Goal: Task Accomplishment & Management: Complete application form

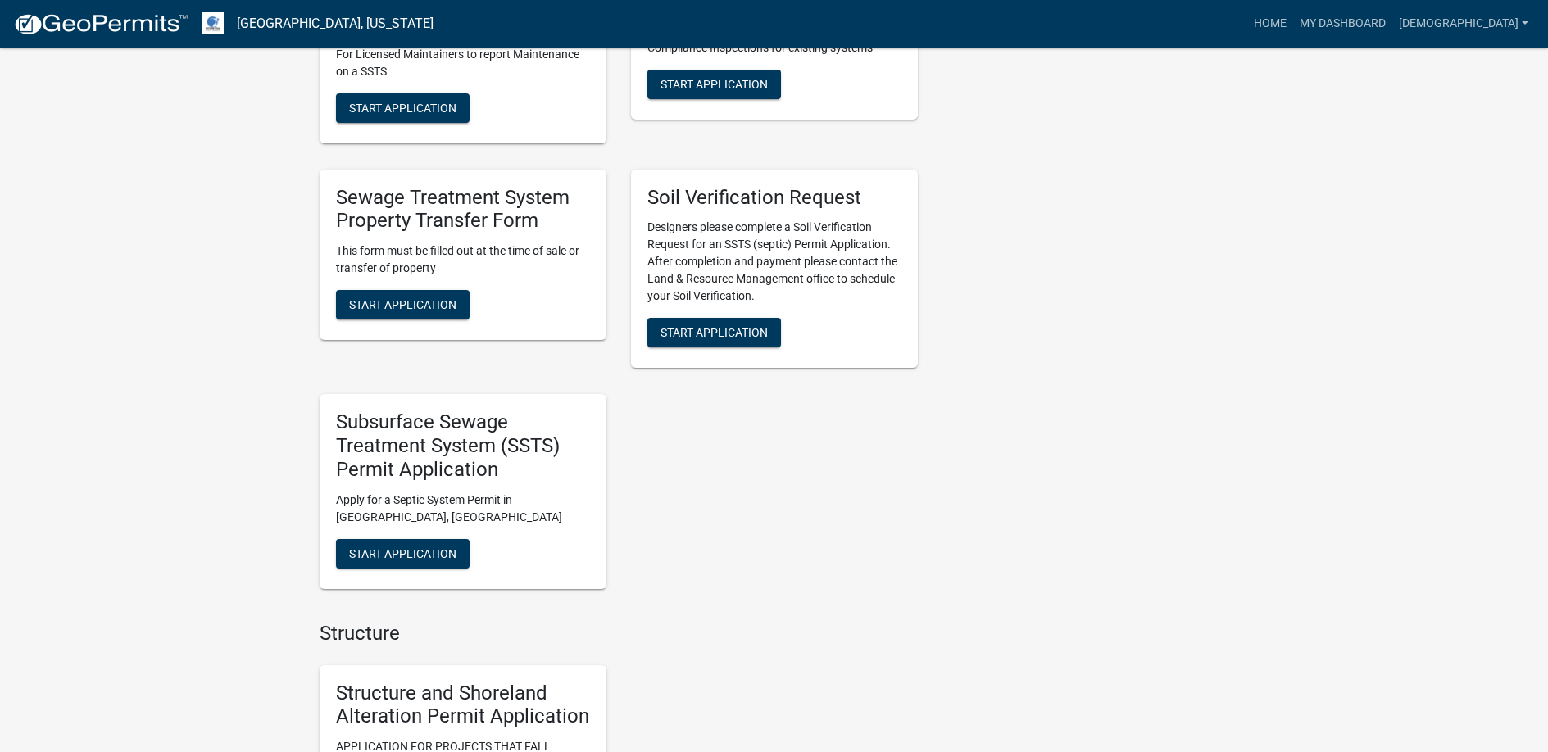
scroll to position [1065, 0]
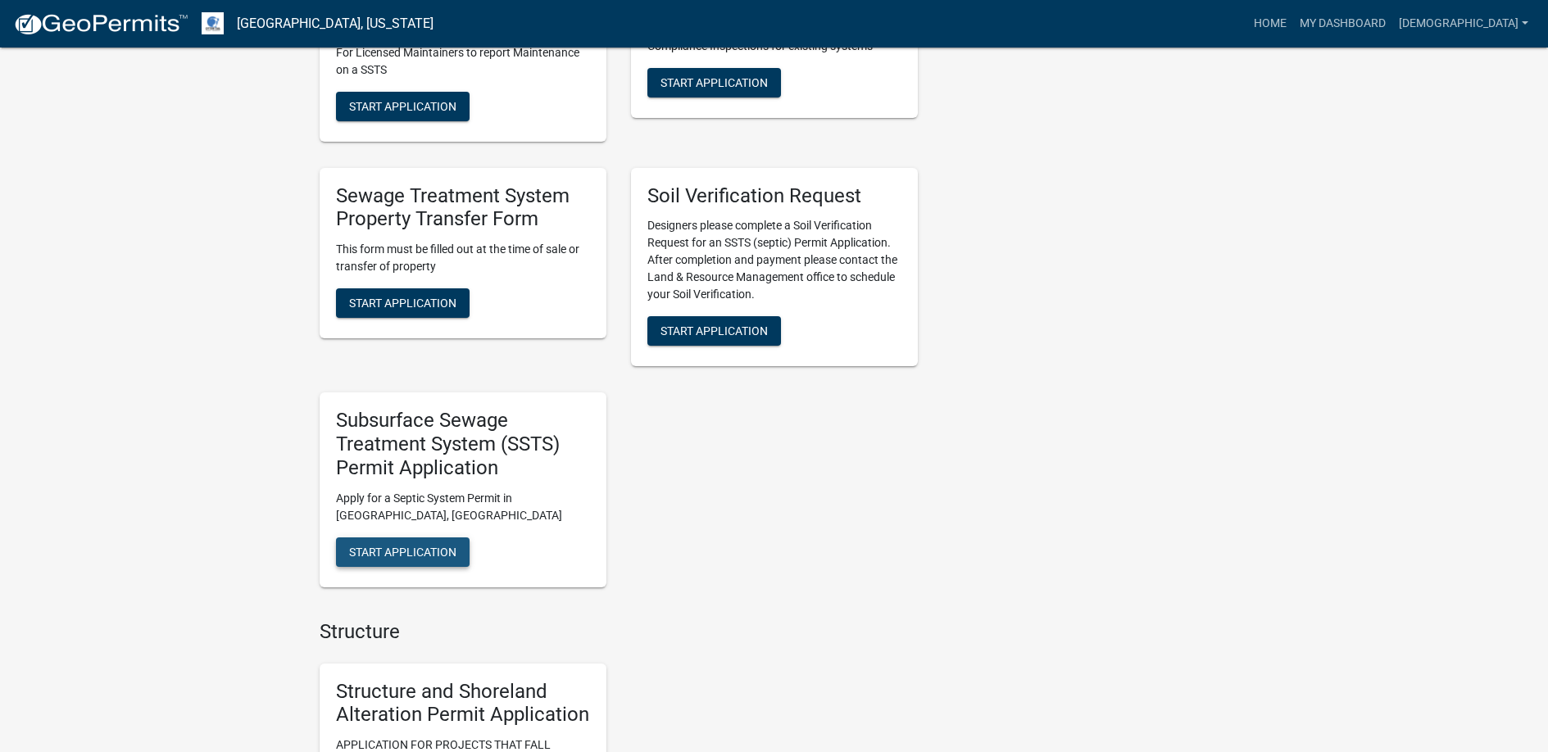
click at [414, 549] on span "Start Application" at bounding box center [402, 551] width 107 height 13
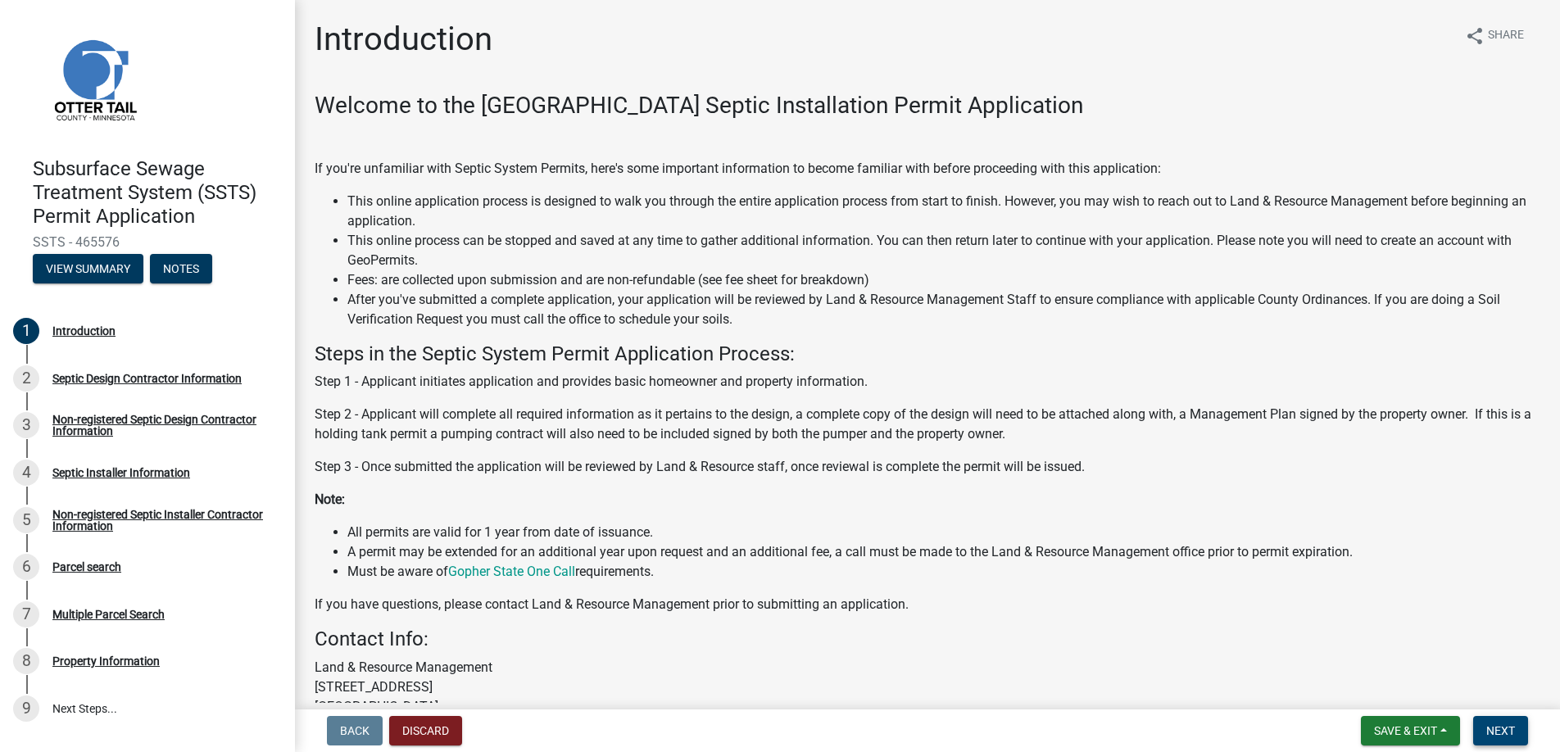
click at [1495, 728] on span "Next" at bounding box center [1500, 730] width 29 height 13
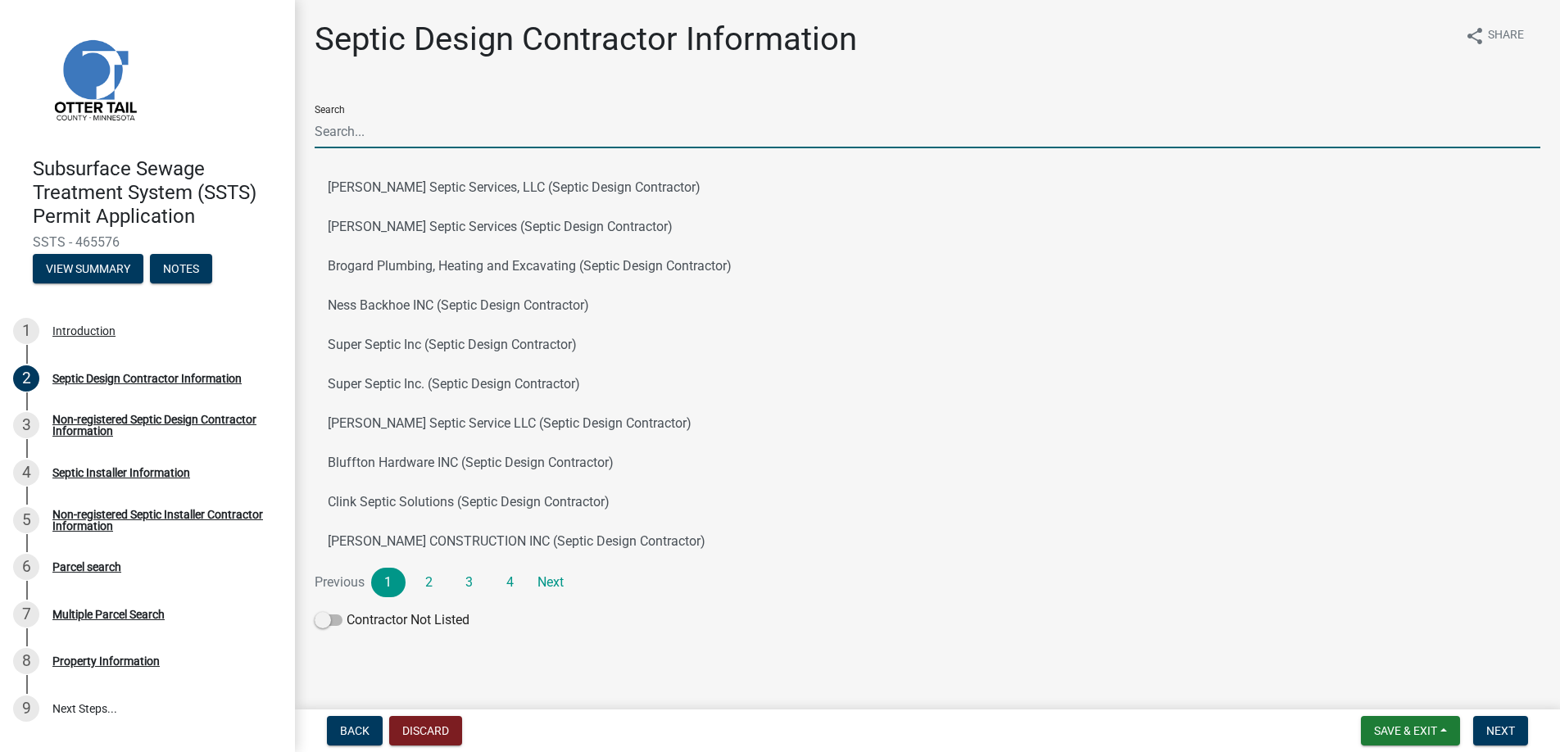
click at [372, 132] on input "Search" at bounding box center [928, 132] width 1226 height 34
type input "[PERSON_NAME]"
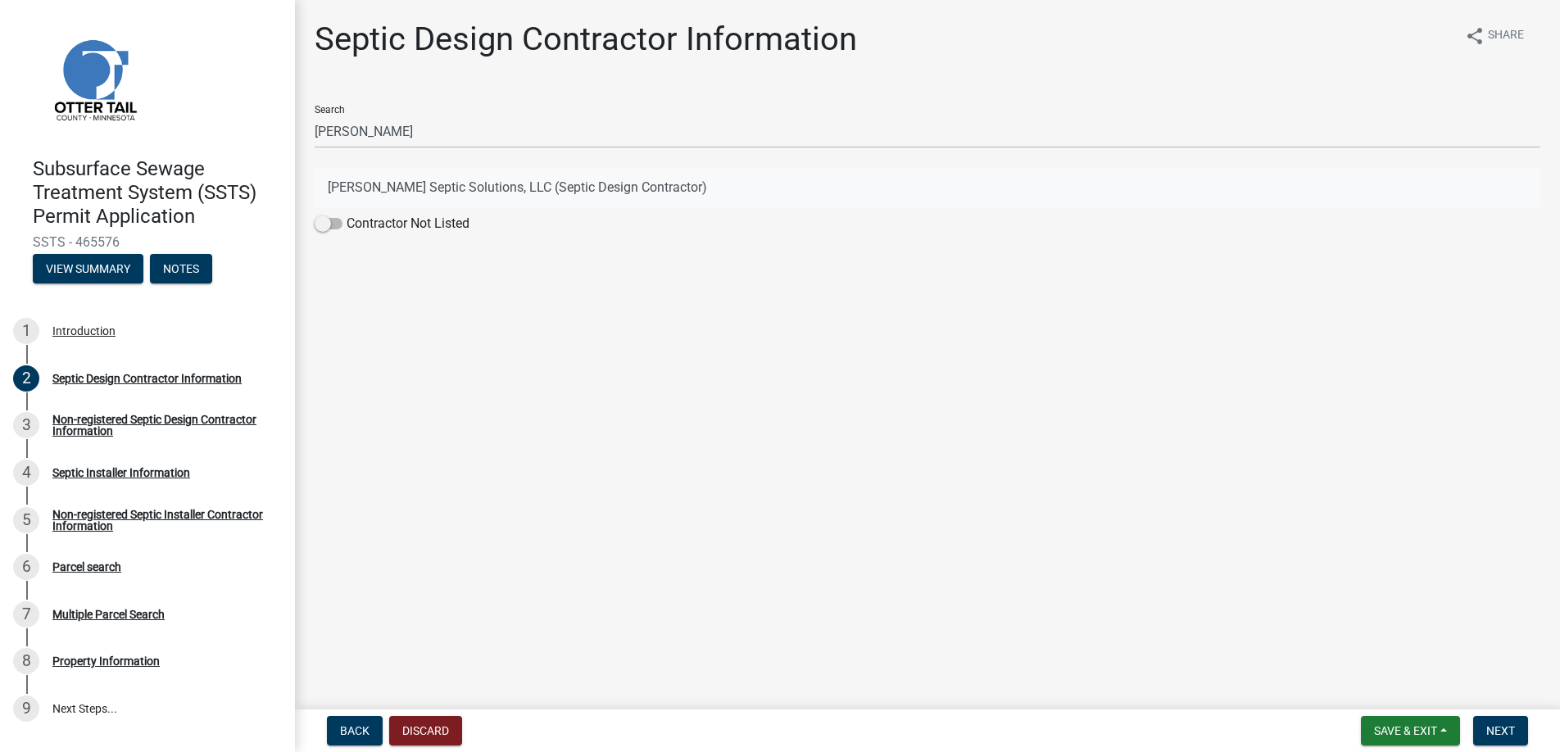
click at [420, 181] on button "[PERSON_NAME] Septic Solutions, LLC (Septic Design Contractor)" at bounding box center [928, 187] width 1226 height 39
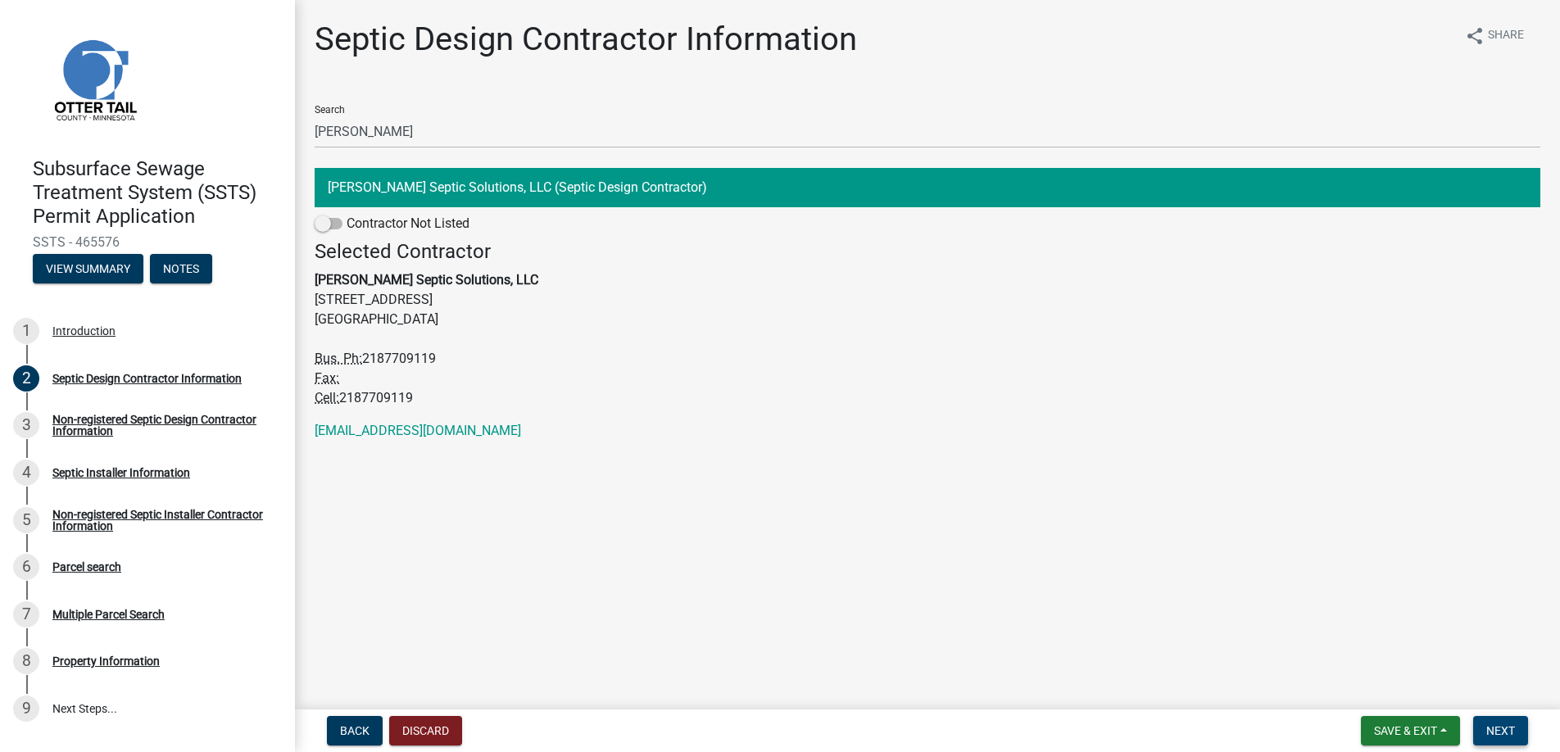
click at [1495, 724] on span "Next" at bounding box center [1500, 730] width 29 height 13
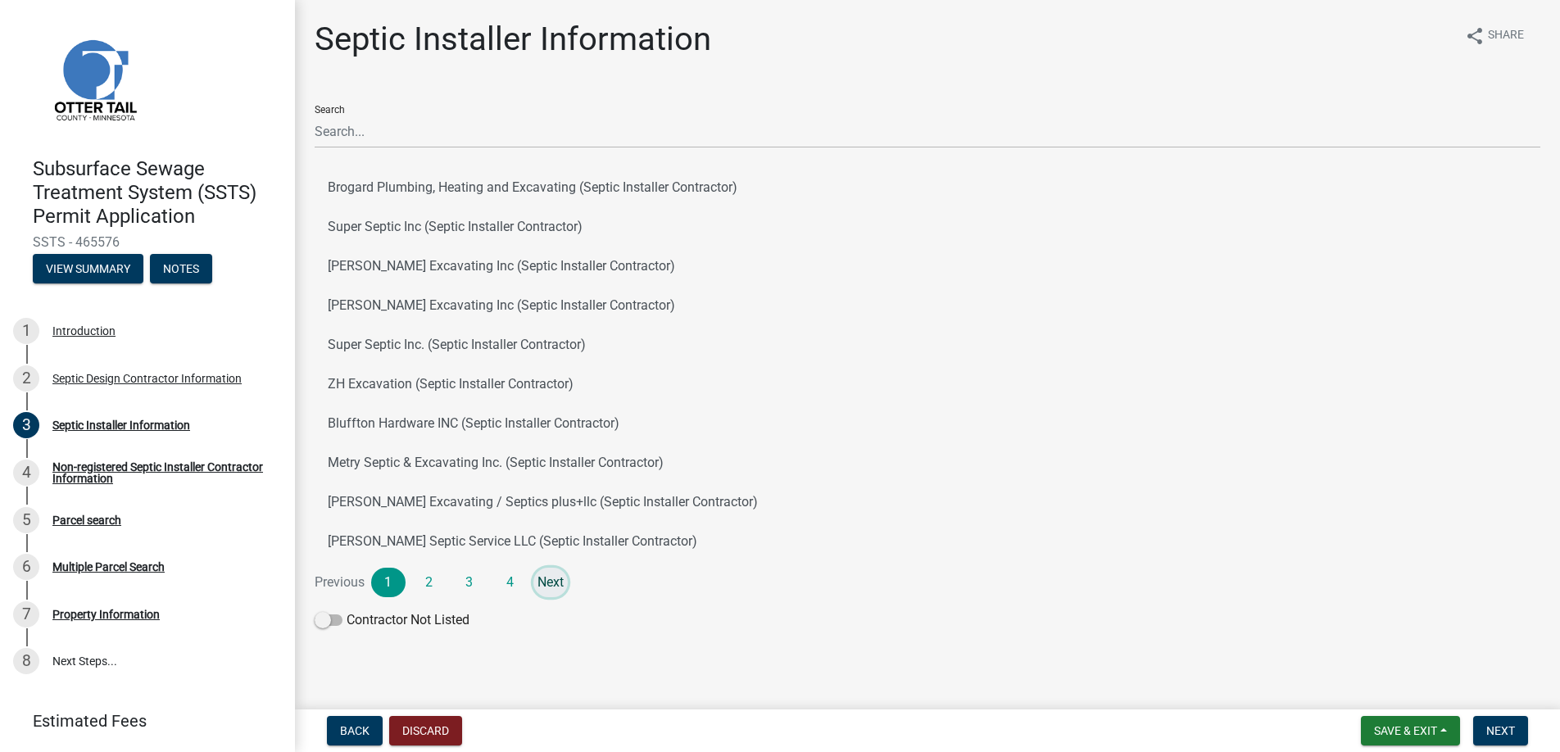
click at [542, 578] on link "Next" at bounding box center [550, 582] width 34 height 29
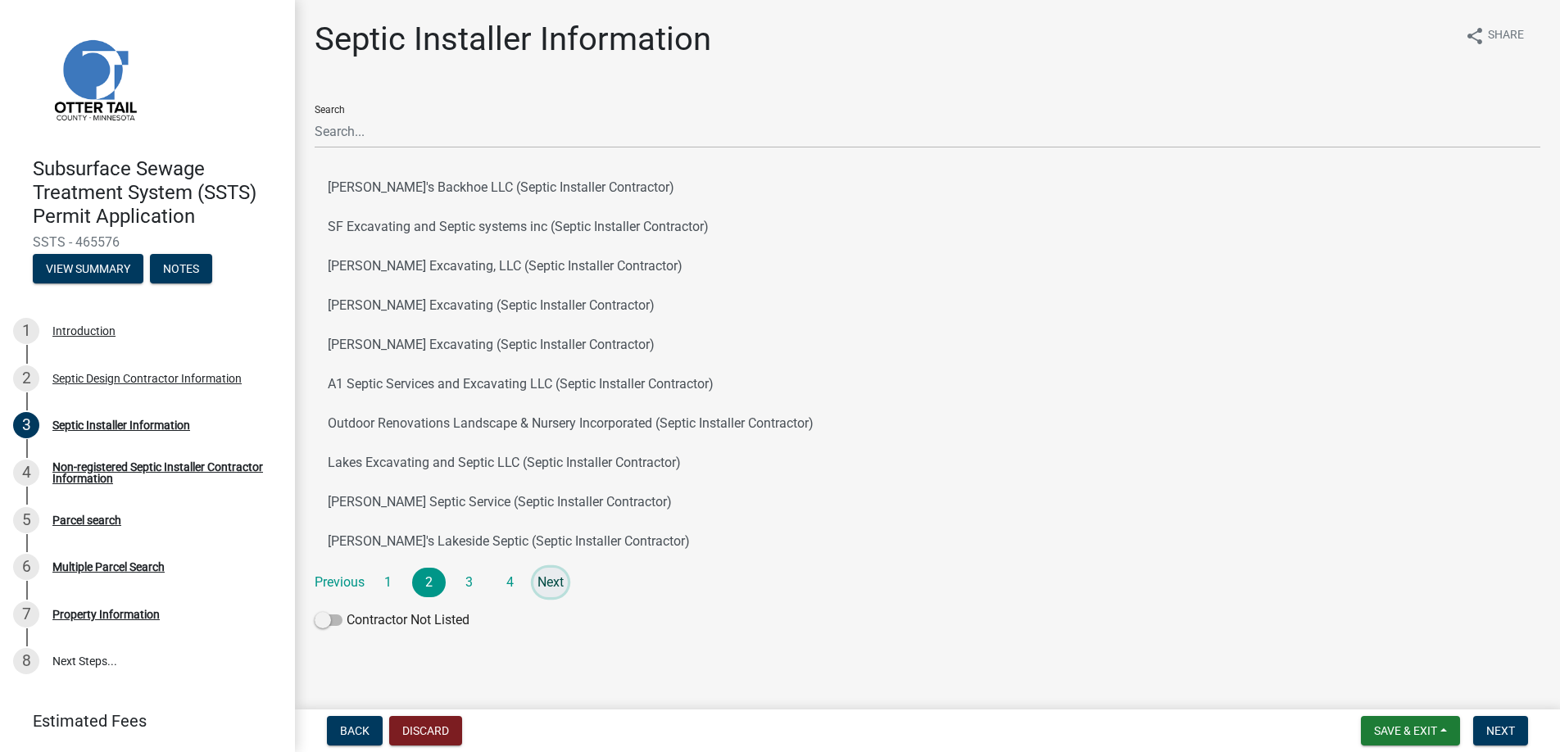
click at [542, 578] on link "Next" at bounding box center [550, 582] width 34 height 29
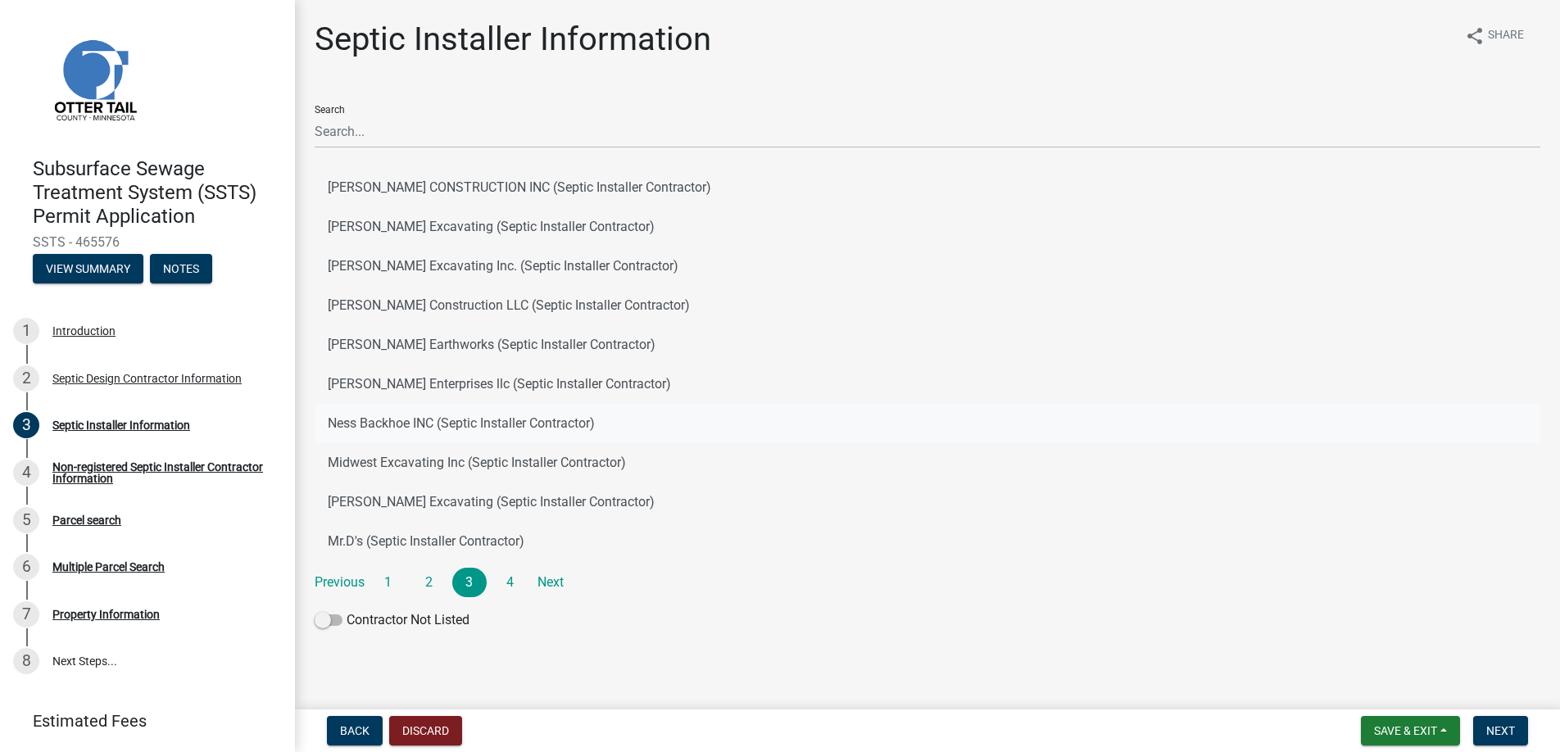
click at [374, 419] on button "Ness Backhoe INC (Septic Installer Contractor)" at bounding box center [928, 423] width 1226 height 39
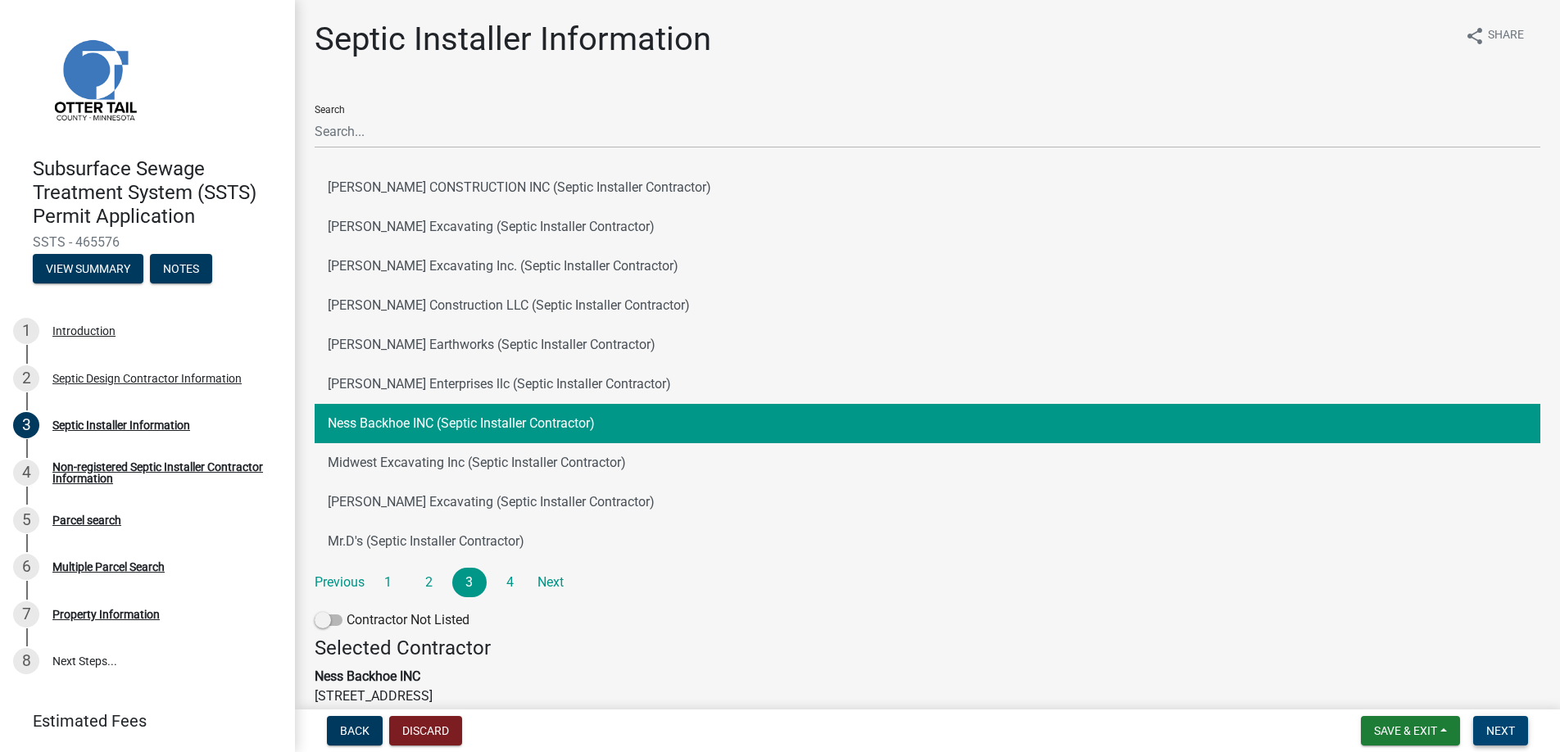
click at [1488, 730] on span "Next" at bounding box center [1500, 730] width 29 height 13
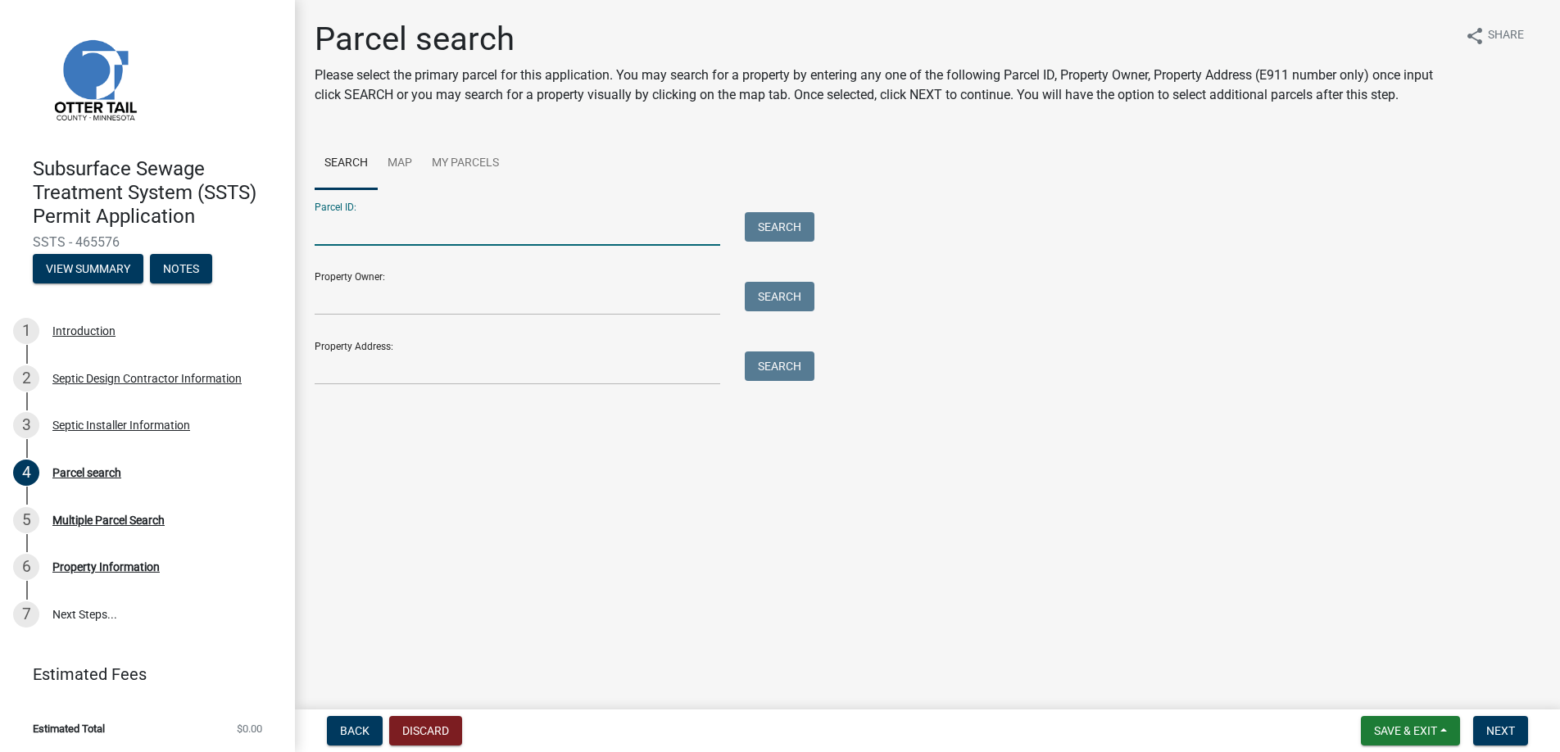
click at [364, 225] on input "Parcel ID:" at bounding box center [518, 229] width 406 height 34
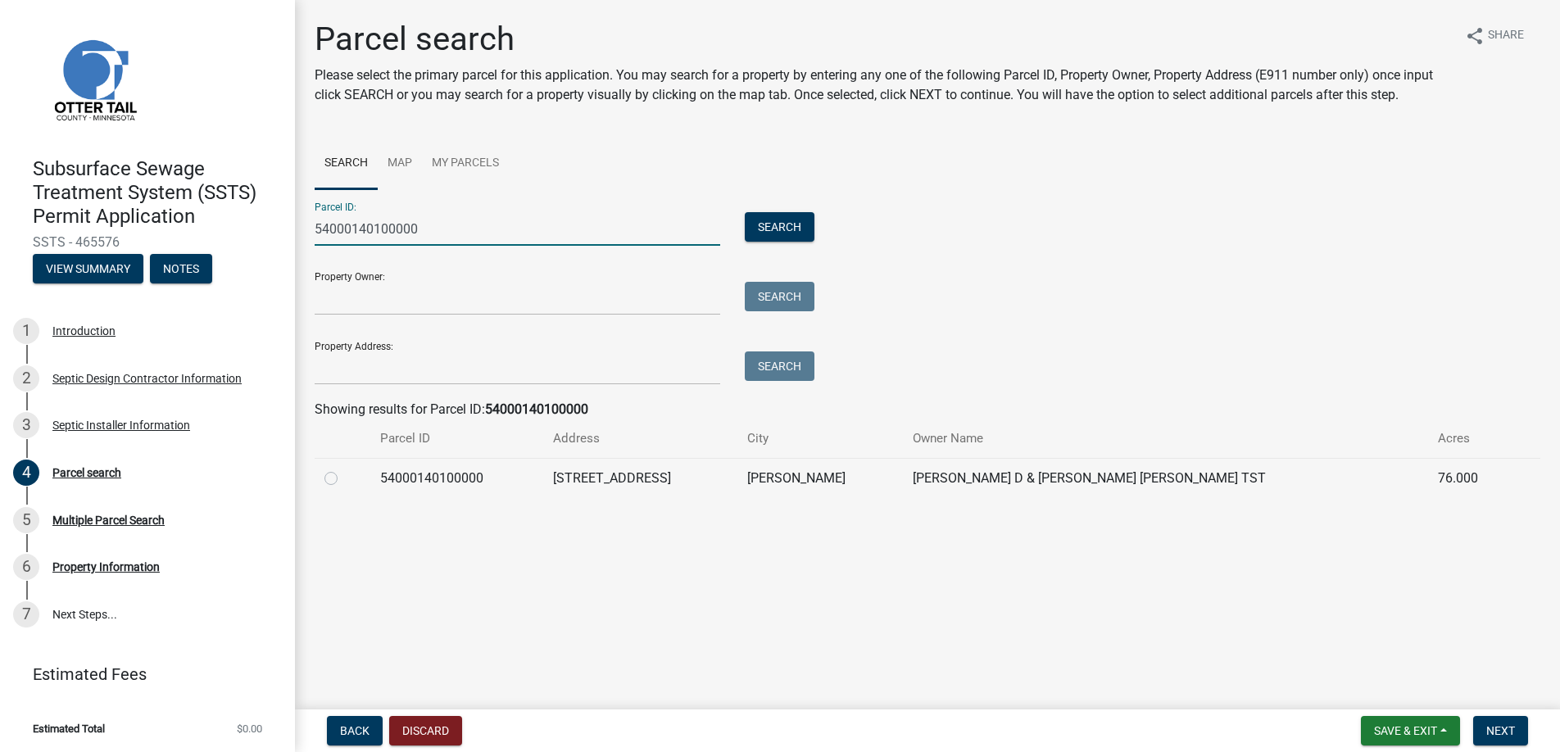
type input "54000140100000"
click at [344, 469] on label at bounding box center [344, 469] width 0 height 0
click at [344, 474] on input "radio" at bounding box center [349, 474] width 11 height 11
radio input "true"
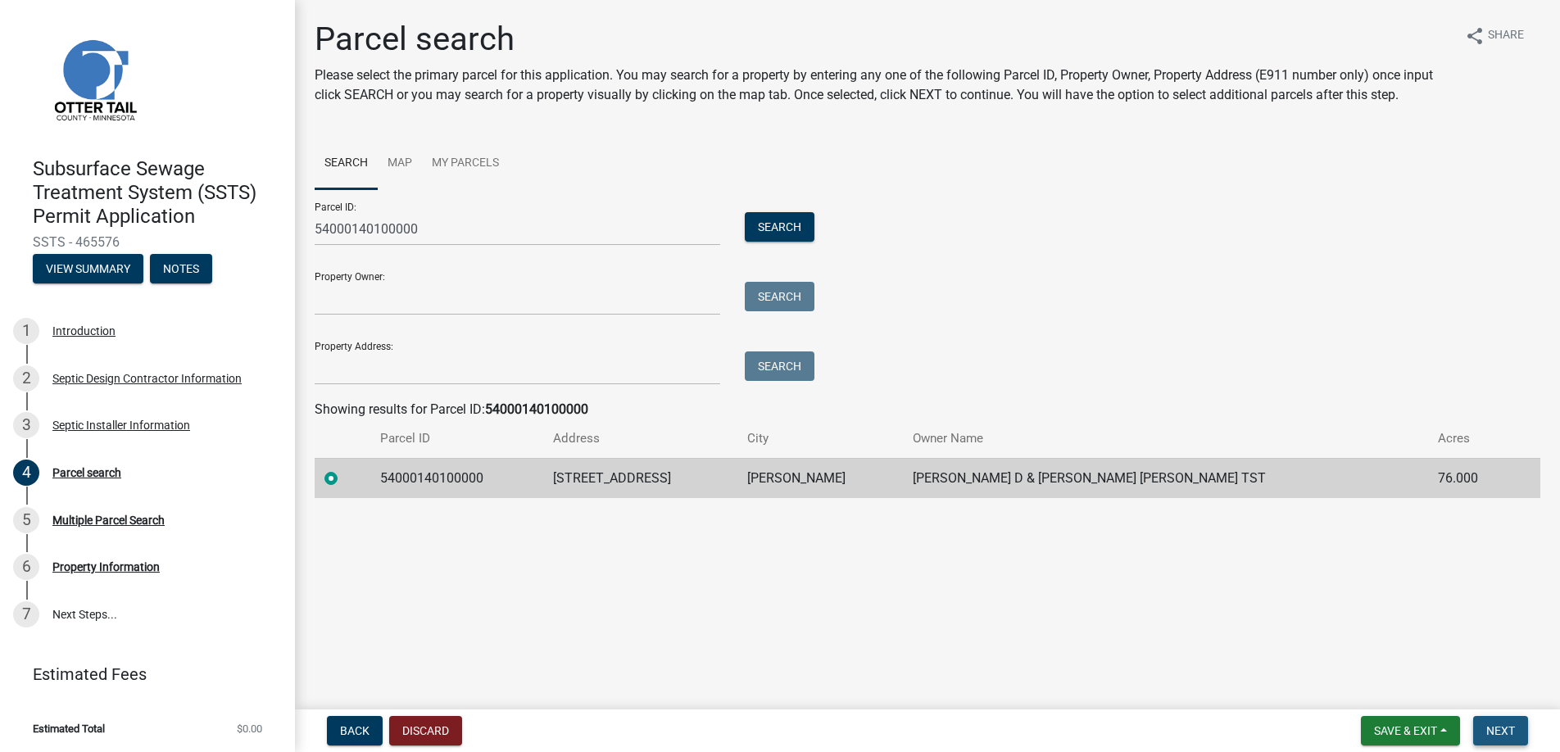
click at [1506, 726] on span "Next" at bounding box center [1500, 730] width 29 height 13
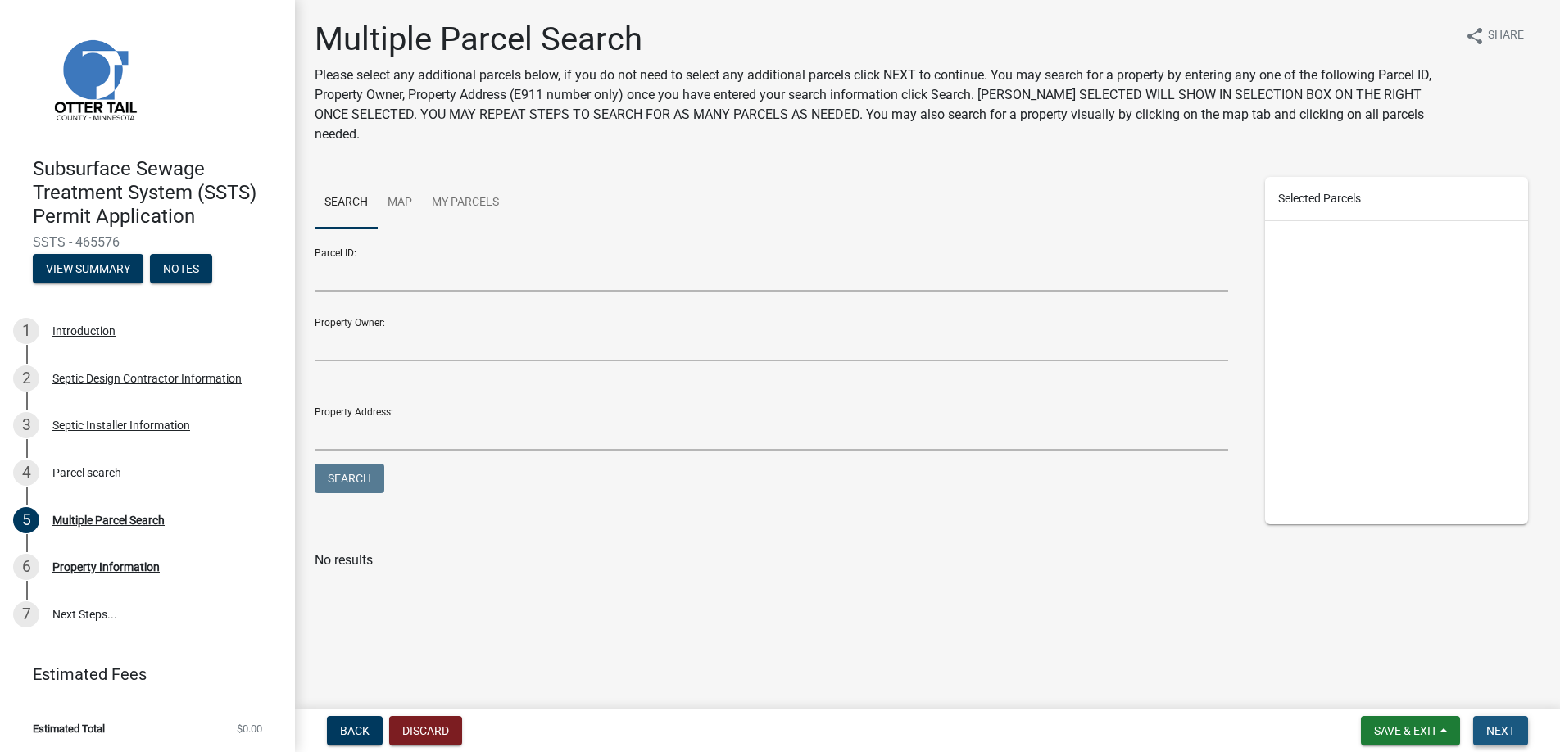
click at [1492, 733] on span "Next" at bounding box center [1500, 730] width 29 height 13
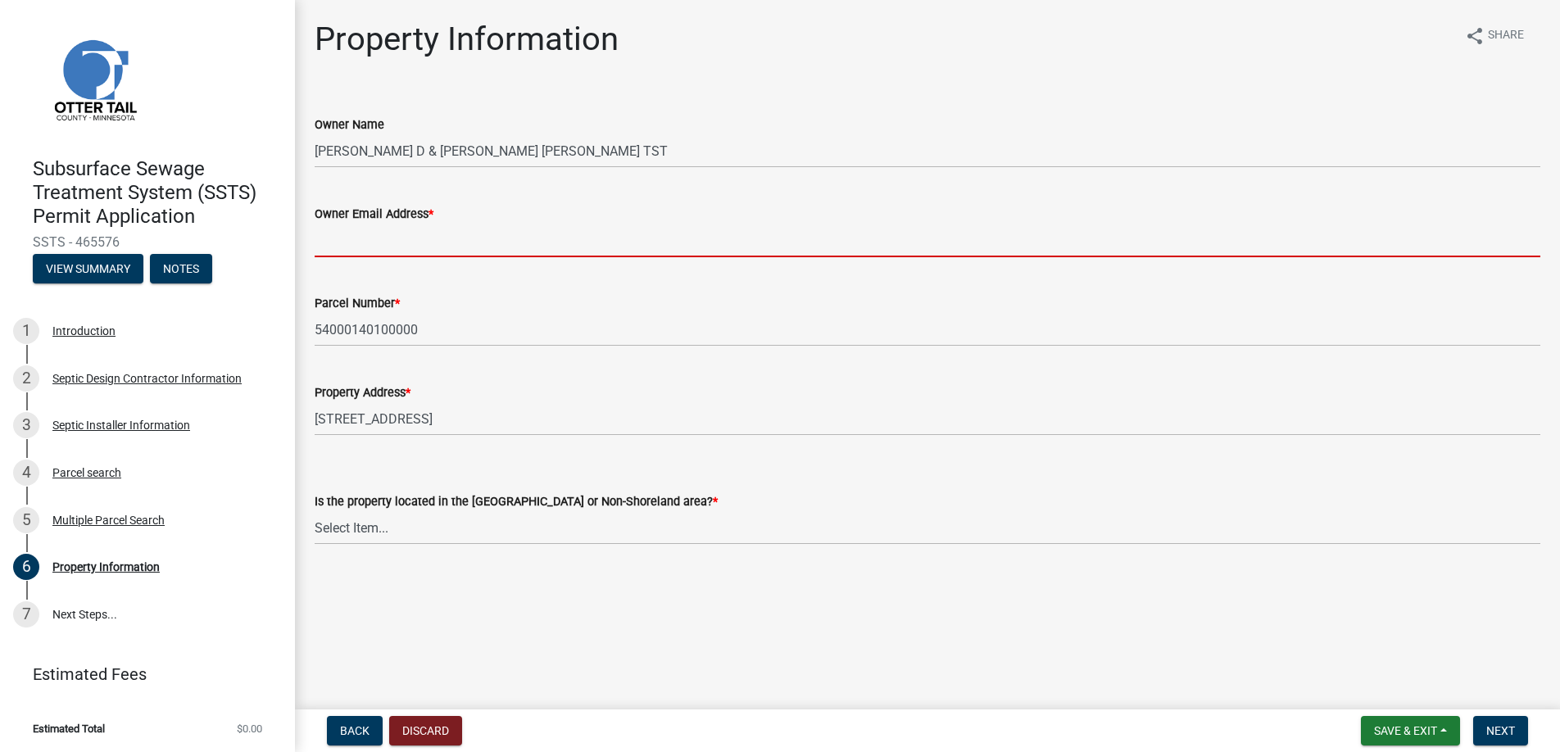
click at [338, 244] on input "Owner Email Address *" at bounding box center [928, 241] width 1226 height 34
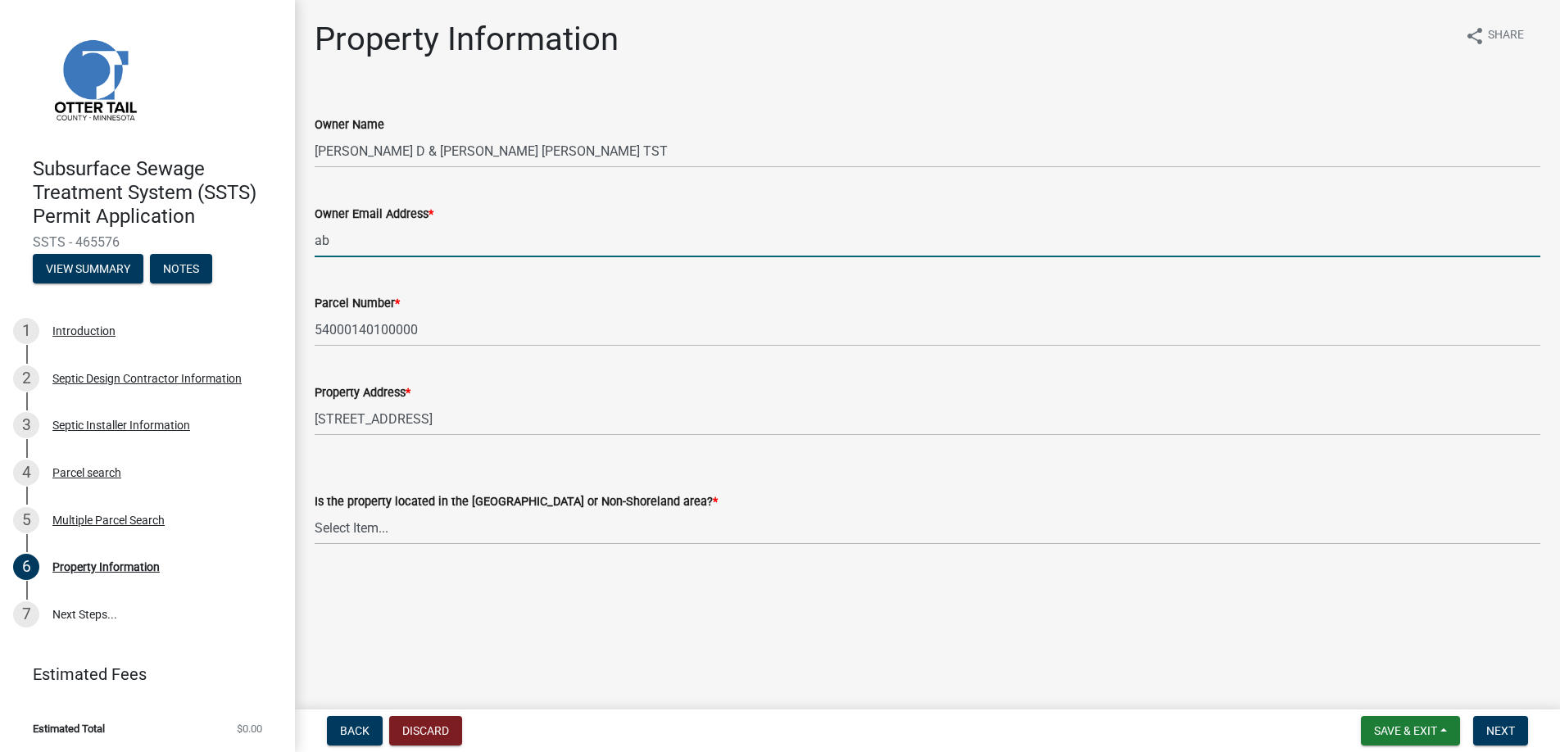
type input "[EMAIL_ADDRESS][DOMAIN_NAME]"
click at [373, 522] on select "Select Item... Shoreland Non-Shoreland" at bounding box center [928, 528] width 1226 height 34
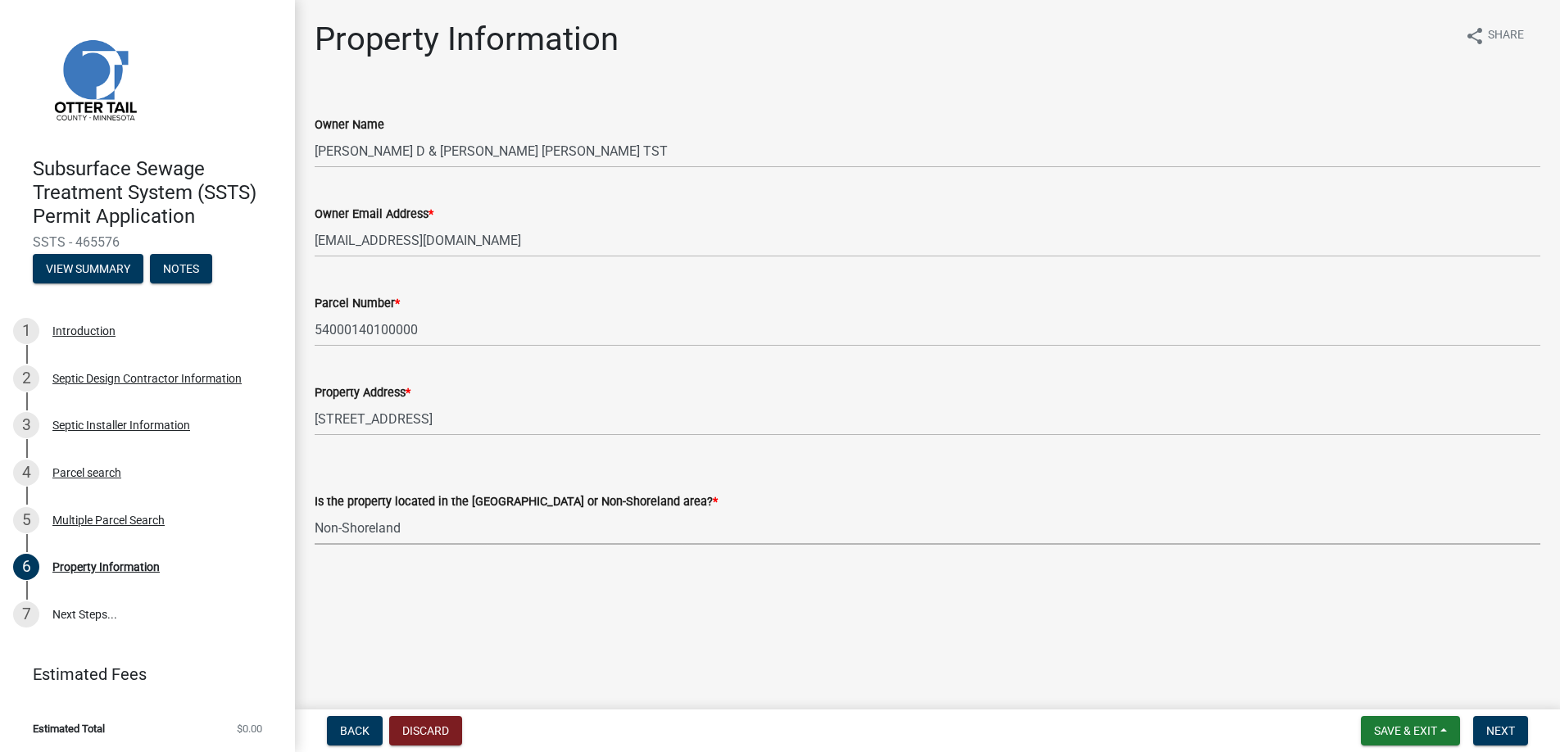
click at [315, 511] on select "Select Item... Shoreland Non-Shoreland" at bounding box center [928, 528] width 1226 height 34
select select "5ed11e82-653f-4fcc-a472-8d95af57556c"
click at [1494, 727] on span "Next" at bounding box center [1500, 730] width 29 height 13
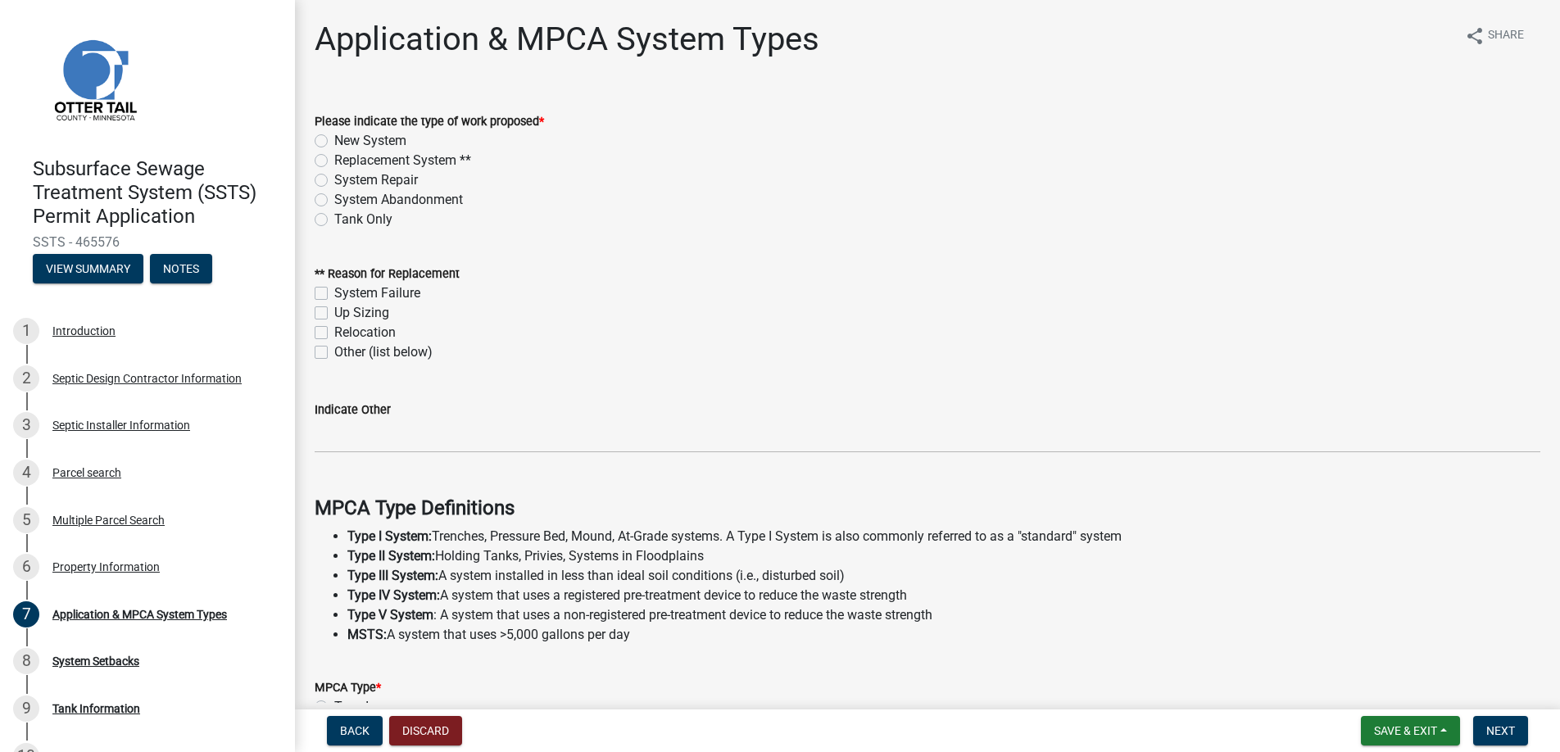
click at [334, 158] on label "Replacement System **" at bounding box center [402, 161] width 137 height 20
click at [334, 158] on input "Replacement System **" at bounding box center [339, 156] width 11 height 11
radio input "true"
click at [334, 353] on label "Other (list below)" at bounding box center [383, 353] width 98 height 20
click at [334, 353] on input "Other (list below)" at bounding box center [339, 348] width 11 height 11
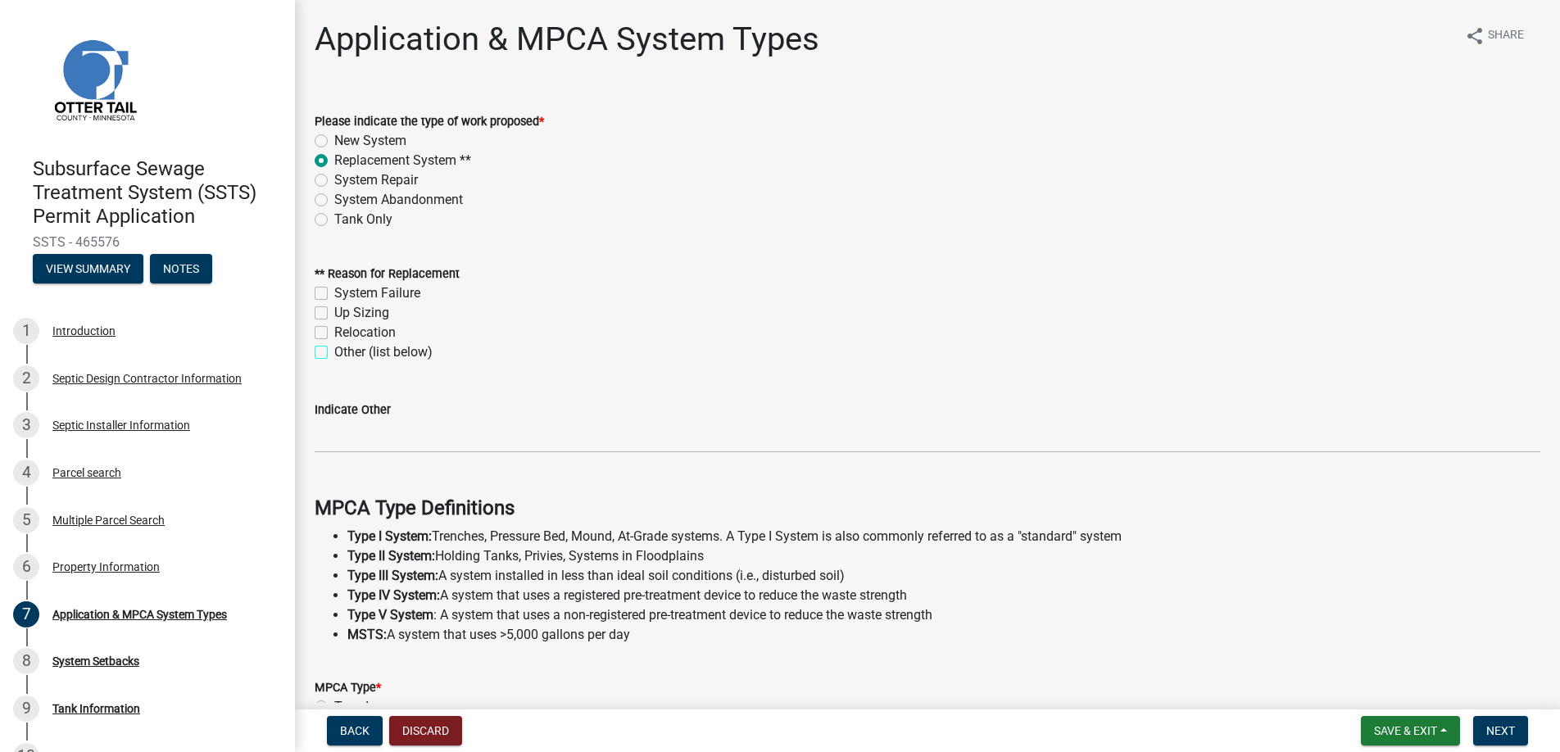
checkbox input "true"
checkbox input "false"
checkbox input "true"
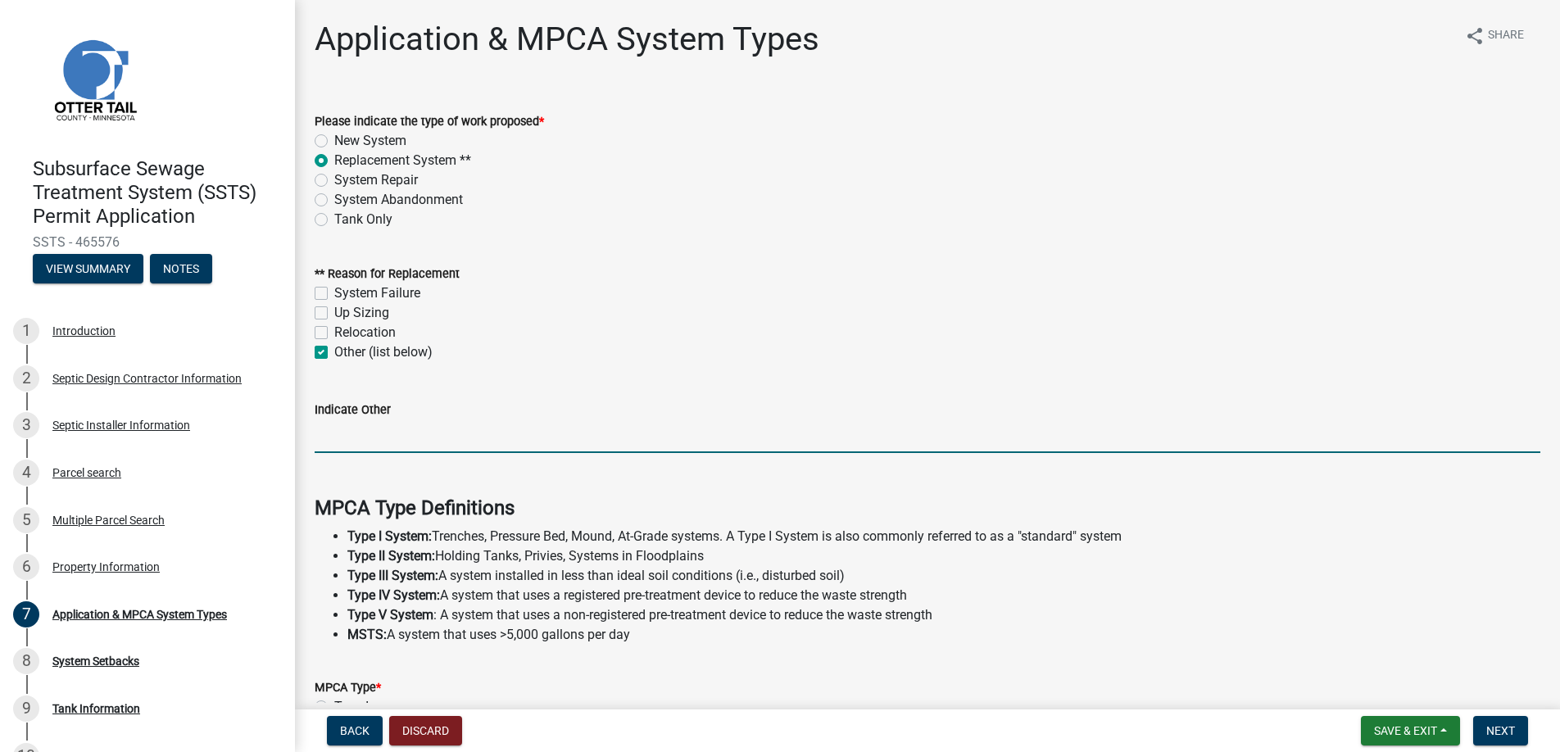
click at [340, 438] on input "Indicate Other" at bounding box center [928, 437] width 1226 height 34
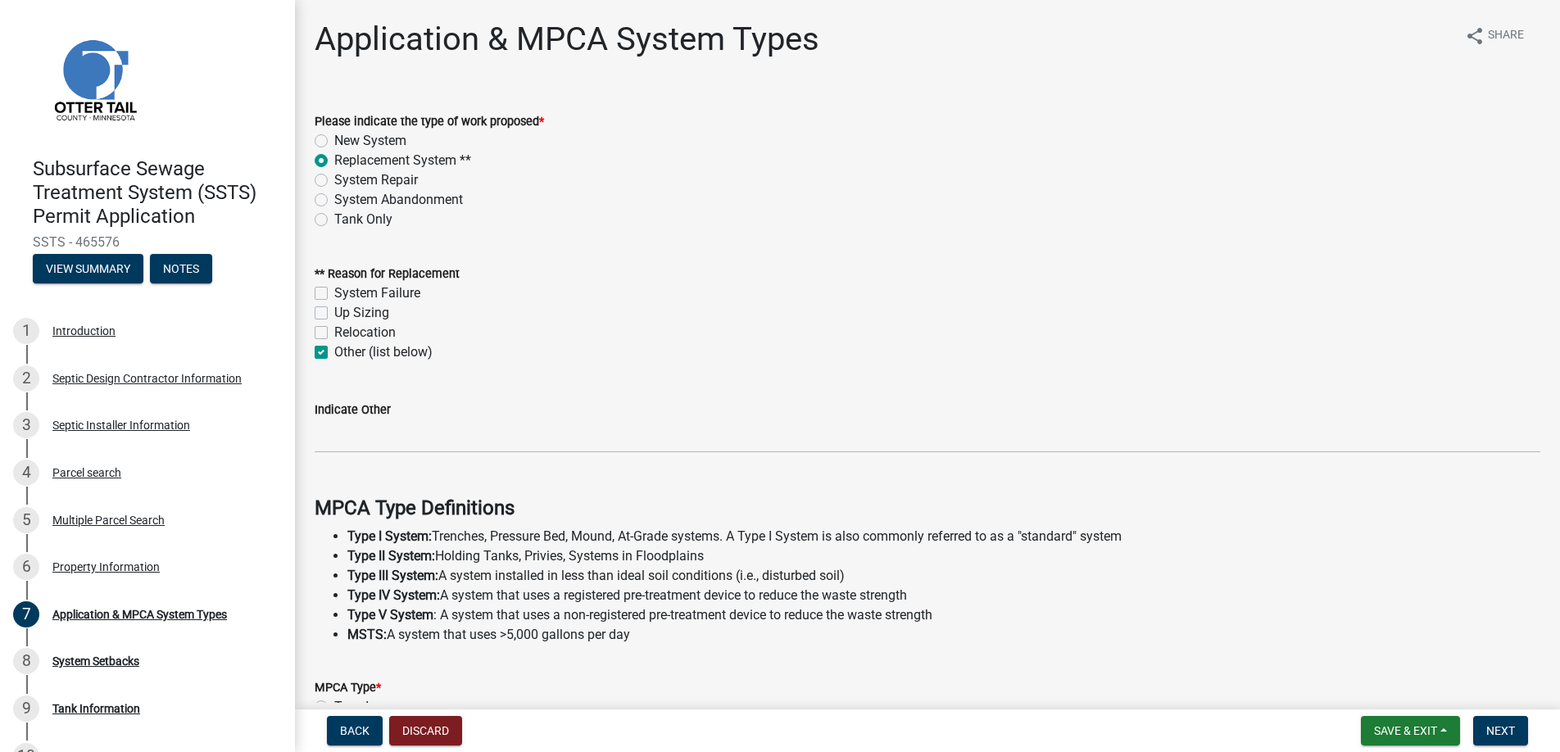
click at [334, 291] on label "System Failure" at bounding box center [377, 294] width 86 height 20
click at [334, 291] on input "System Failure" at bounding box center [339, 289] width 11 height 11
checkbox input "true"
checkbox input "false"
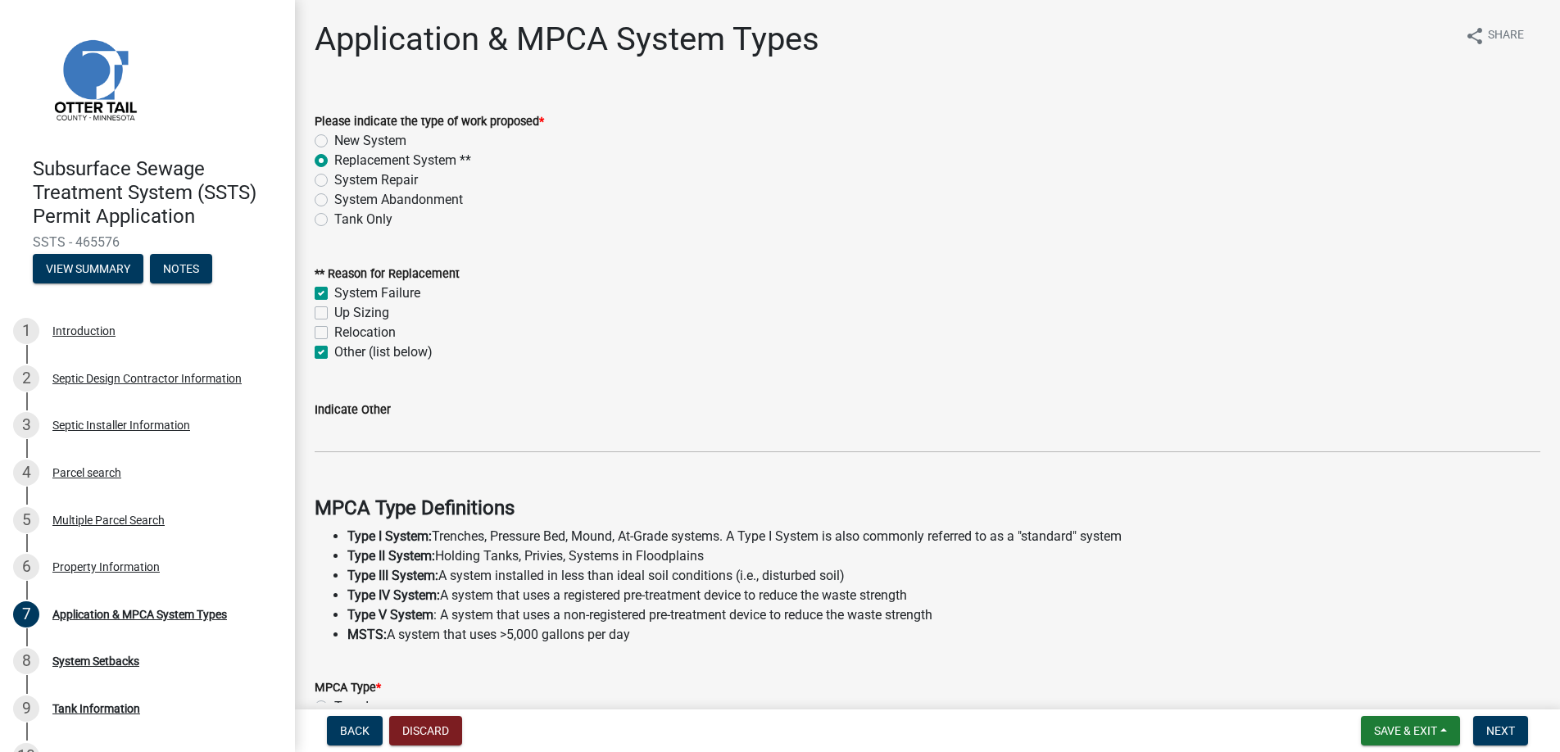
click at [334, 348] on label "Other (list below)" at bounding box center [383, 353] width 98 height 20
click at [334, 348] on input "Other (list below)" at bounding box center [339, 348] width 11 height 11
checkbox input "false"
checkbox input "true"
checkbox input "false"
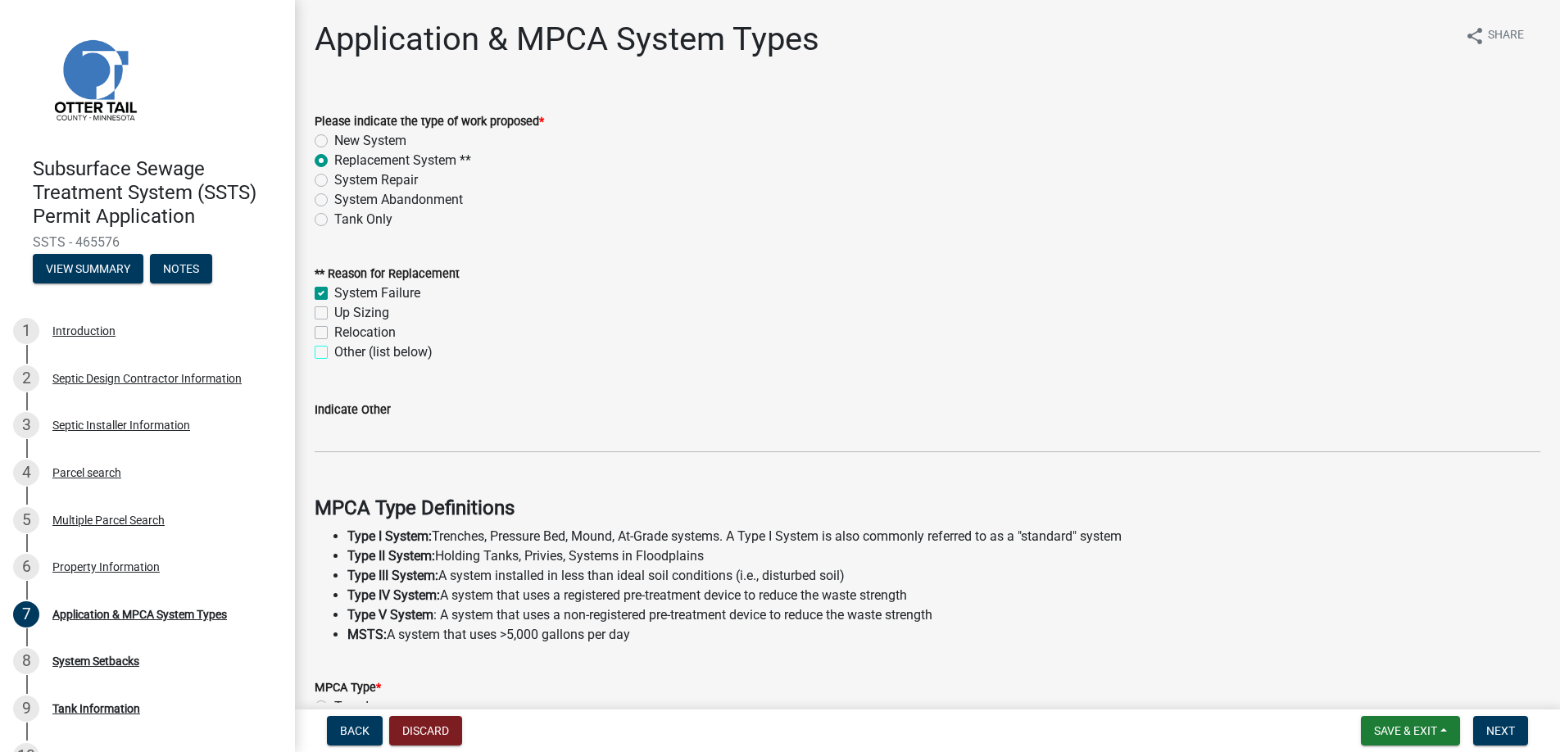
checkbox input "false"
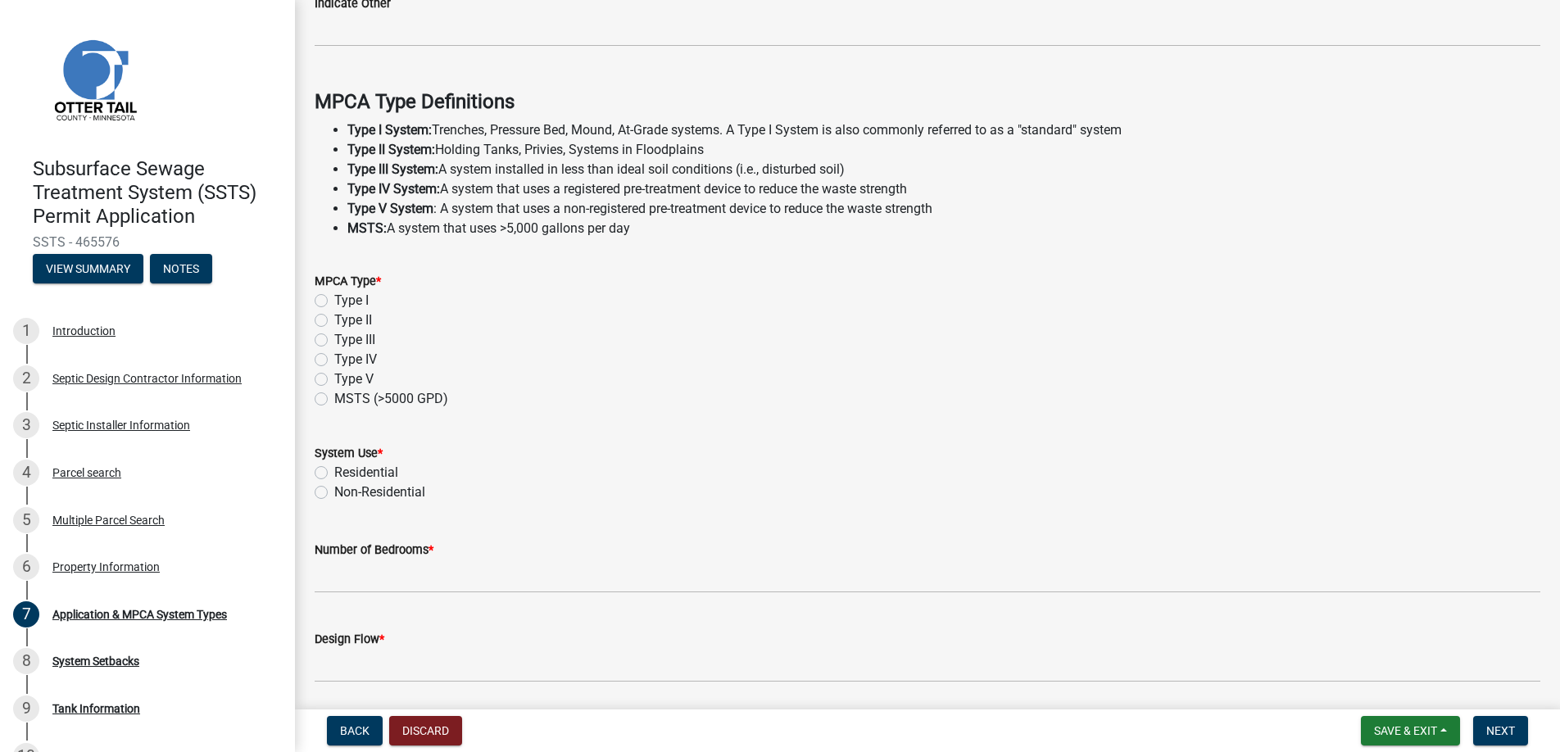
scroll to position [463, 0]
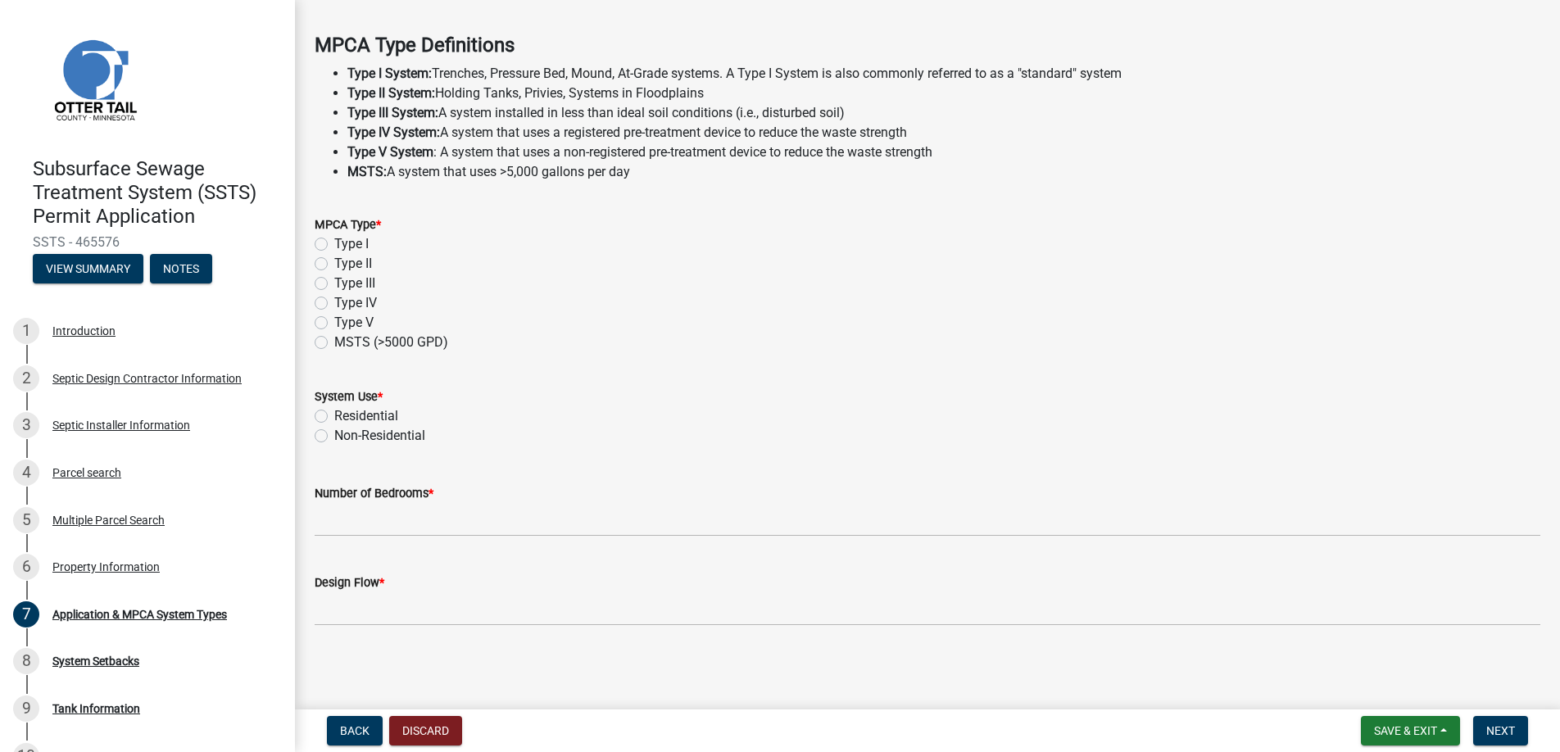
click at [334, 259] on label "Type II" at bounding box center [353, 264] width 38 height 20
click at [334, 259] on input "Type II" at bounding box center [339, 259] width 11 height 11
radio input "true"
click at [334, 414] on label "Residential" at bounding box center [366, 416] width 64 height 20
click at [334, 414] on input "Residential" at bounding box center [339, 411] width 11 height 11
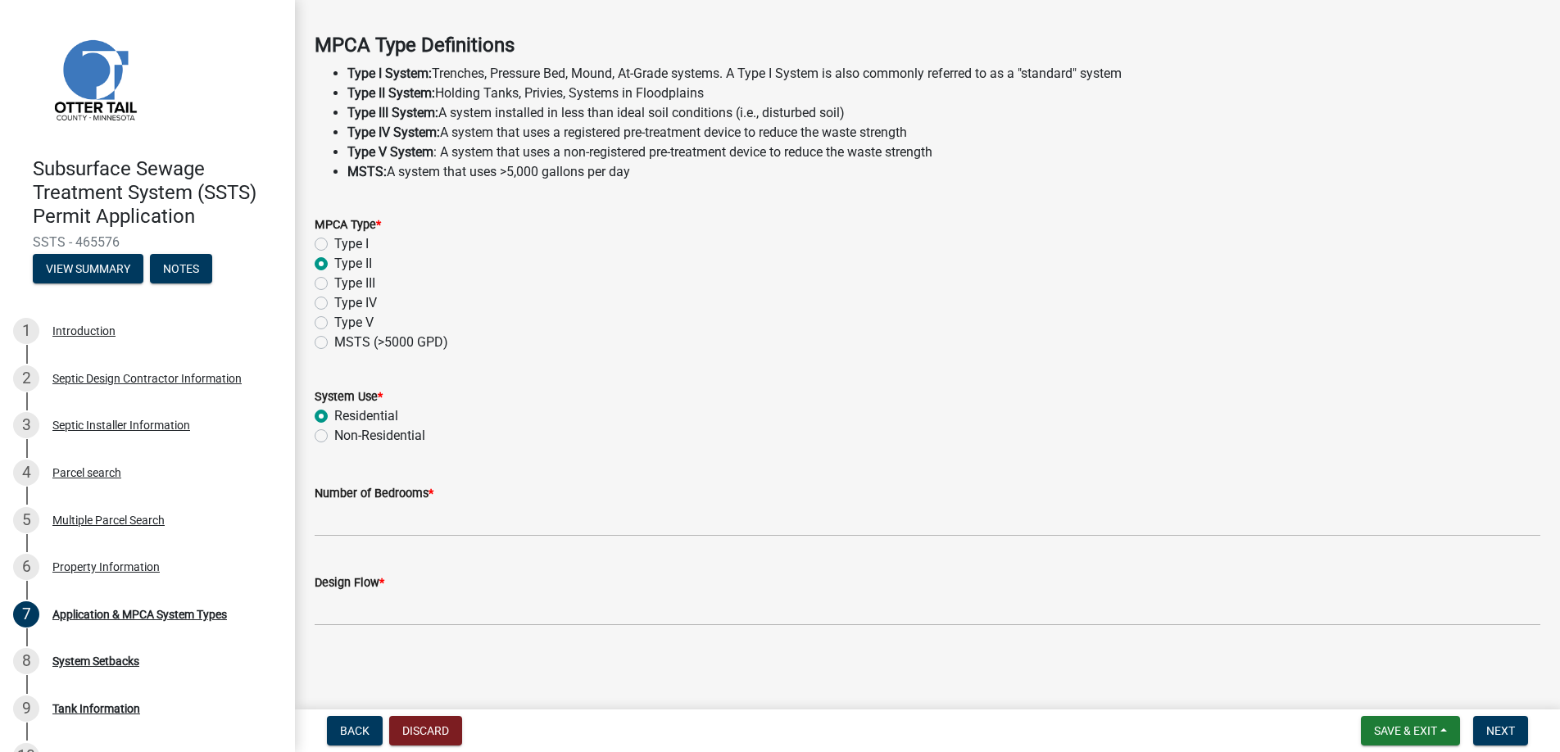
radio input "true"
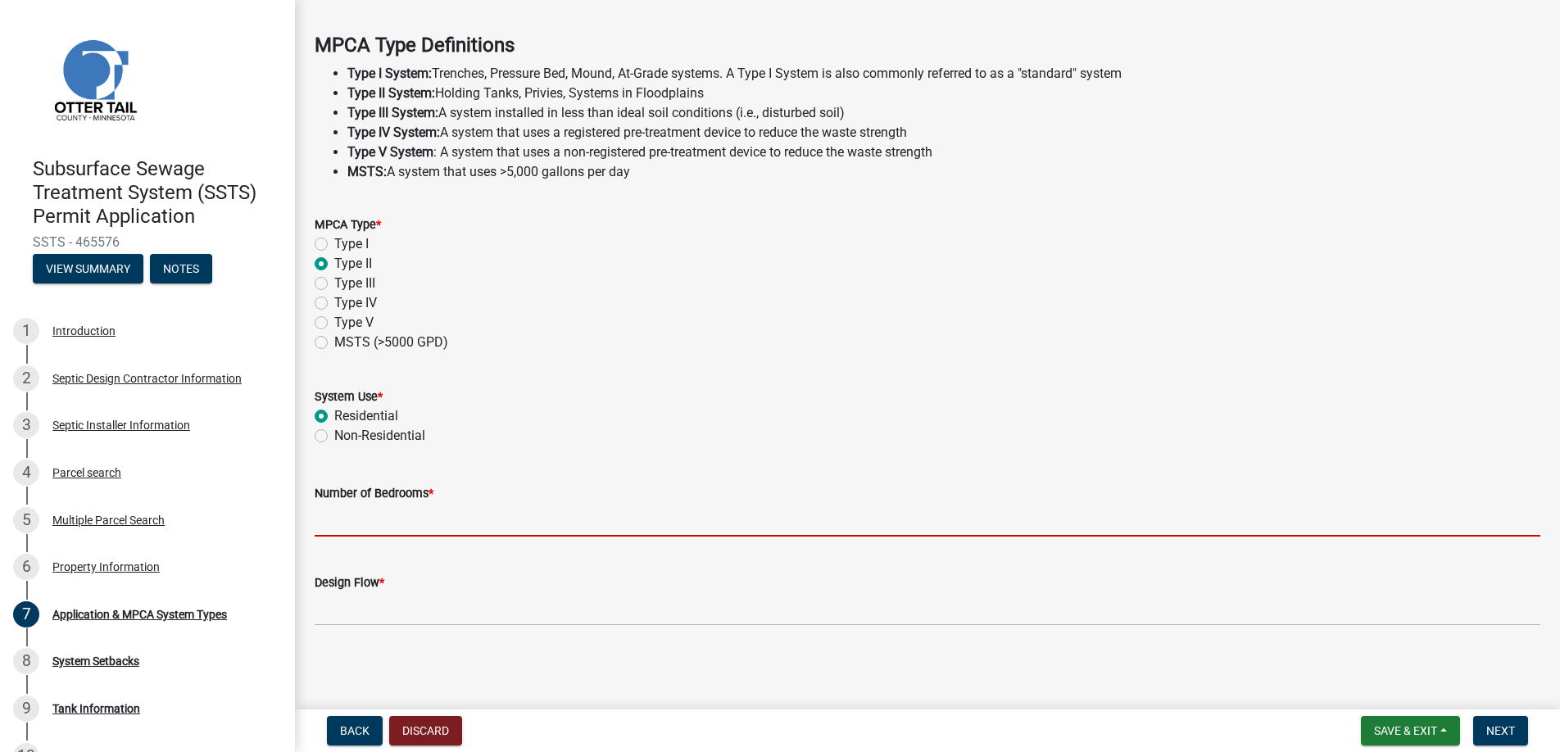
click at [326, 520] on input "Number of Bedrooms *" at bounding box center [928, 520] width 1226 height 34
type input "3"
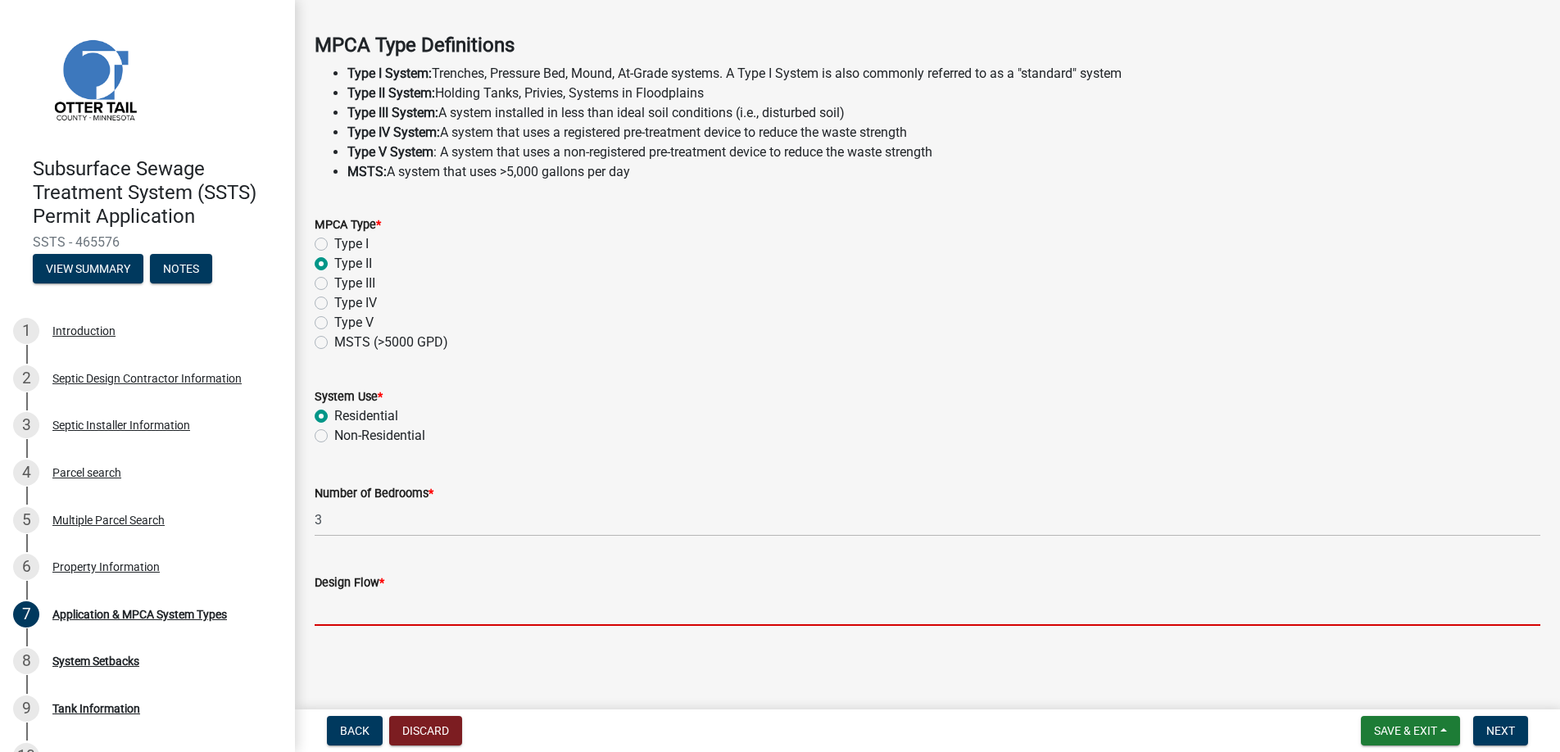
click at [338, 615] on input "Design Flow *" at bounding box center [928, 609] width 1226 height 34
type input "450"
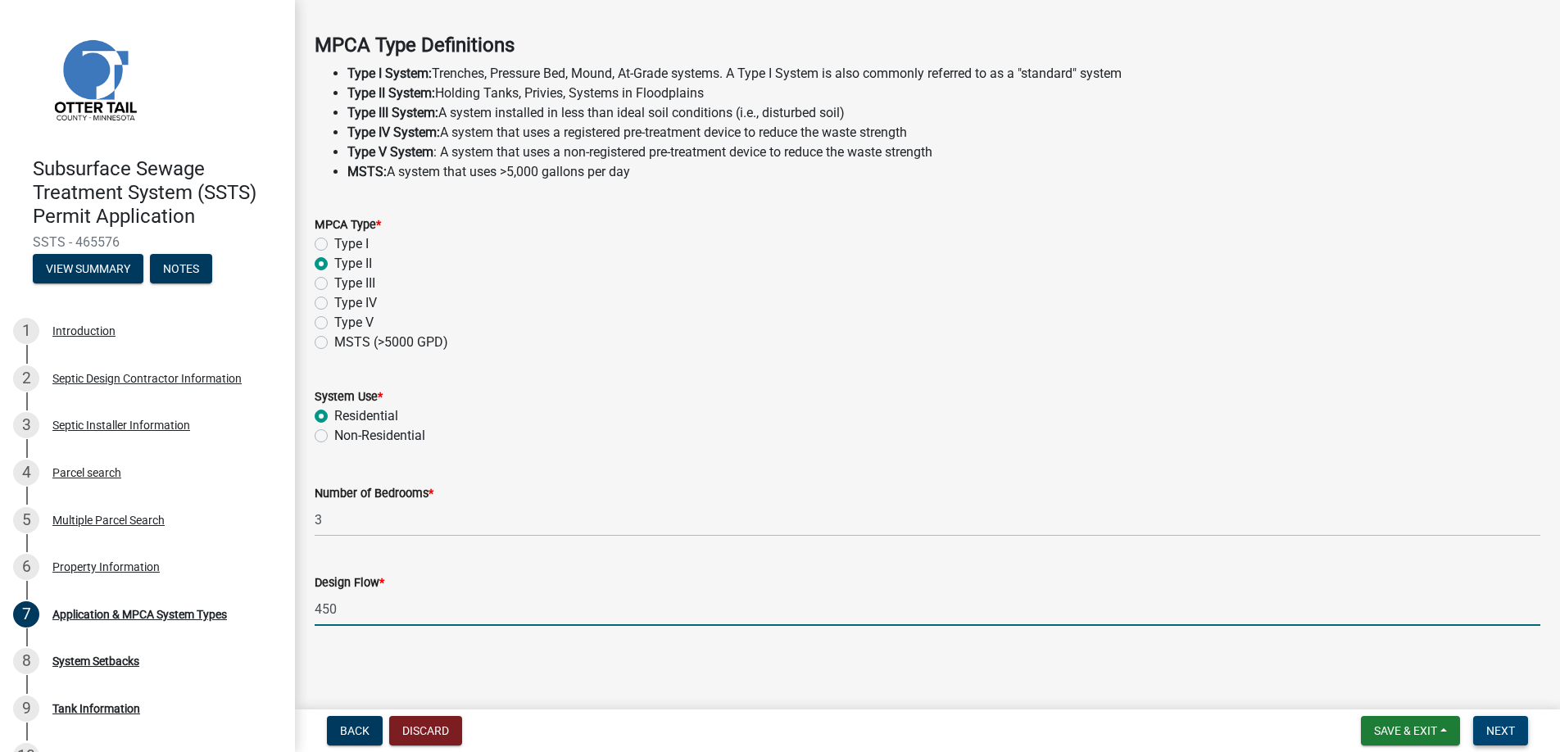
click at [1495, 725] on span "Next" at bounding box center [1500, 730] width 29 height 13
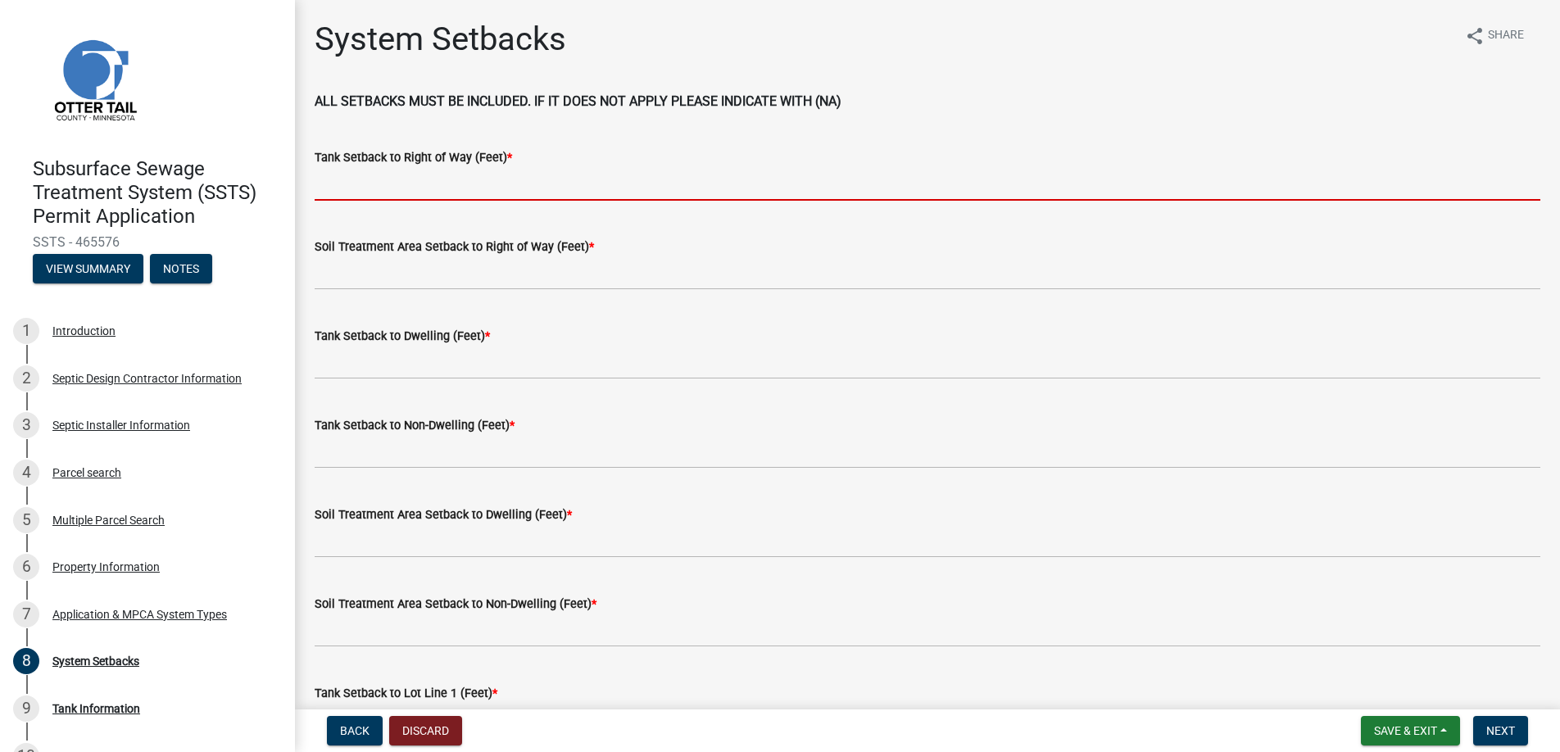
click at [360, 183] on input "Tank Setback to Right of Way (Feet) *" at bounding box center [928, 184] width 1226 height 34
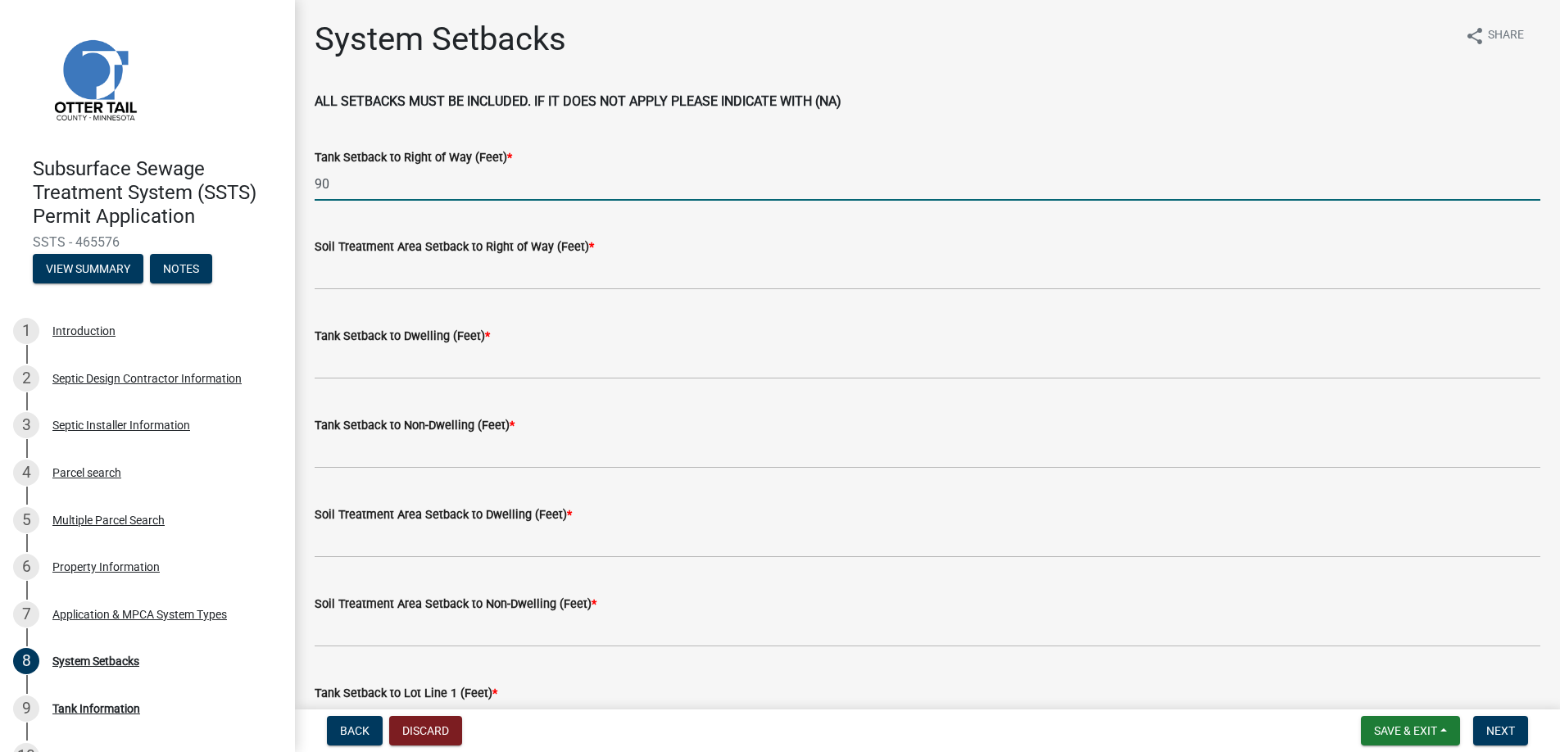
type input "90"
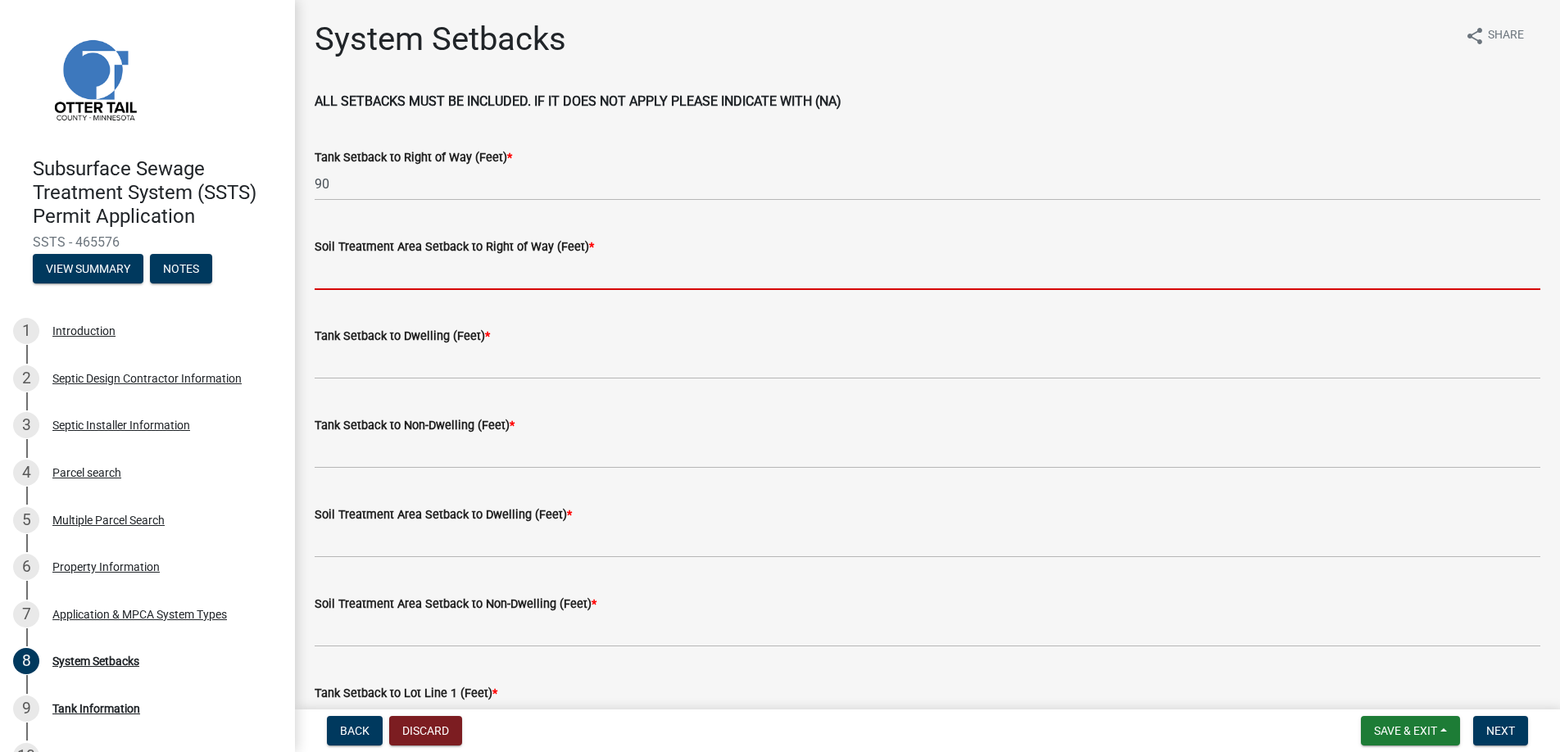
click at [401, 282] on input "Soil Treatment Area Setback to Right of Way (Feet) *" at bounding box center [928, 273] width 1226 height 34
type input "na"
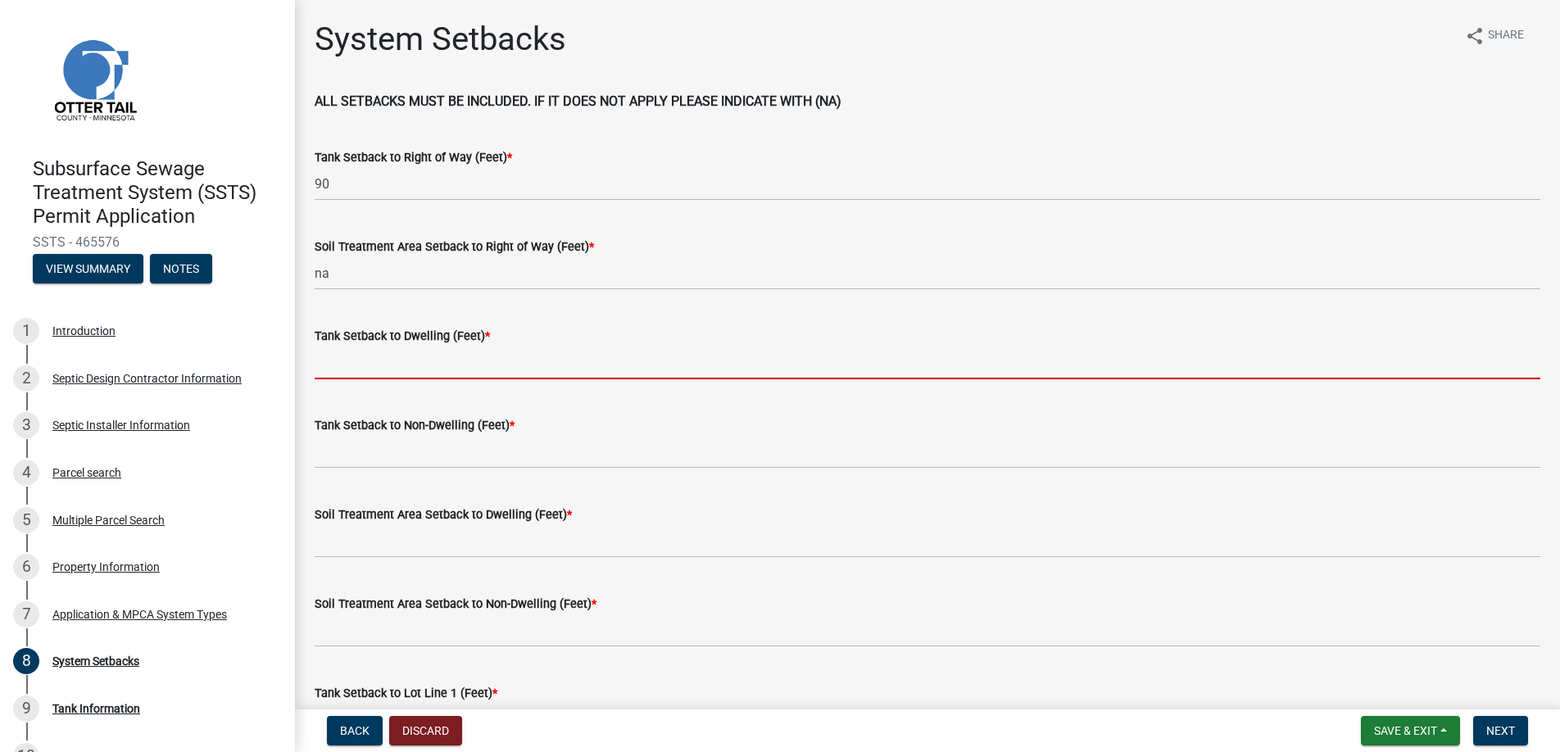
click at [379, 365] on input "Tank Setback to Dwelling (Feet) *" at bounding box center [928, 363] width 1226 height 34
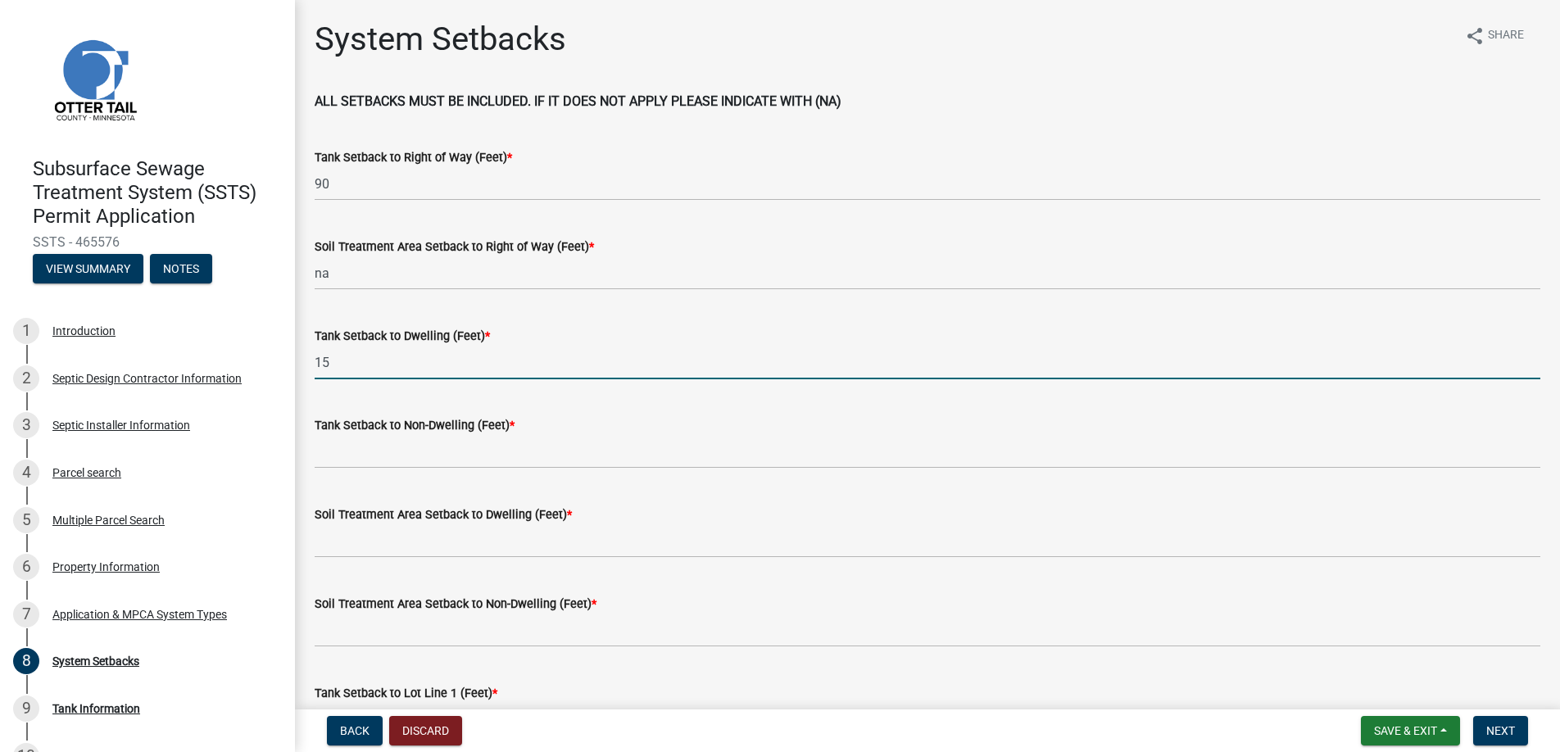
type input "15"
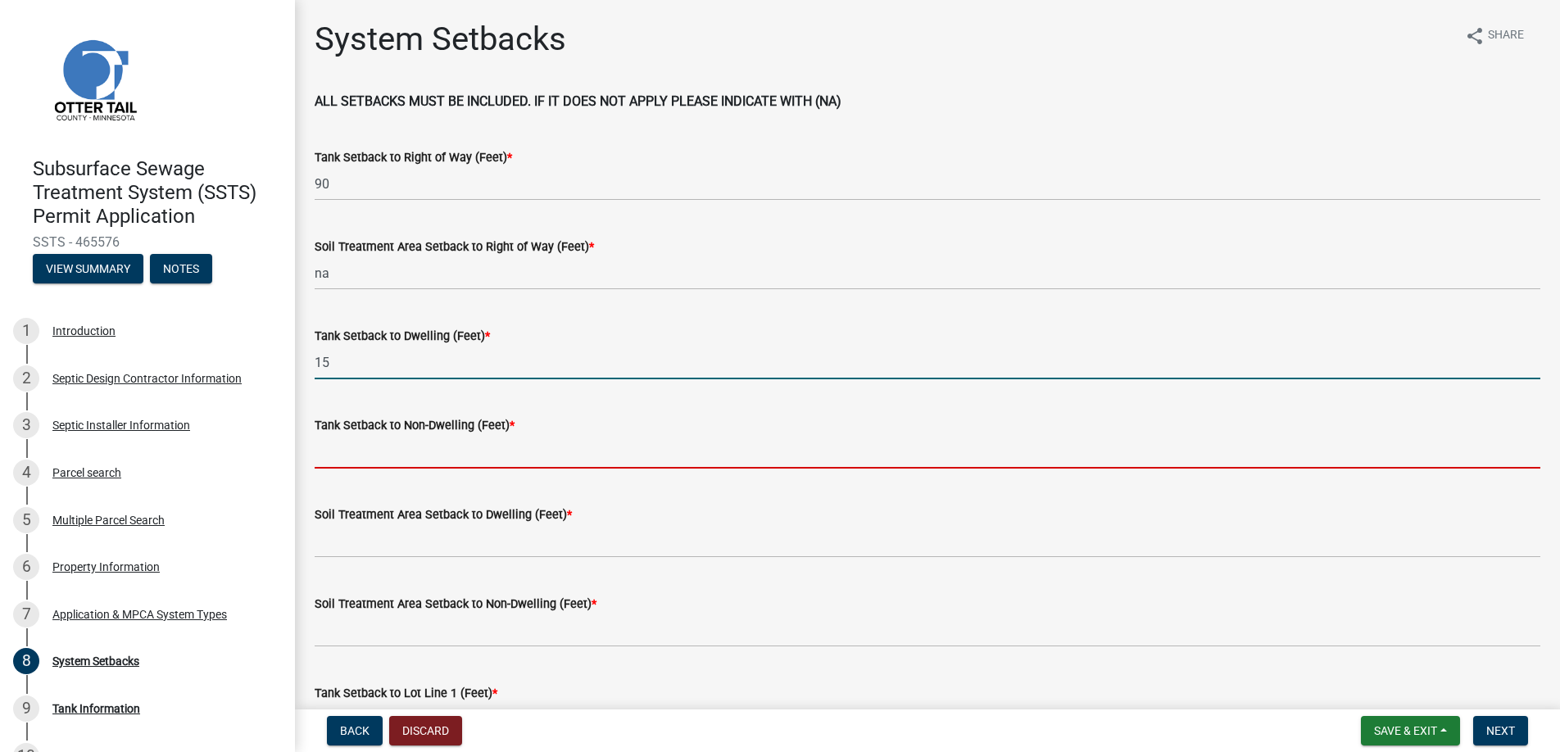
click at [357, 452] on input "Tank Setback to Non-Dwelling (Feet) *" at bounding box center [928, 452] width 1226 height 34
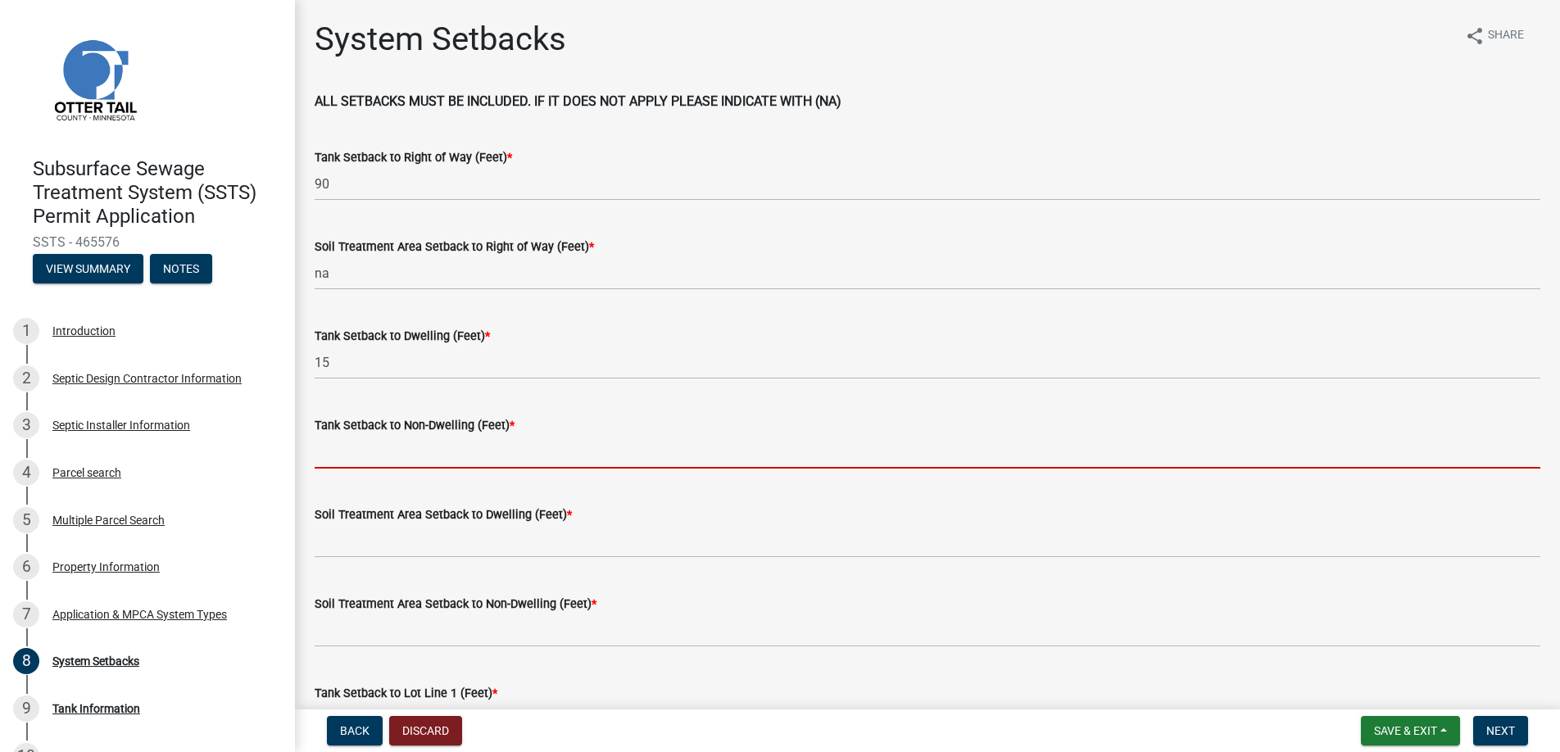
type input "+50"
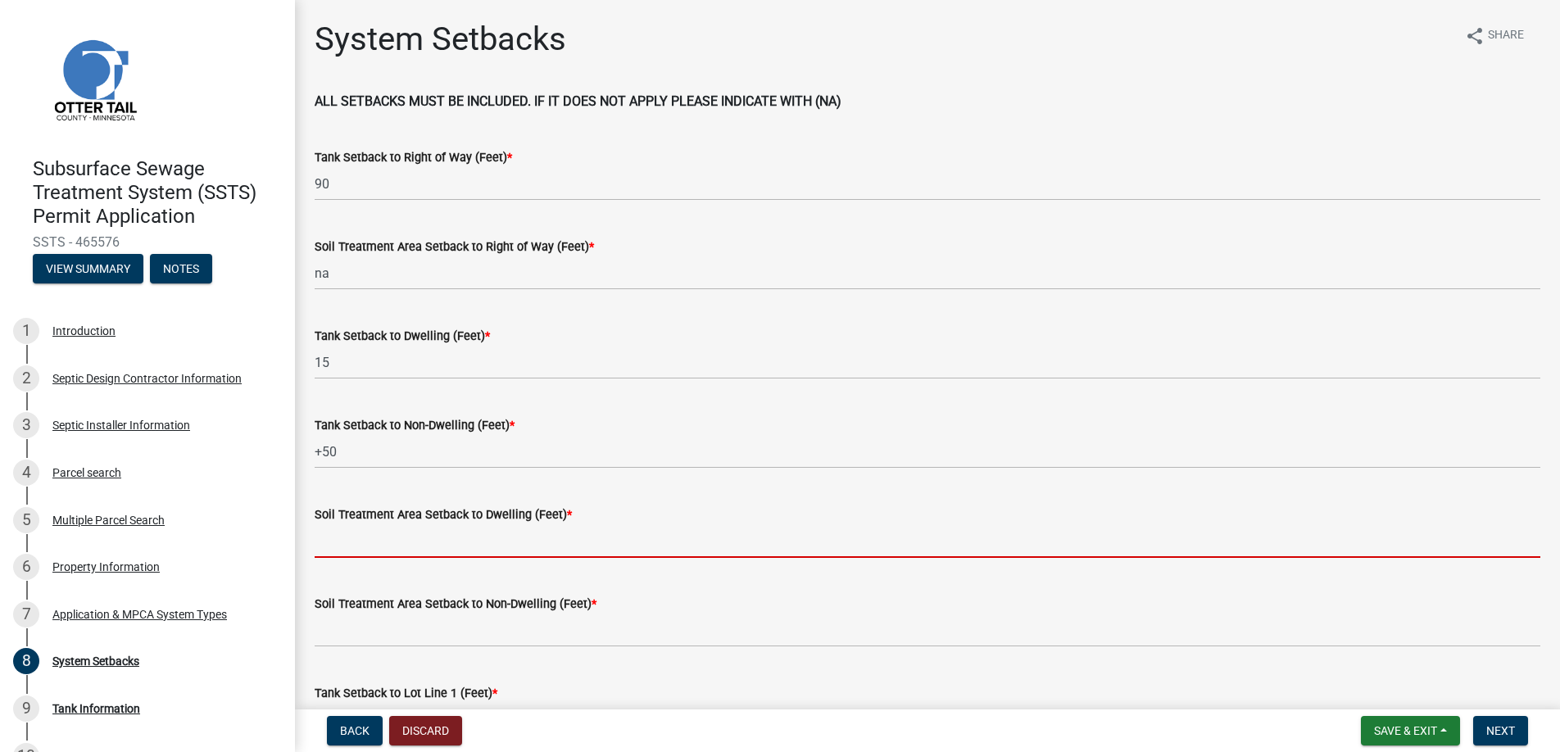
click at [352, 546] on input "Soil Treatment Area Setback to Dwelling (Feet) *" at bounding box center [928, 541] width 1226 height 34
type input "na"
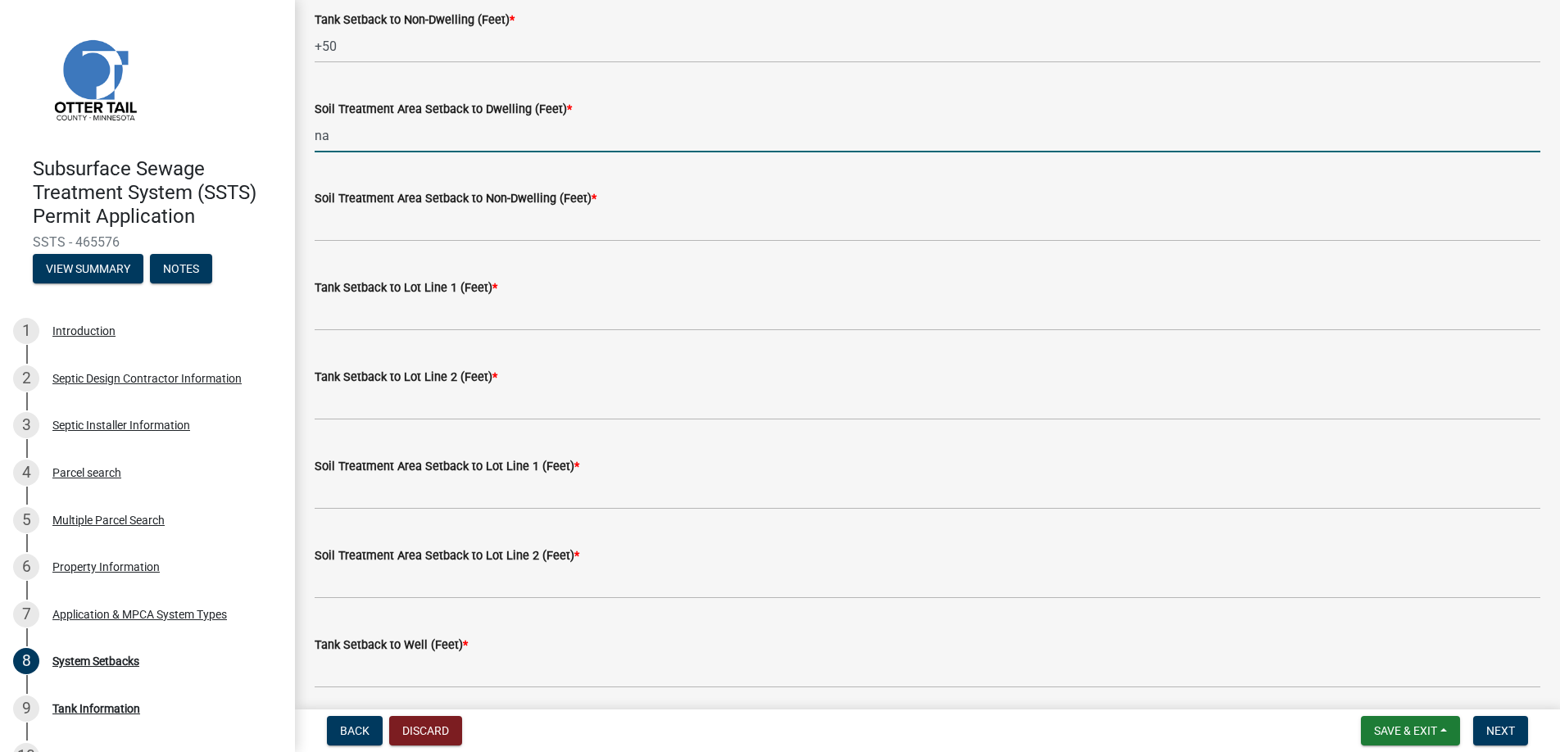
scroll to position [410, 0]
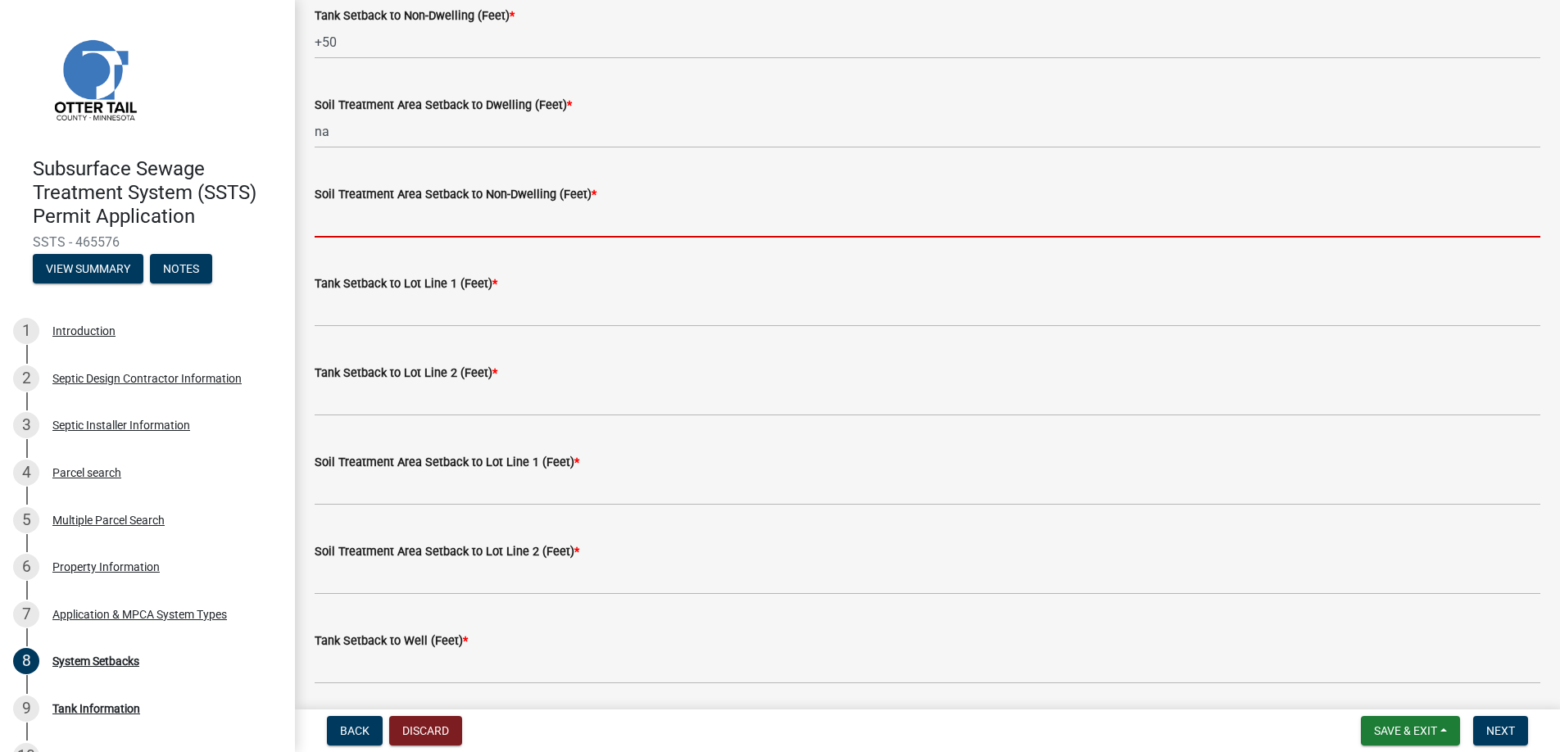
click at [387, 216] on input "Soil Treatment Area Setback to Non-Dwelling (Feet) *" at bounding box center [928, 221] width 1226 height 34
type input "na"
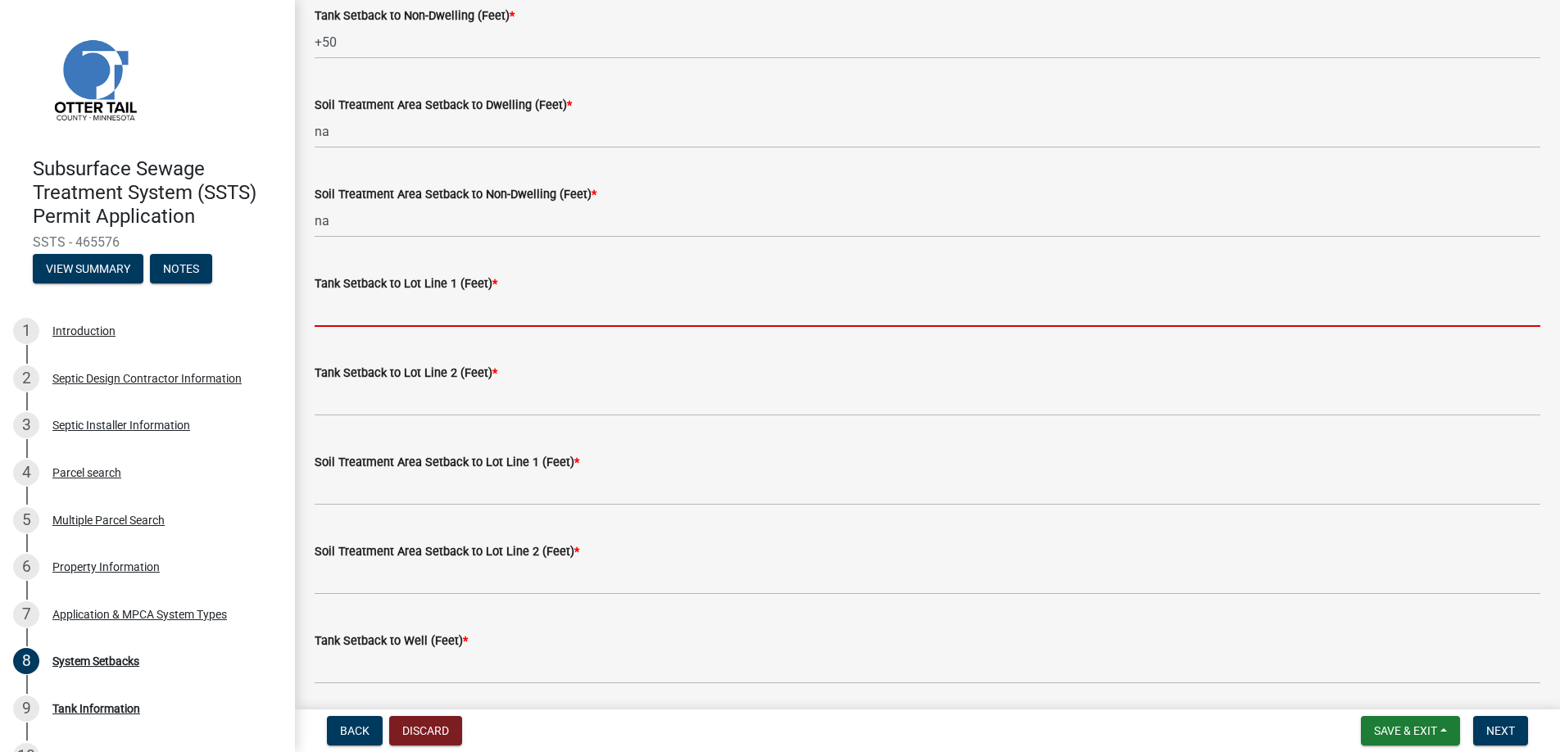
click at [370, 302] on input "Tank Setback to Lot Line 1 (Feet) *" at bounding box center [928, 310] width 1226 height 34
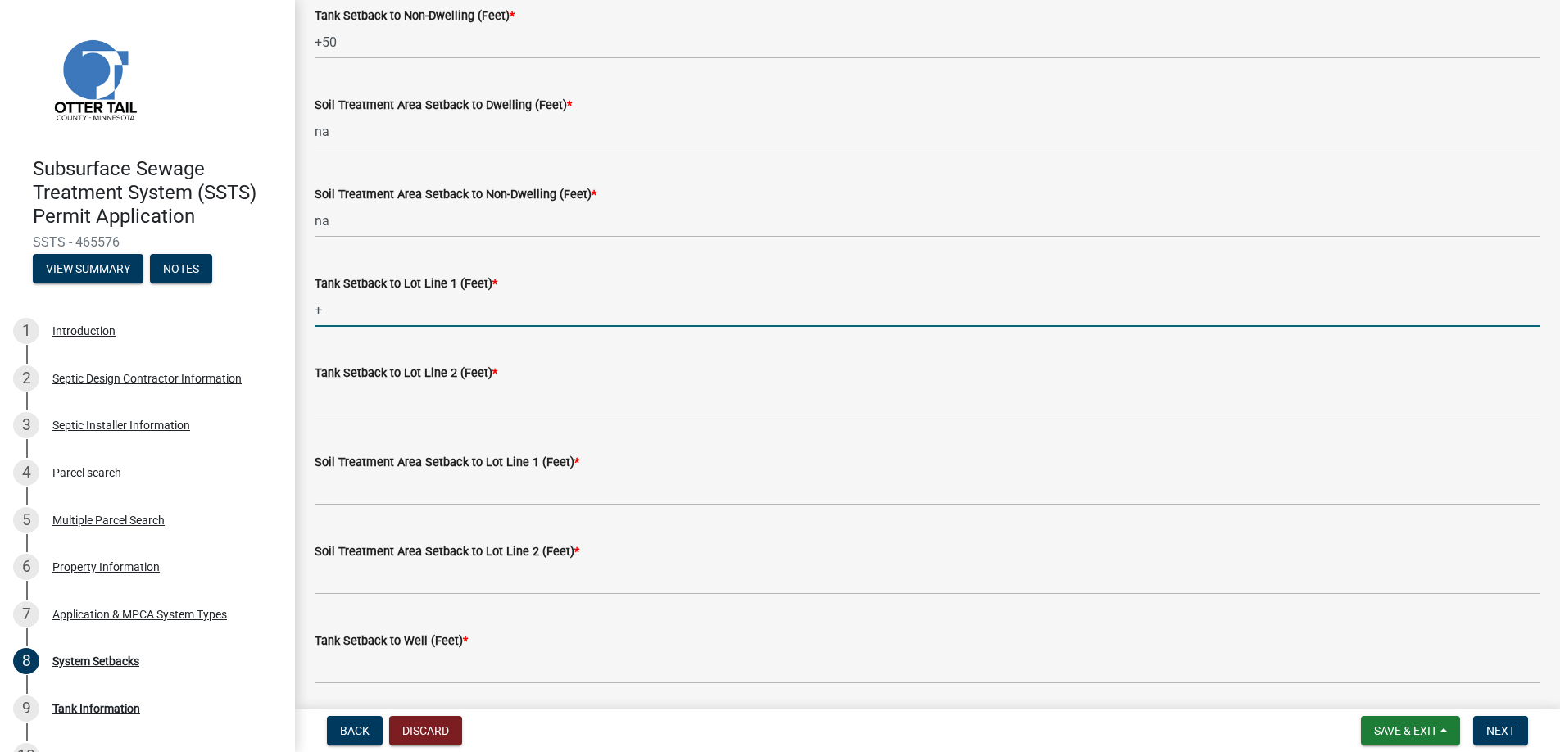
type input "+100"
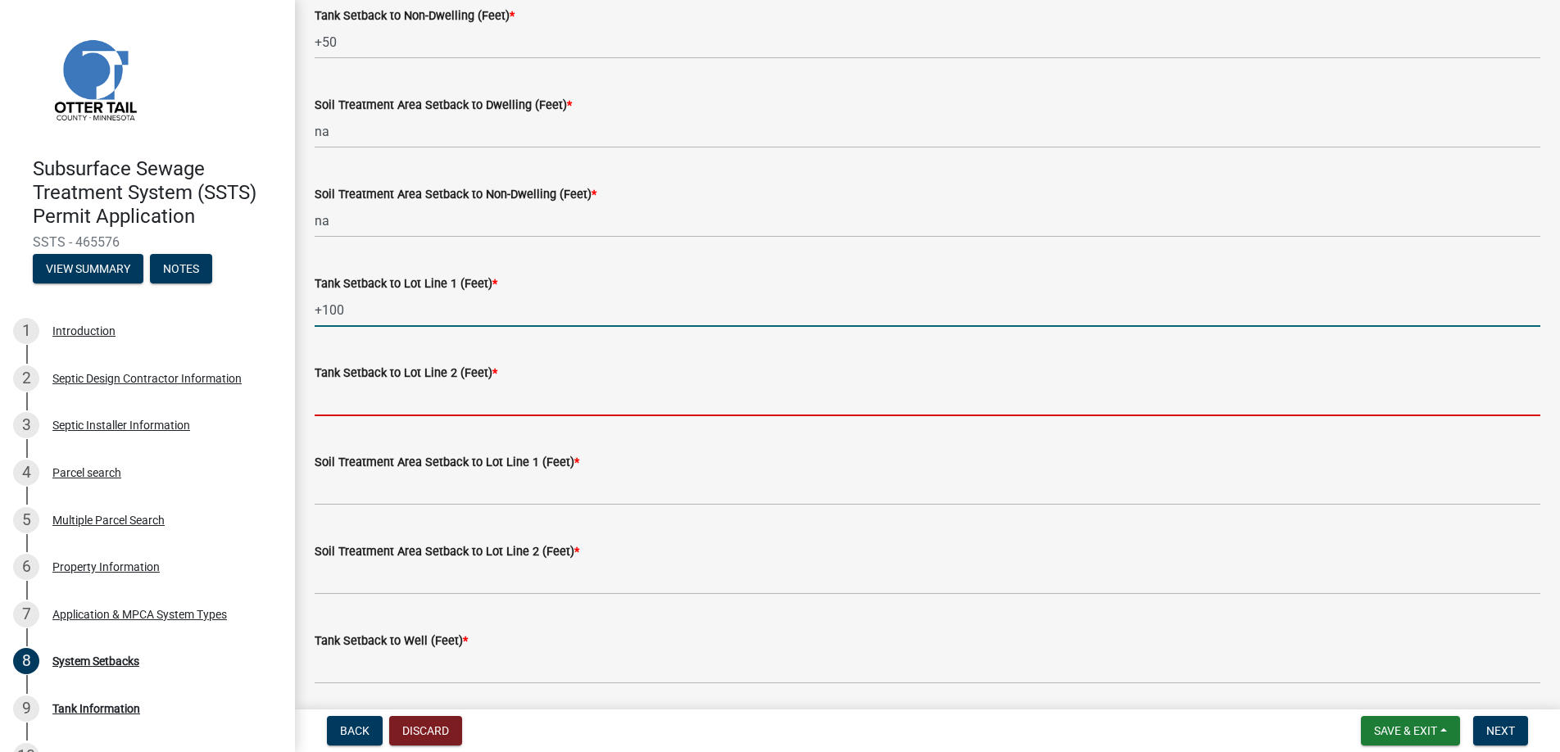
click at [372, 397] on input "Tank Setback to Lot Line 2 (Feet) *" at bounding box center [928, 400] width 1226 height 34
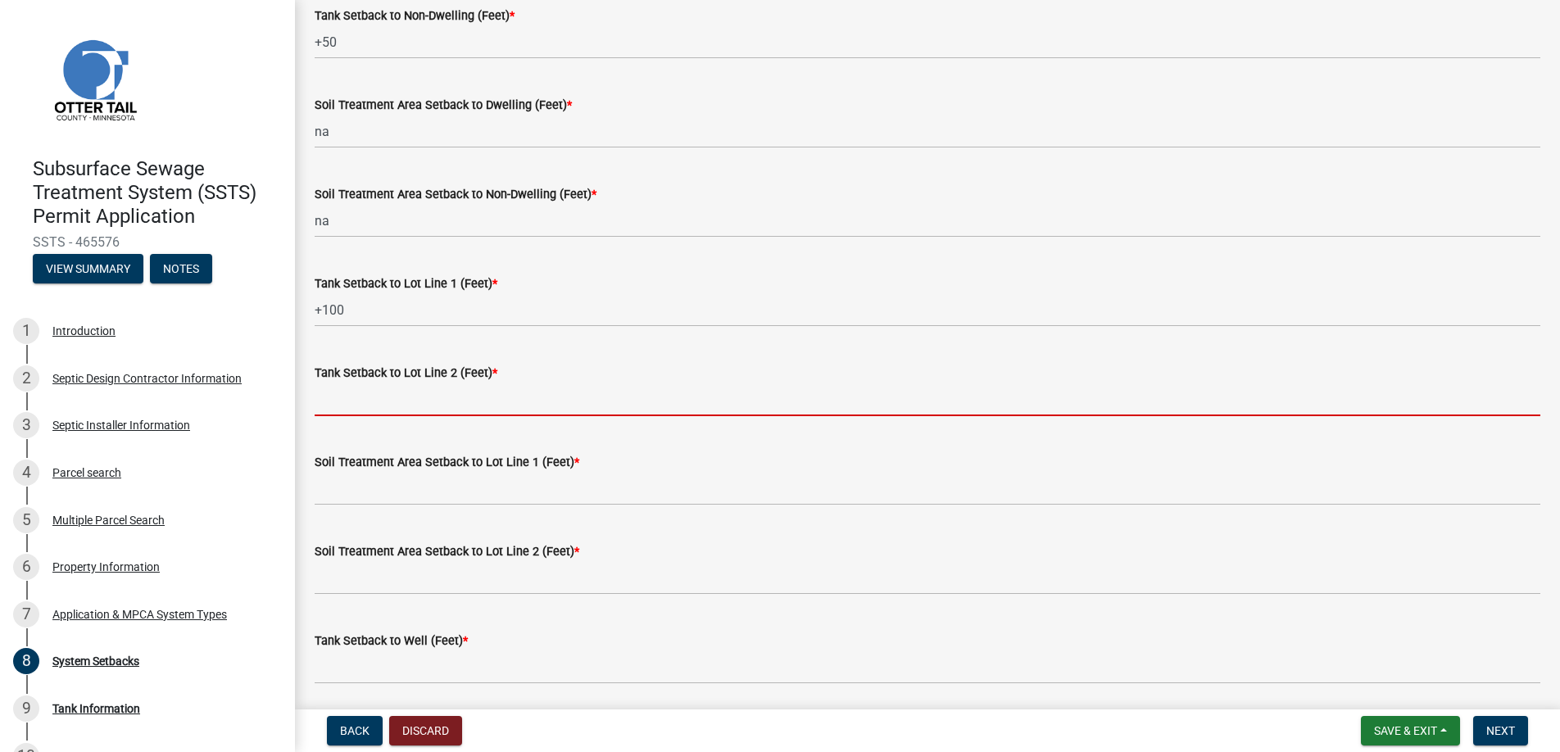
type input "+100"
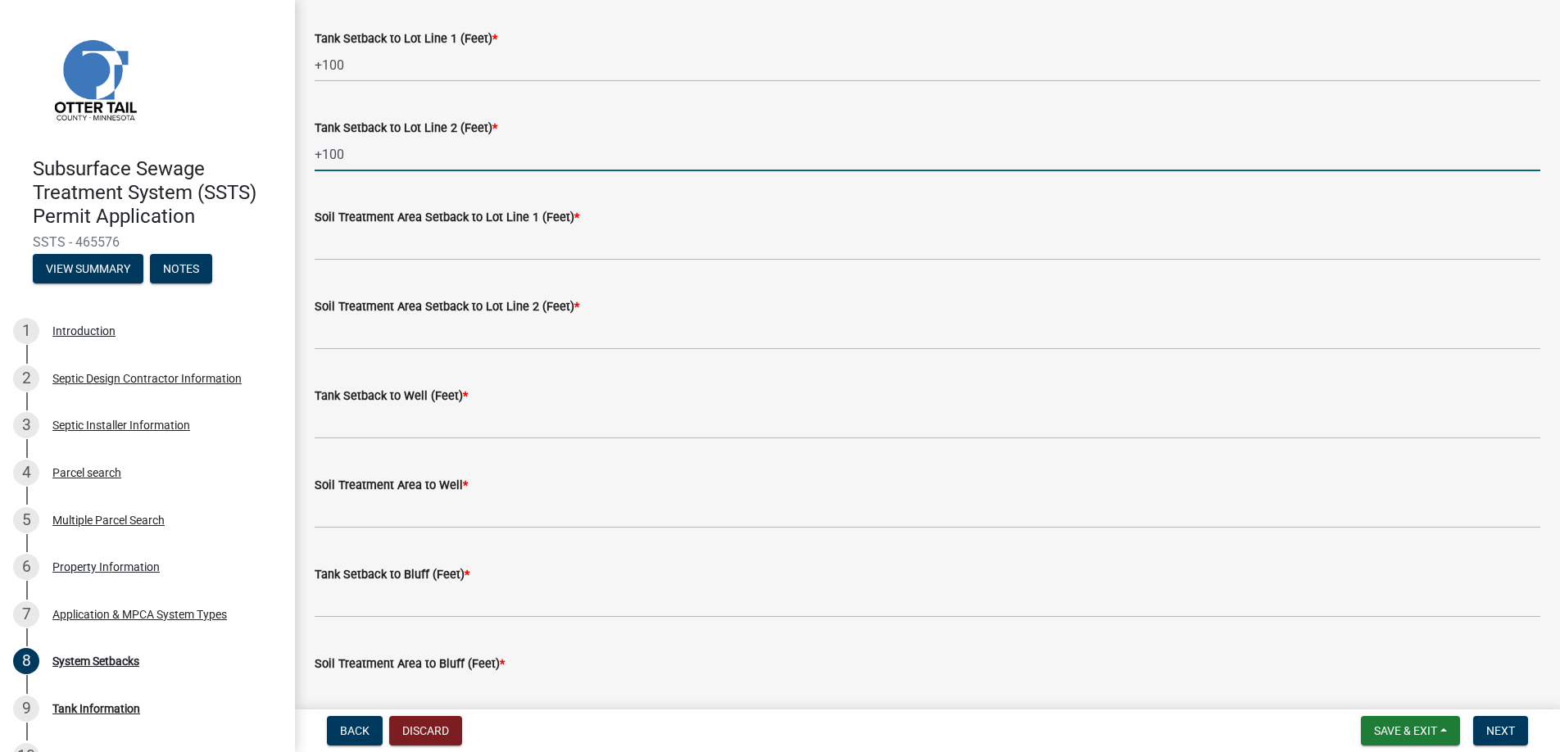
scroll to position [656, 0]
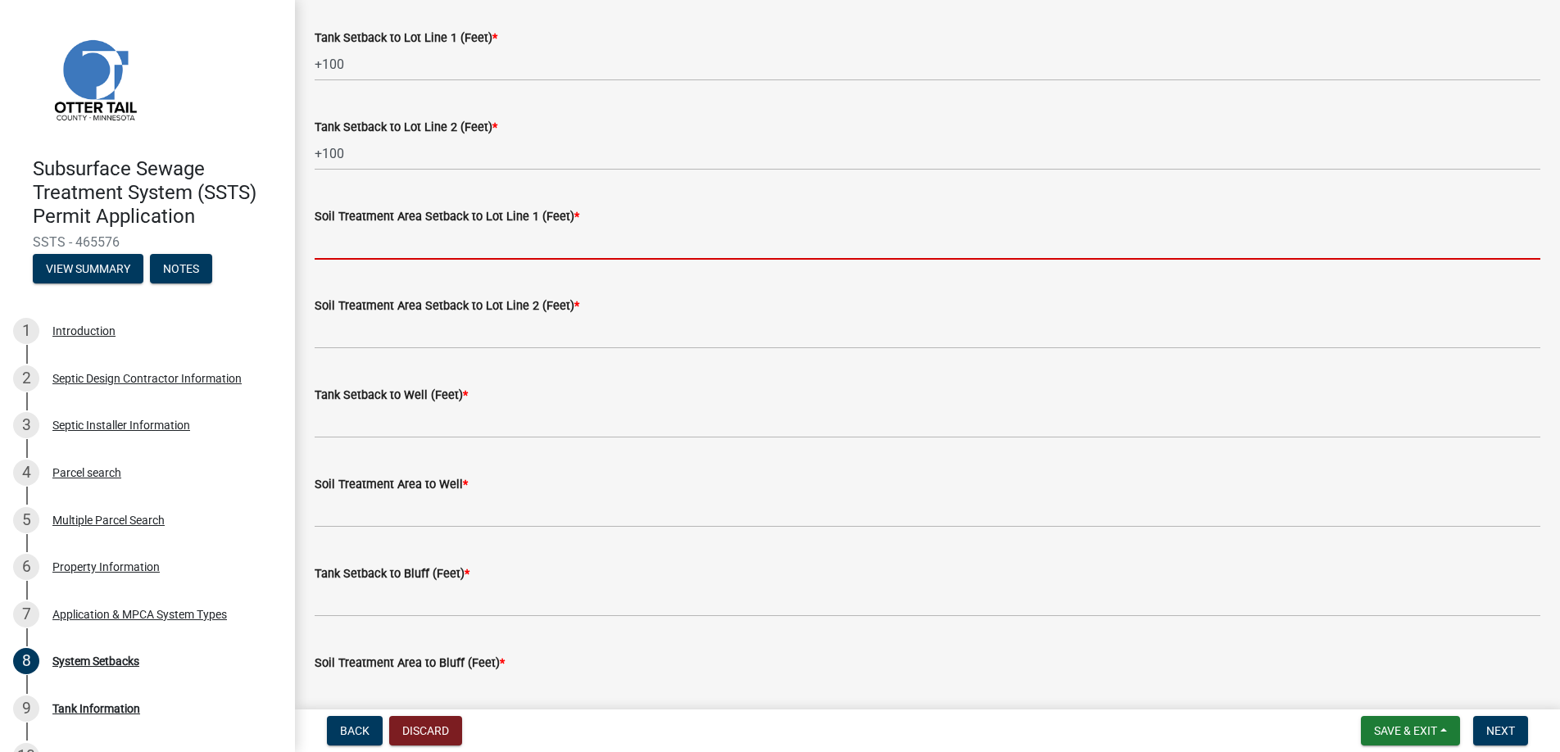
drag, startPoint x: 368, startPoint y: 226, endPoint x: 368, endPoint y: 247, distance: 20.5
click at [368, 226] on input "Soil Treatment Area Setback to Lot Line 1 (Feet) *" at bounding box center [928, 243] width 1226 height 34
type input "na"
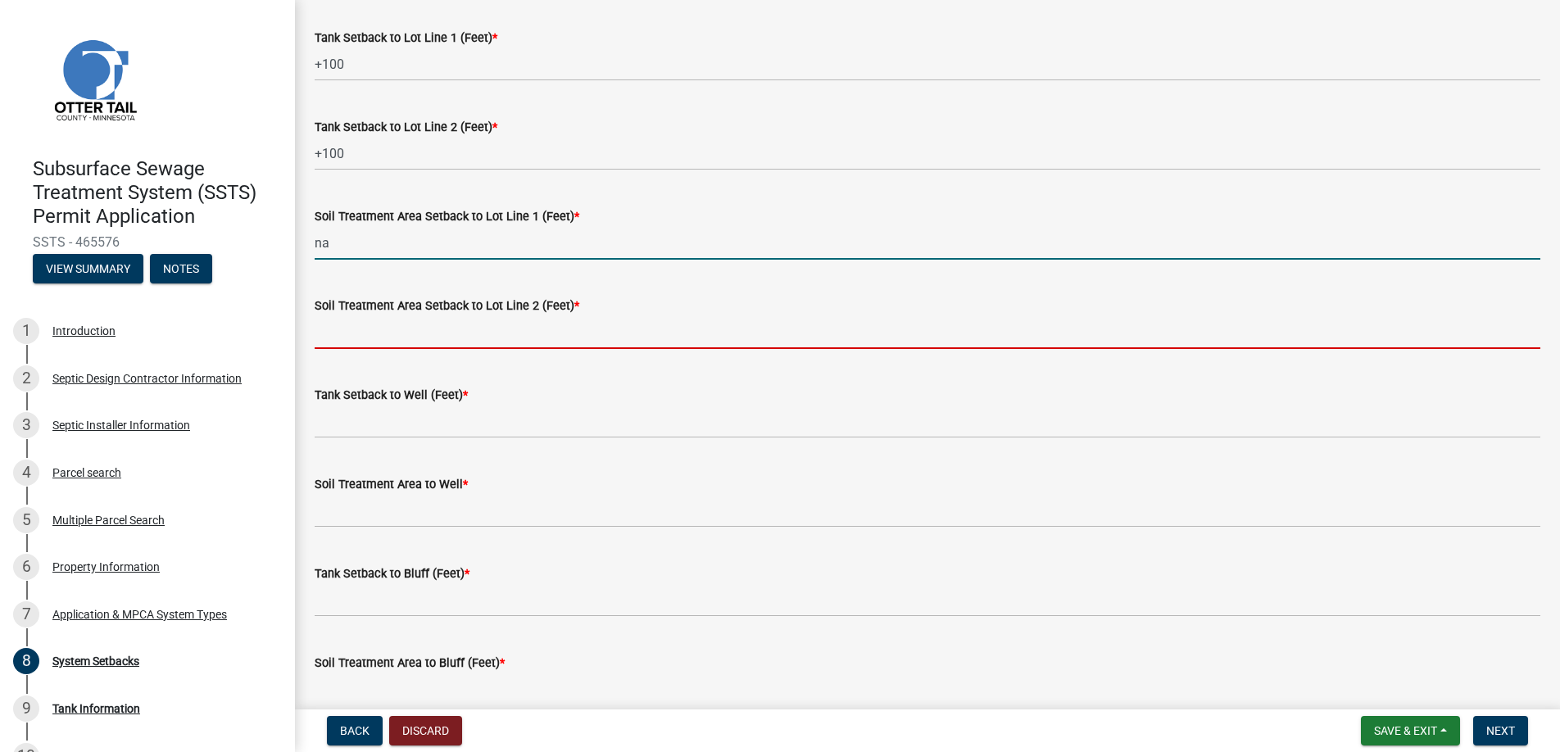
drag, startPoint x: 380, startPoint y: 331, endPoint x: 393, endPoint y: 340, distance: 15.2
click at [380, 331] on input "Soil Treatment Area Setback to Lot Line 2 (Feet) *" at bounding box center [928, 332] width 1226 height 34
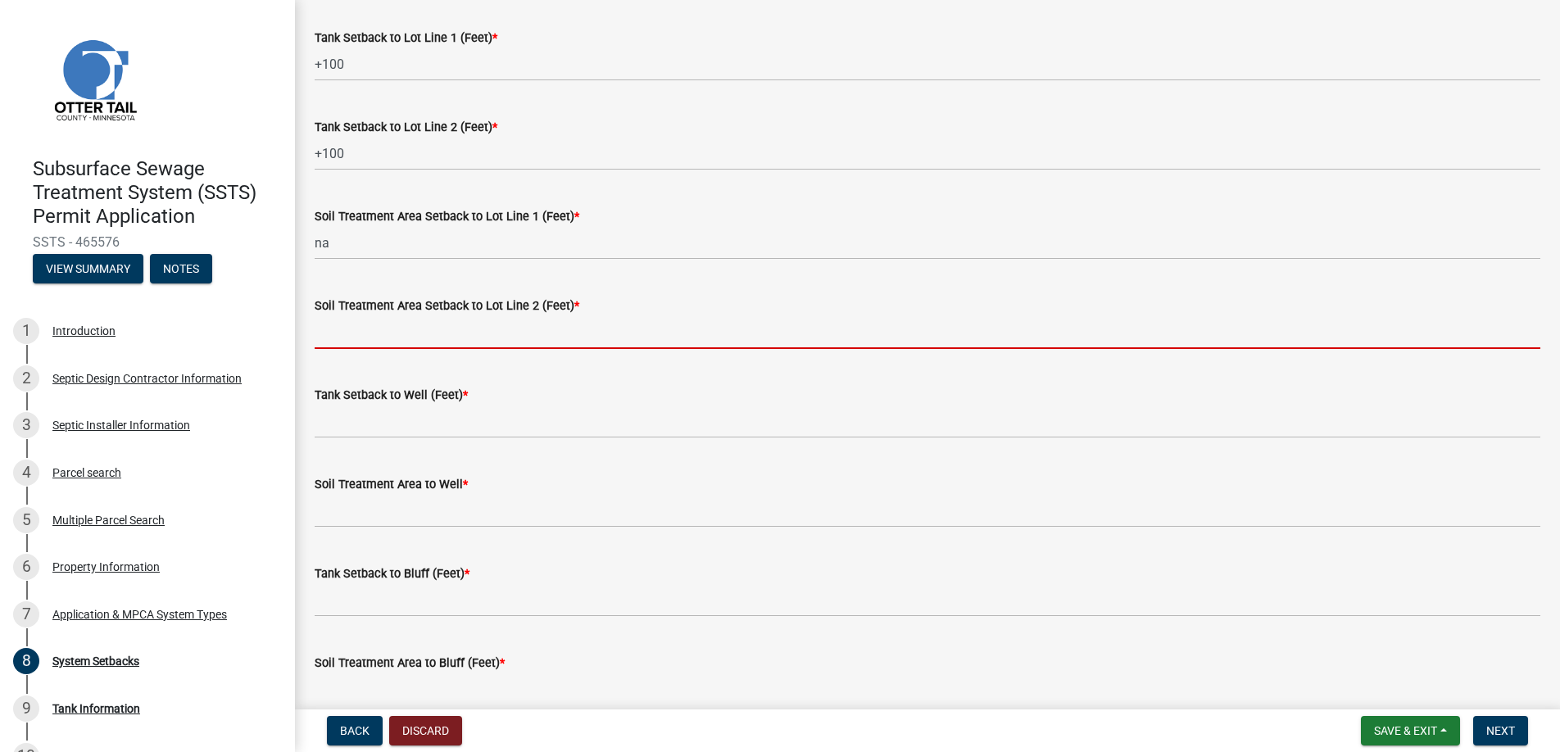
type input "na"
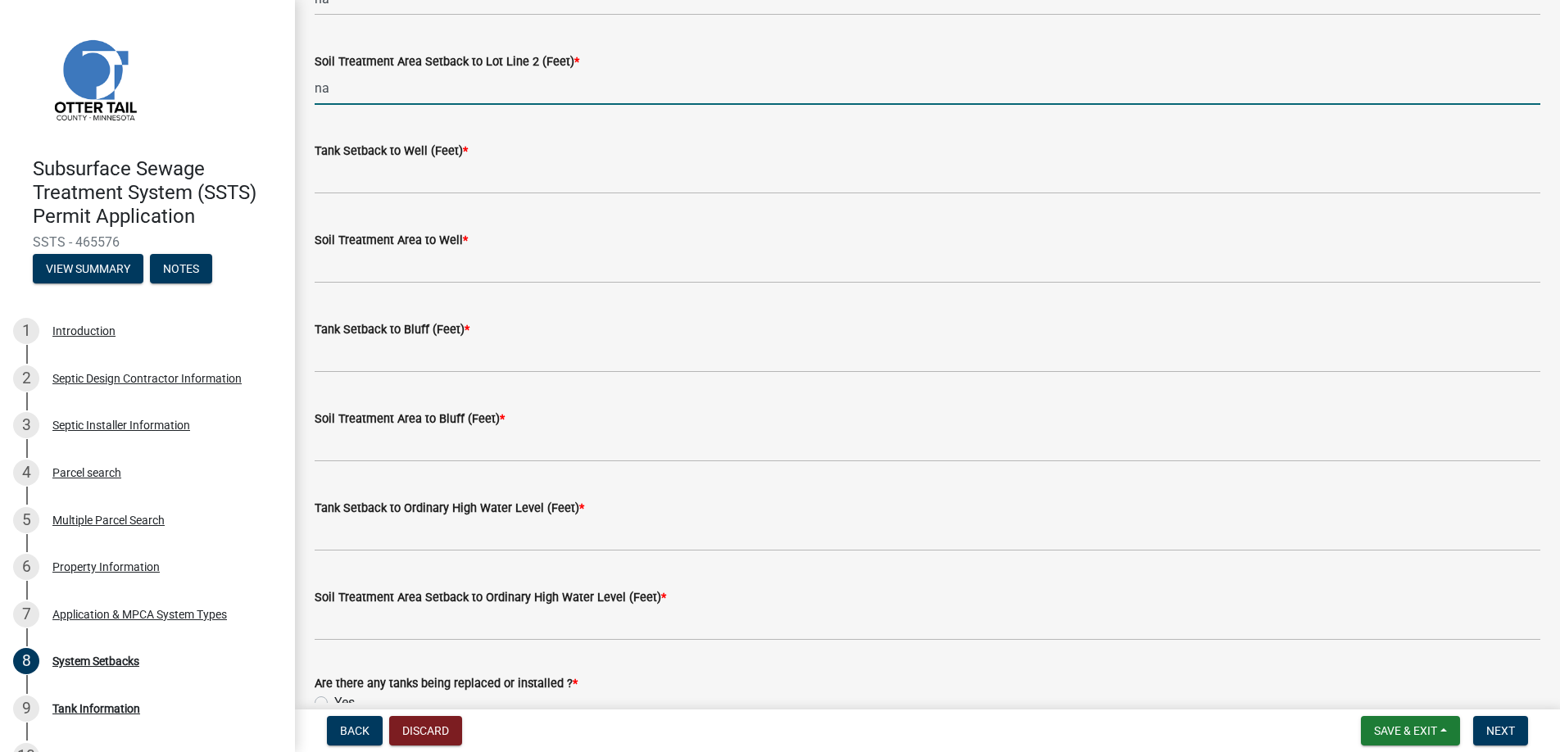
scroll to position [901, 0]
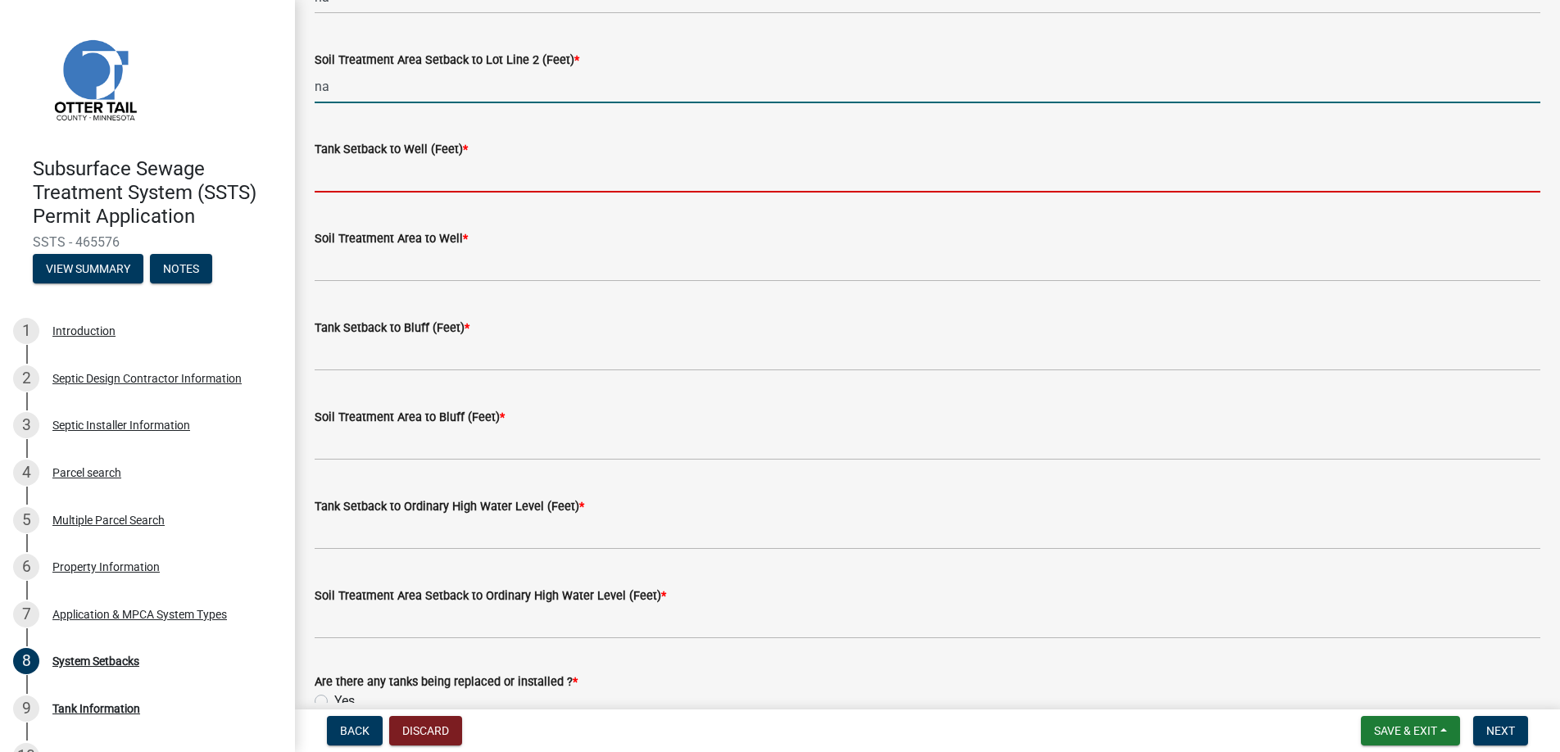
click at [352, 170] on input "Tank Setback to Well (Feet) *" at bounding box center [928, 176] width 1226 height 34
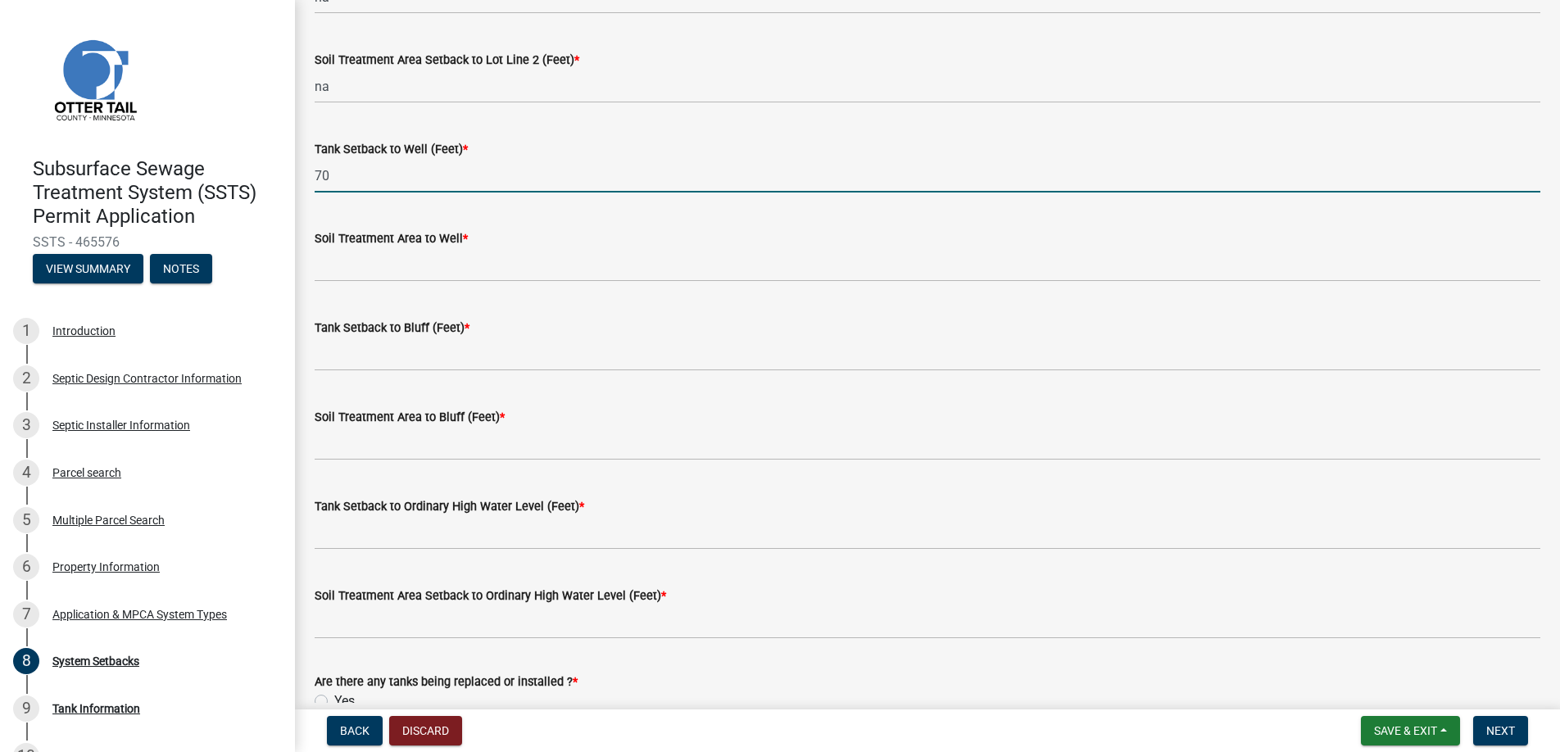
type input "70"
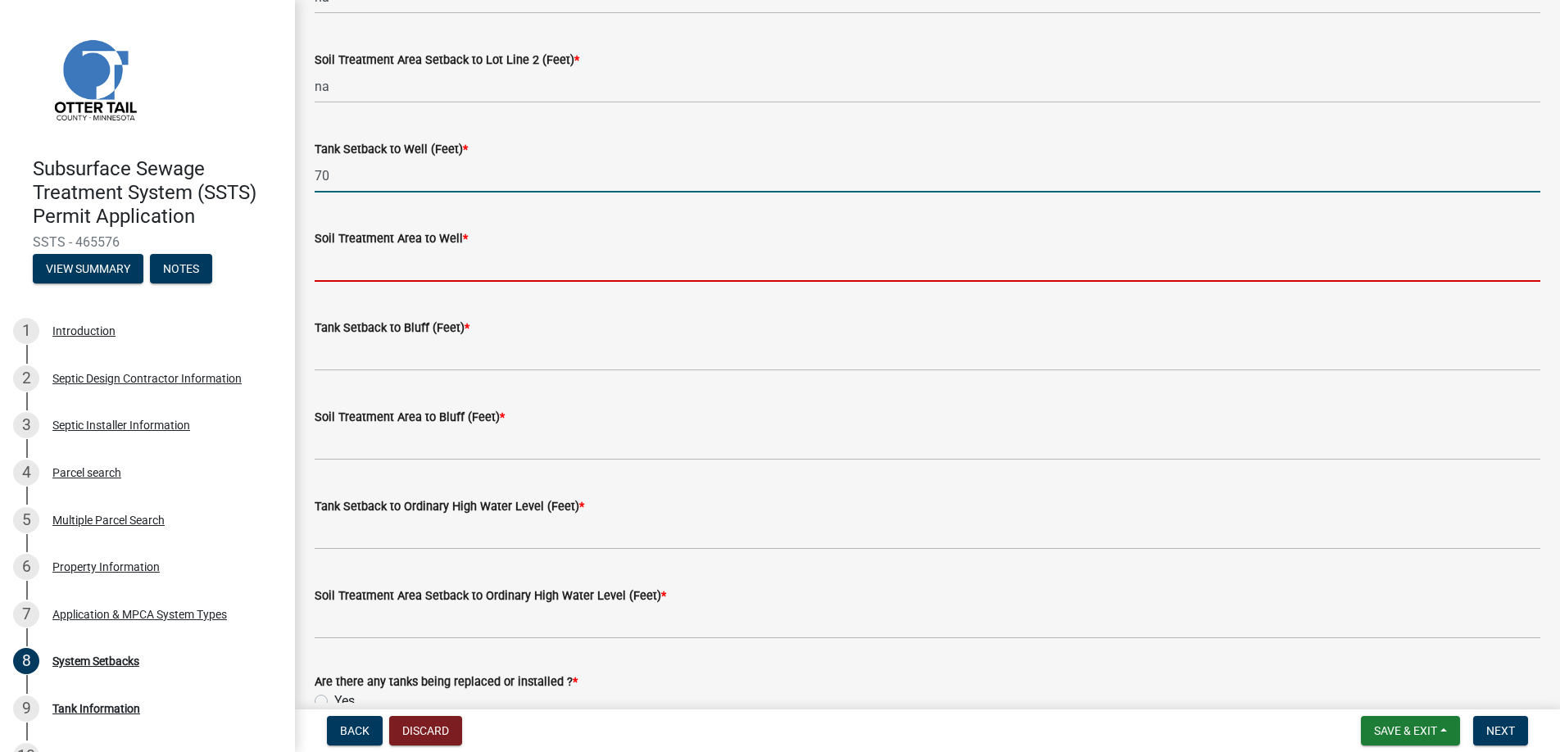
click at [360, 258] on input "Soil Treatment Area to Well *" at bounding box center [928, 265] width 1226 height 34
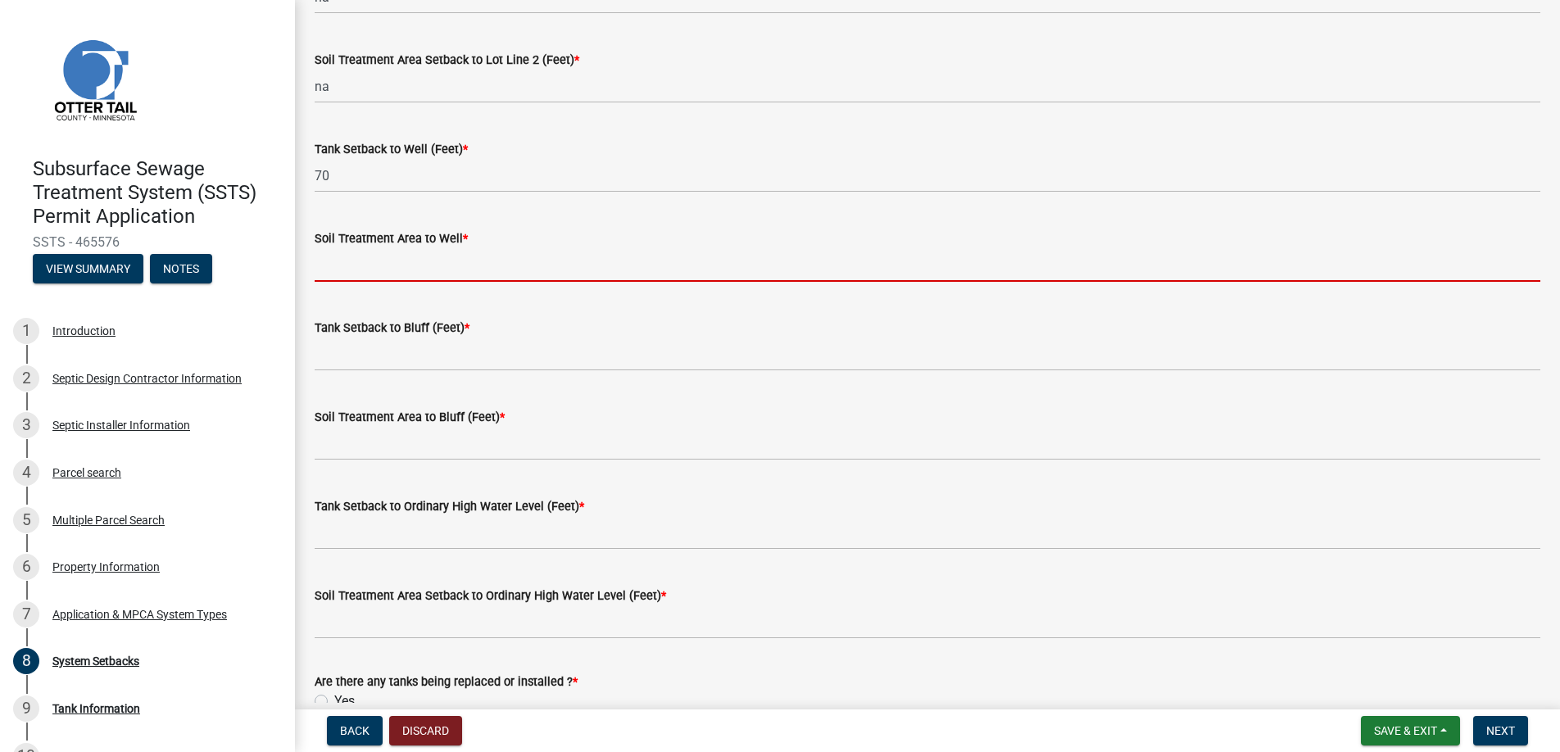
type input "na"
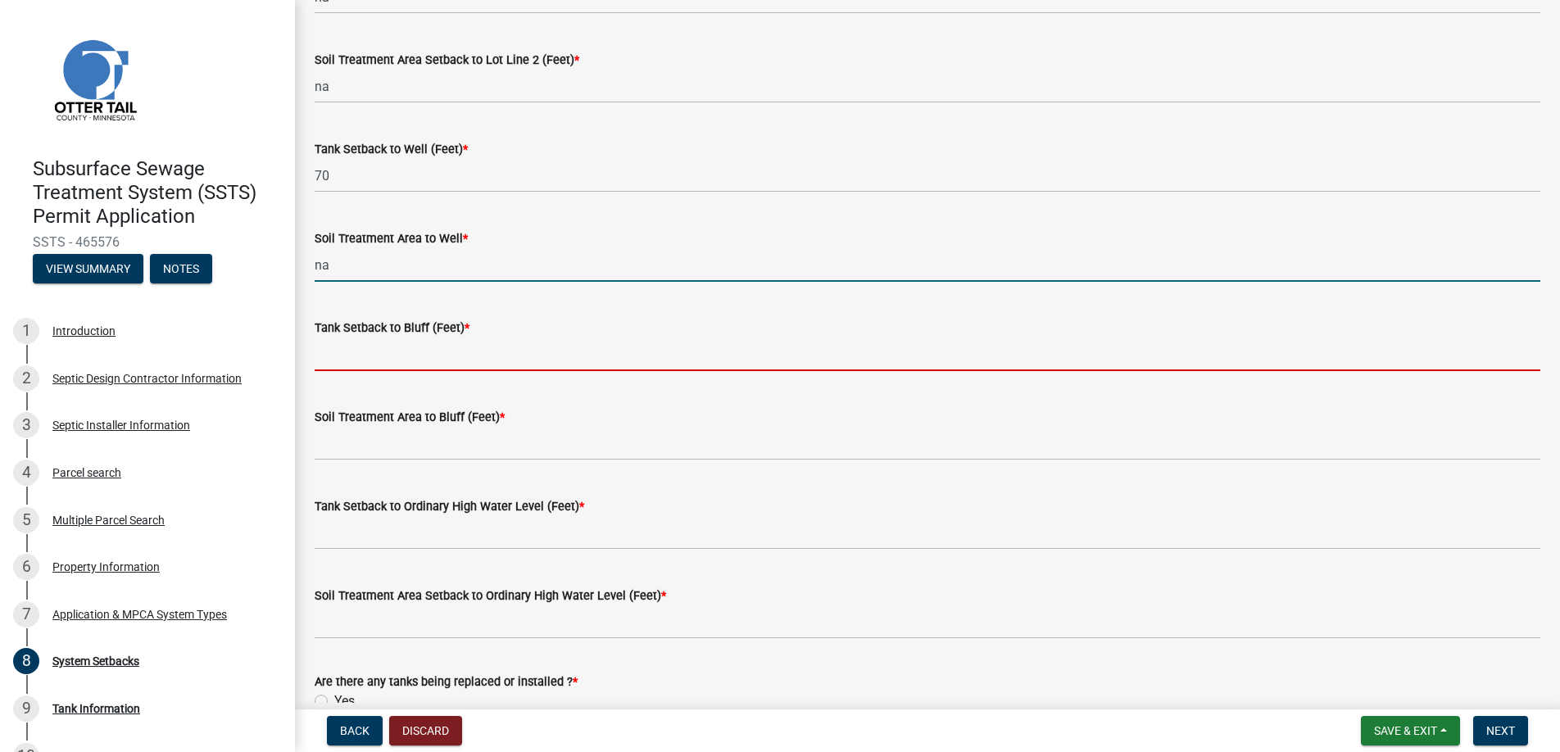
click at [371, 343] on input "Tank Setback to Bluff (Feet) *" at bounding box center [928, 355] width 1226 height 34
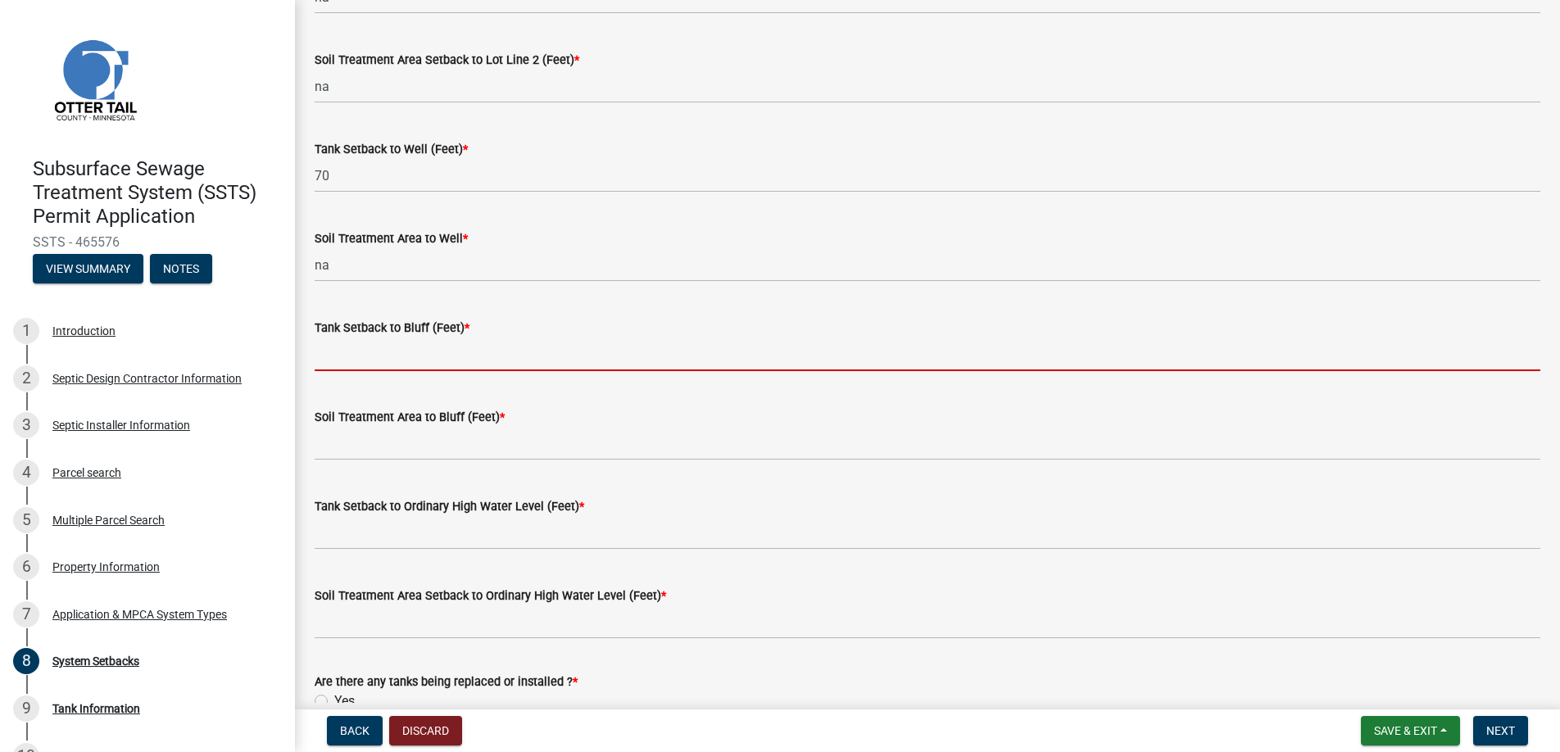
type input "na"
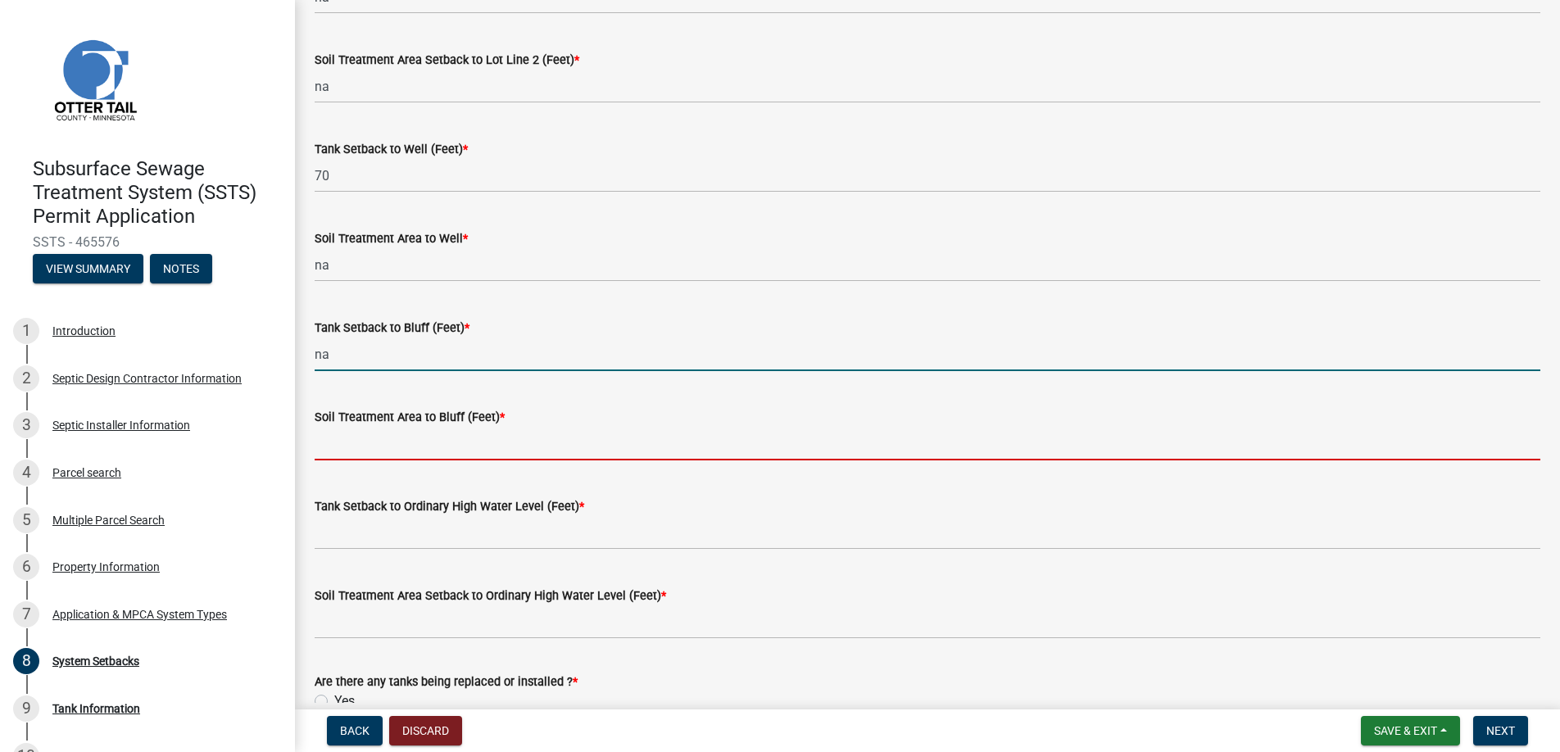
click at [388, 435] on input "Soil Treatment Area to Bluff (Feet) *" at bounding box center [928, 444] width 1226 height 34
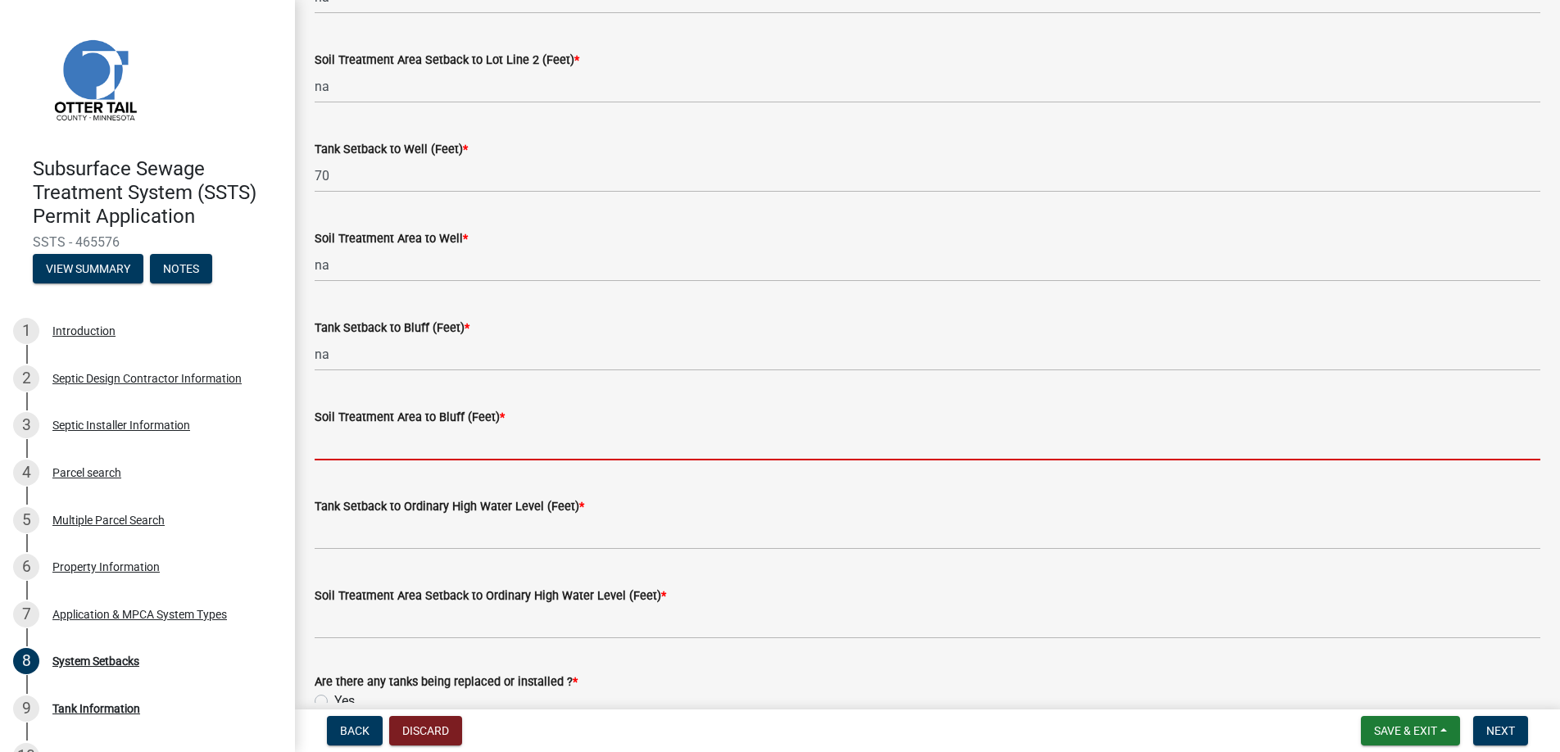
type input "na"
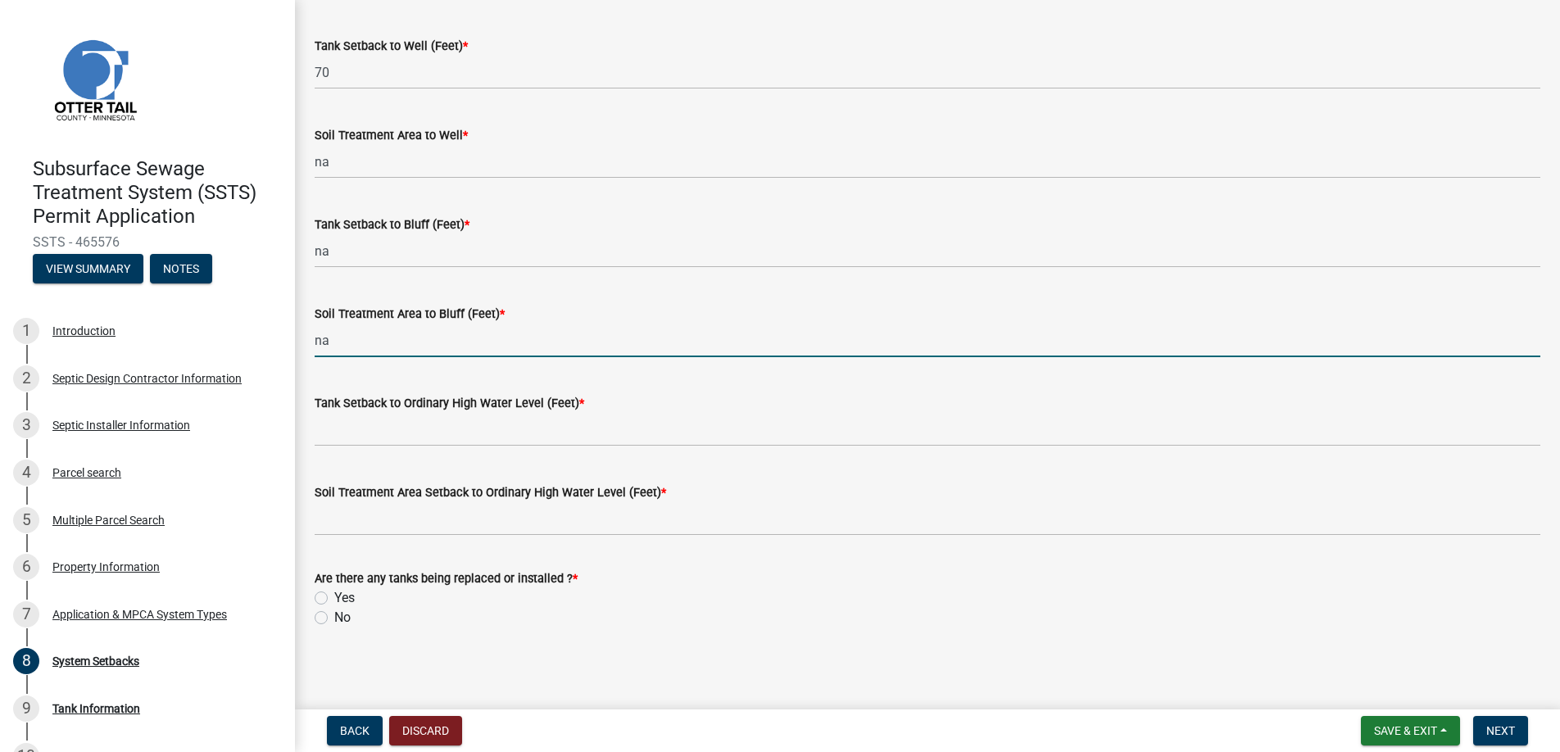
scroll to position [1008, 0]
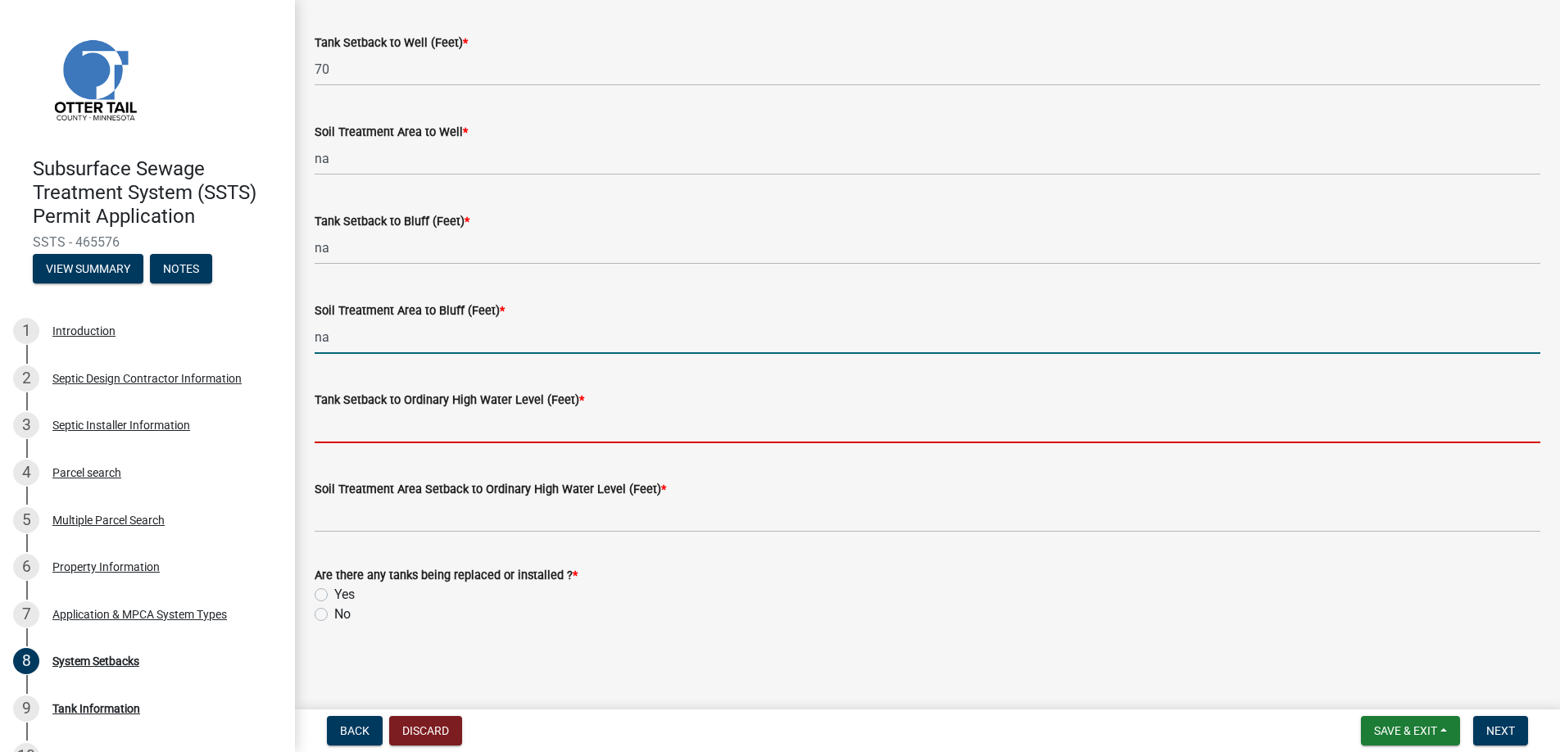
click at [382, 422] on input "Tank Setback to Ordinary High Water Level (Feet) *" at bounding box center [928, 427] width 1226 height 34
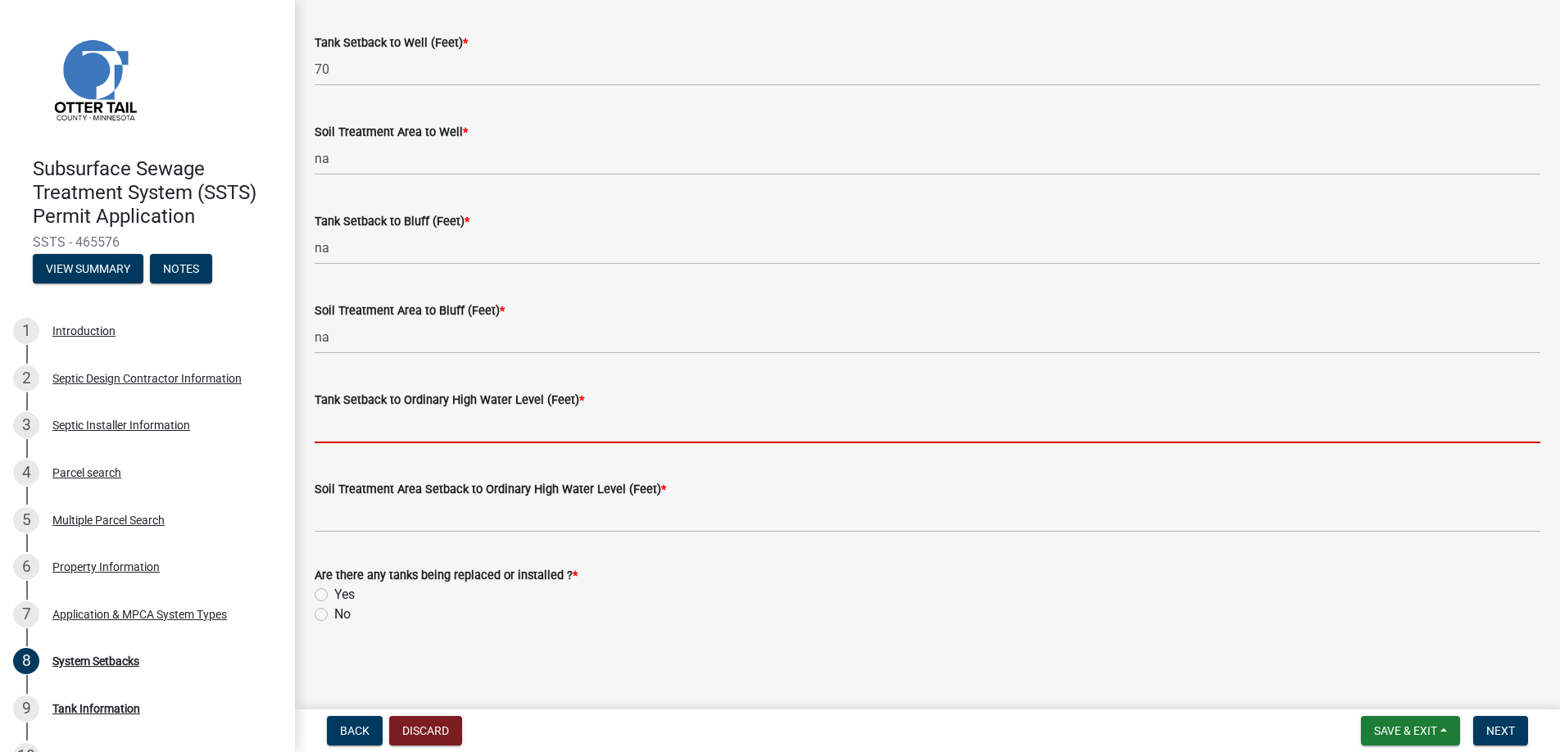
type input "na"
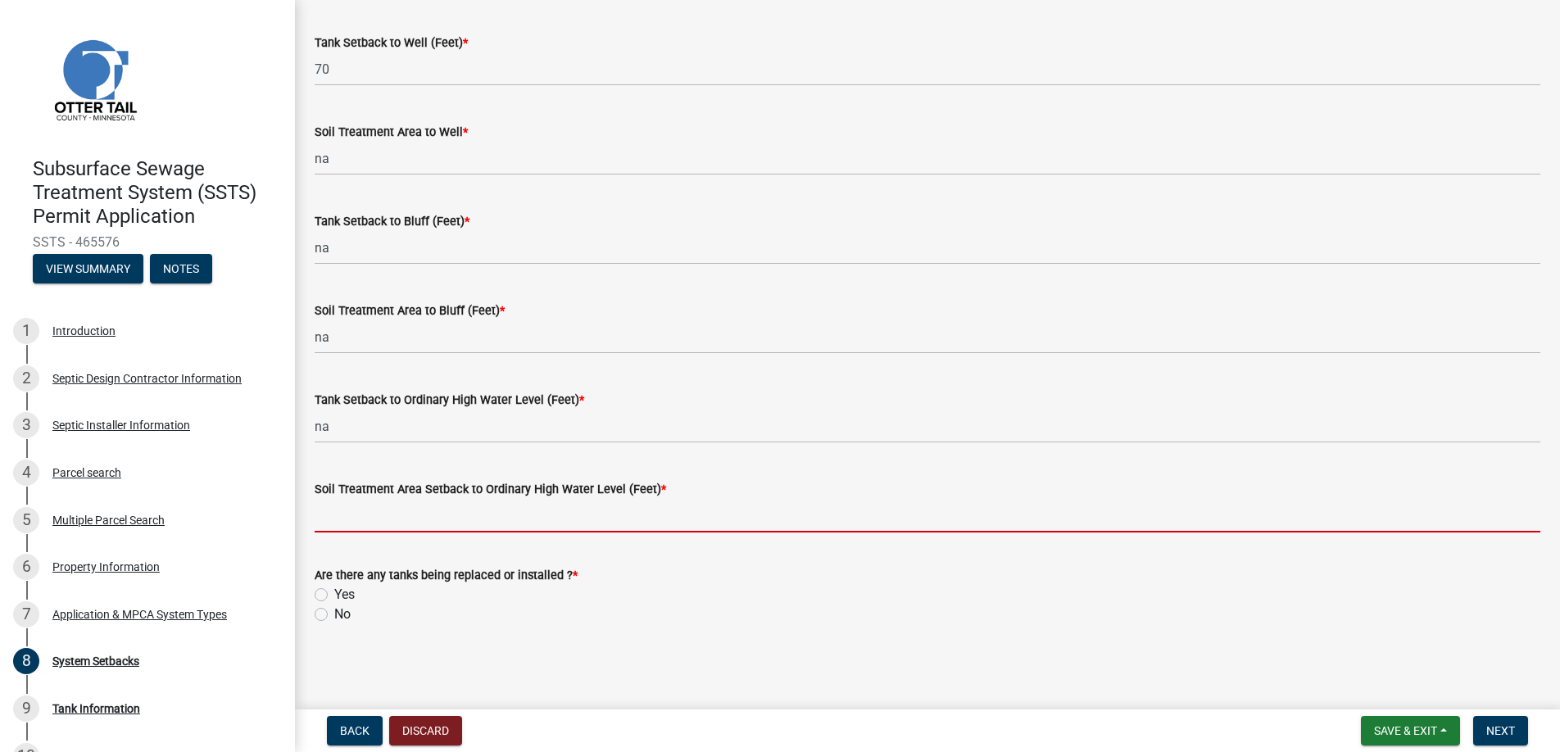
click at [374, 508] on input "Soil Treatment Area Setback to Ordinary High Water Level (Feet) *" at bounding box center [928, 516] width 1226 height 34
type input "na"
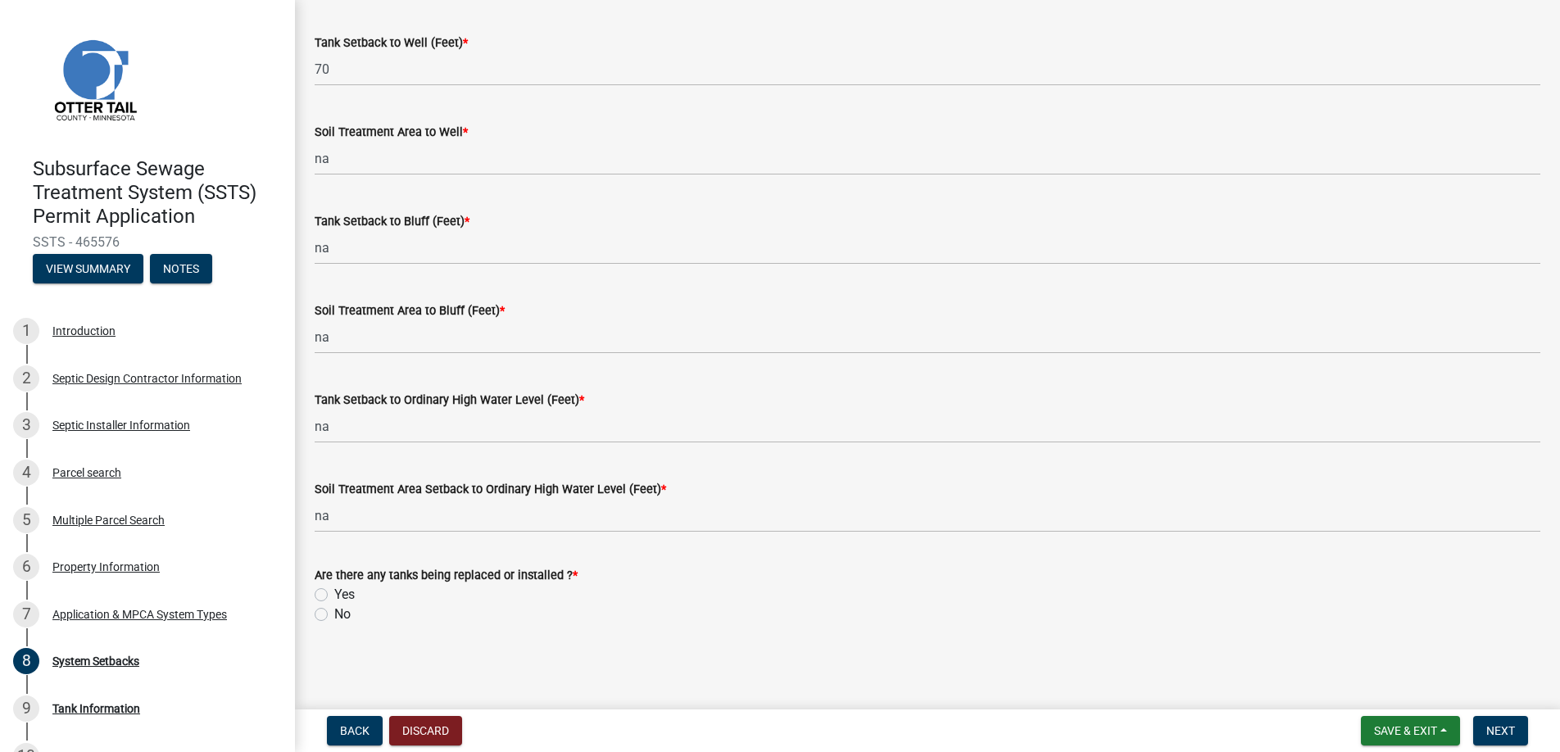
click at [334, 592] on label "Yes" at bounding box center [344, 595] width 20 height 20
click at [334, 592] on input "Yes" at bounding box center [339, 590] width 11 height 11
radio input "true"
click at [1500, 725] on span "Next" at bounding box center [1500, 730] width 29 height 13
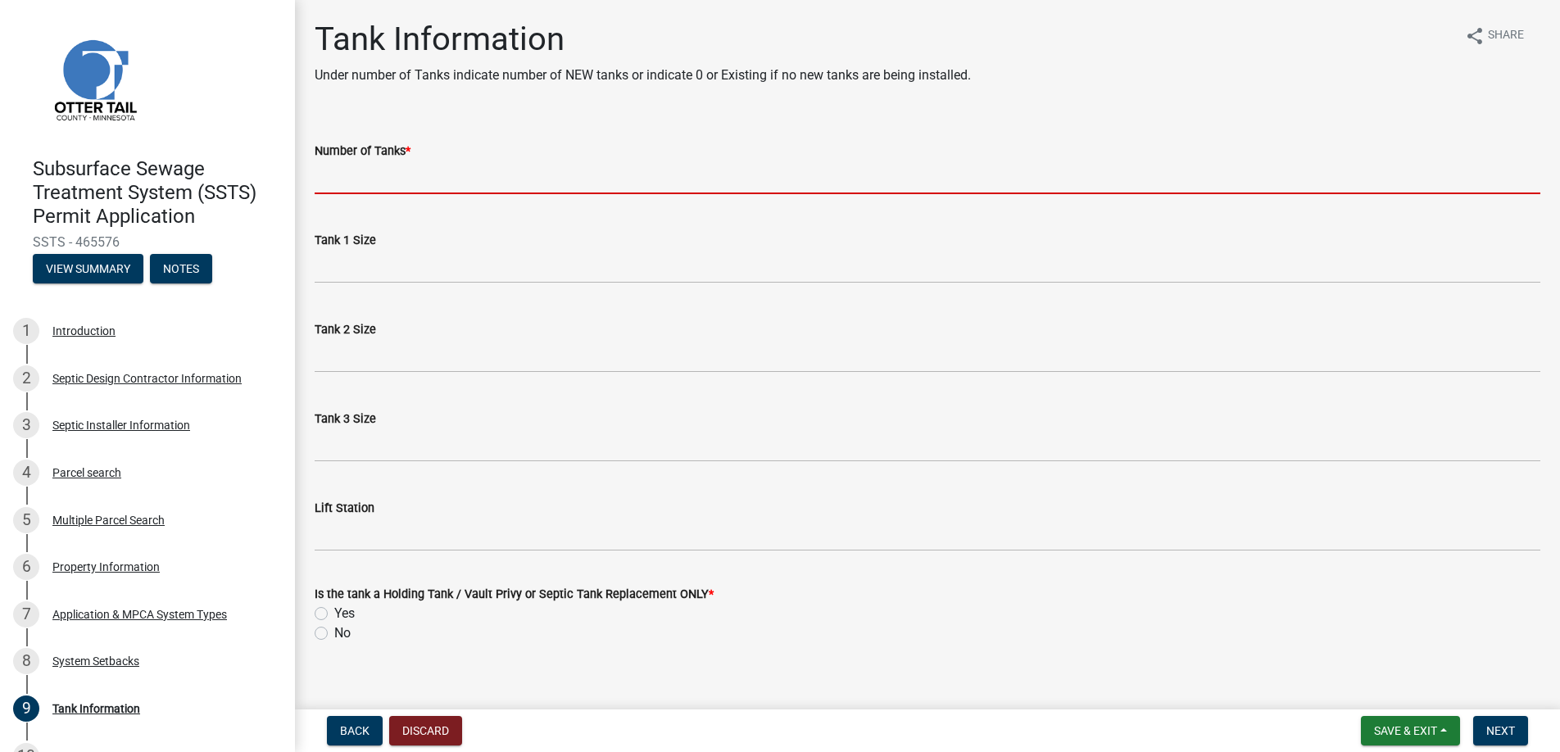
click at [347, 175] on input "Number of Tanks *" at bounding box center [928, 178] width 1226 height 34
type input "2"
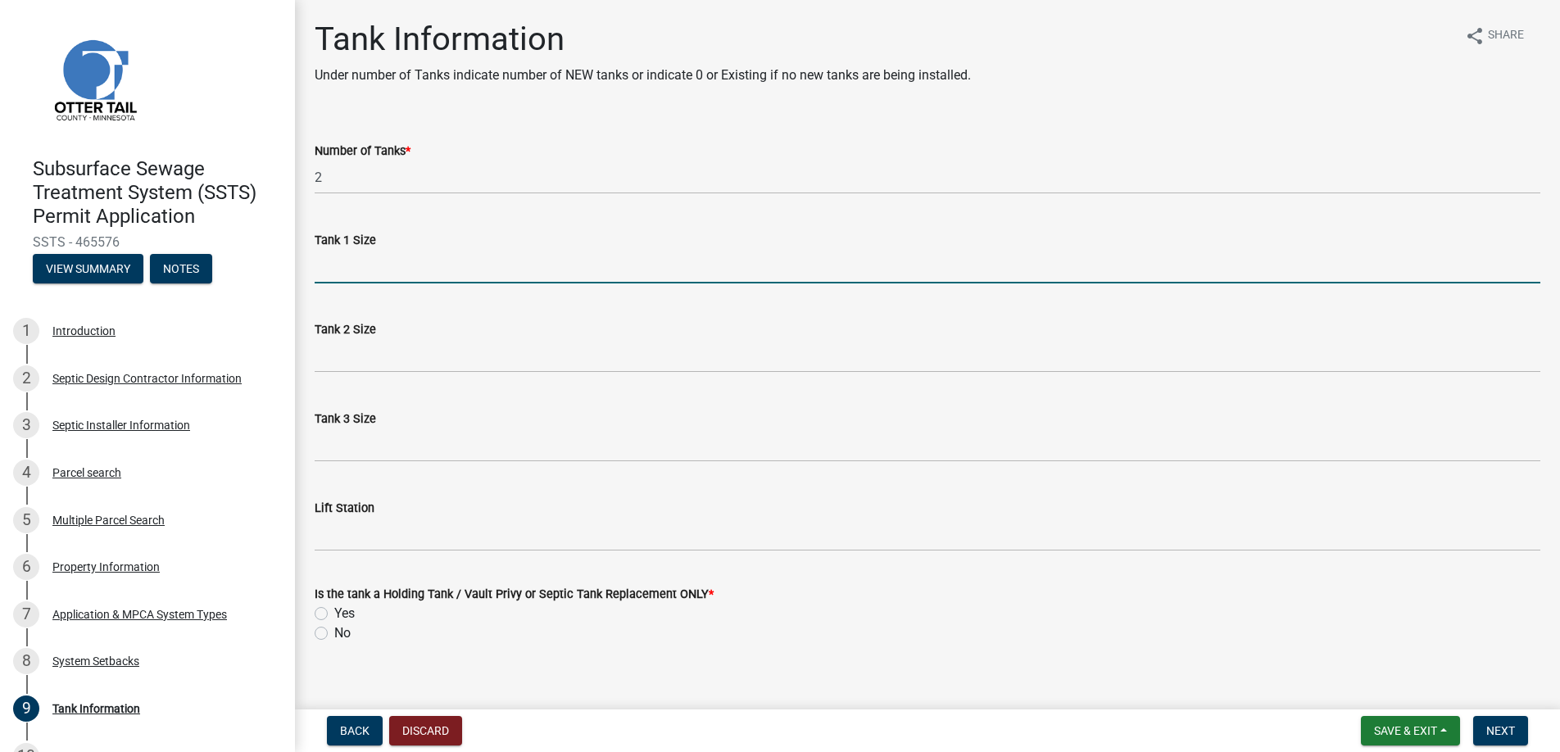
click at [361, 266] on input "Tank 1 Size" at bounding box center [928, 267] width 1226 height 34
type input "1500"
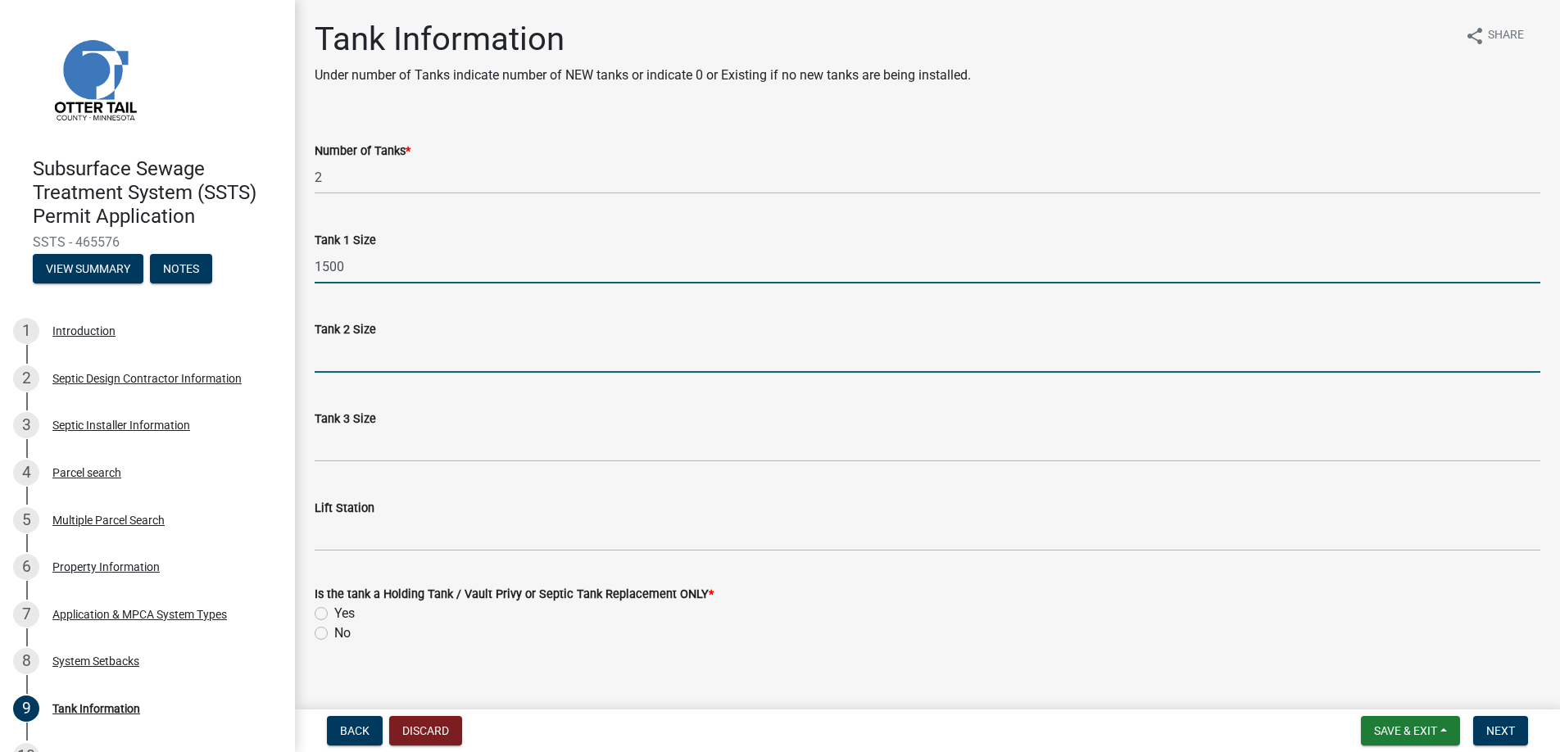
click at [364, 362] on input "Tank 2 Size" at bounding box center [928, 356] width 1226 height 34
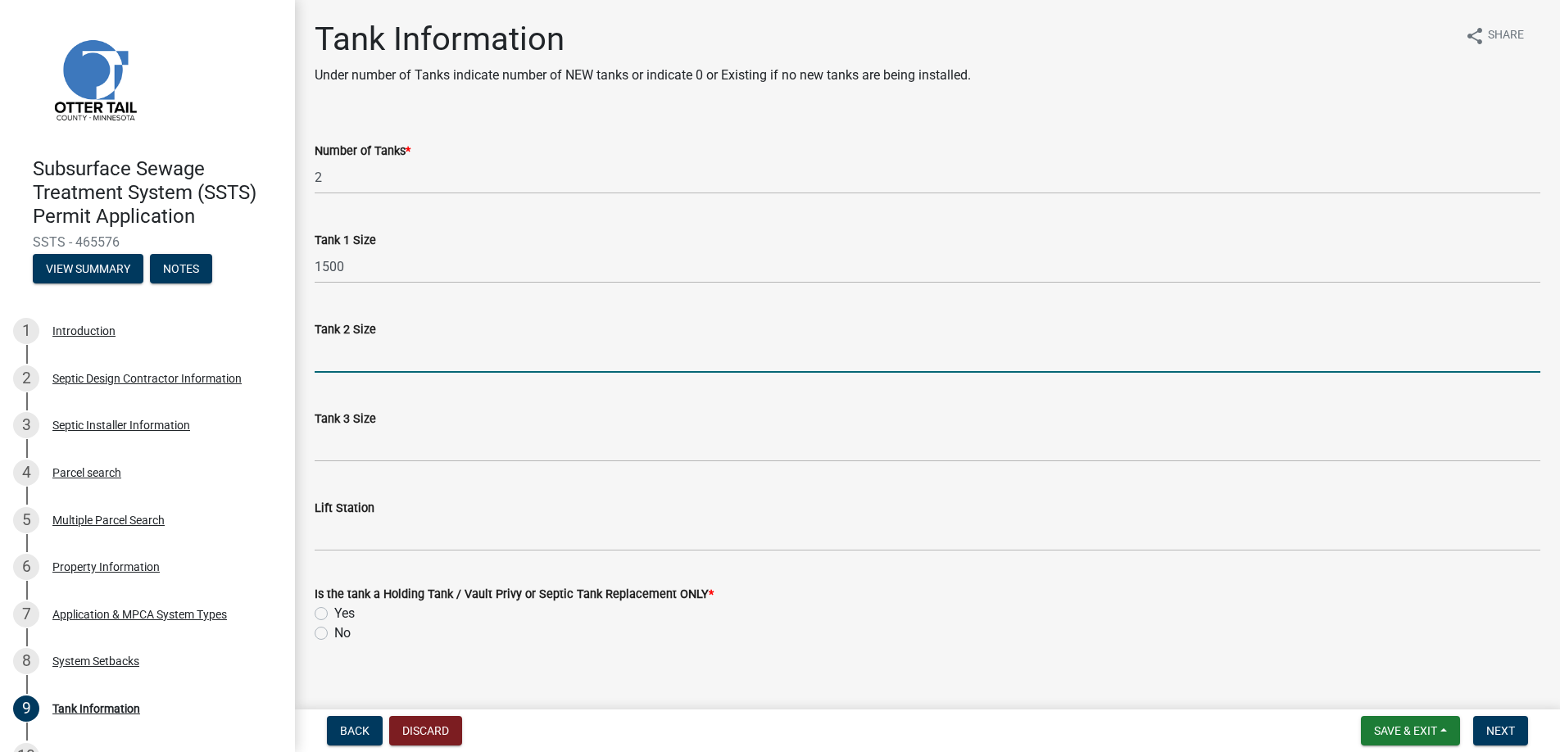
type input "1500"
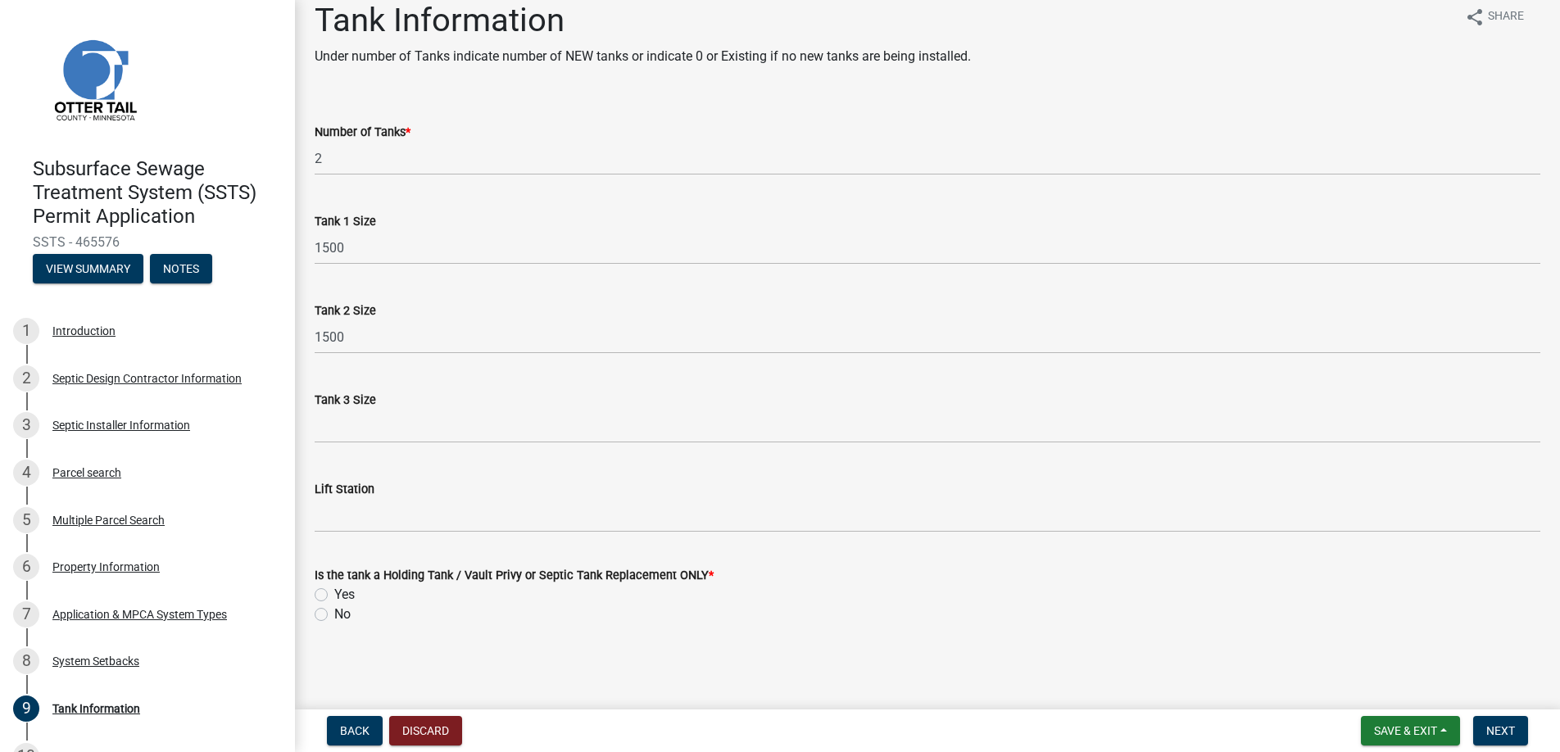
click at [334, 593] on label "Yes" at bounding box center [344, 595] width 20 height 20
click at [334, 593] on input "Yes" at bounding box center [339, 590] width 11 height 11
radio input "true"
click at [1495, 719] on button "Next" at bounding box center [1500, 730] width 55 height 29
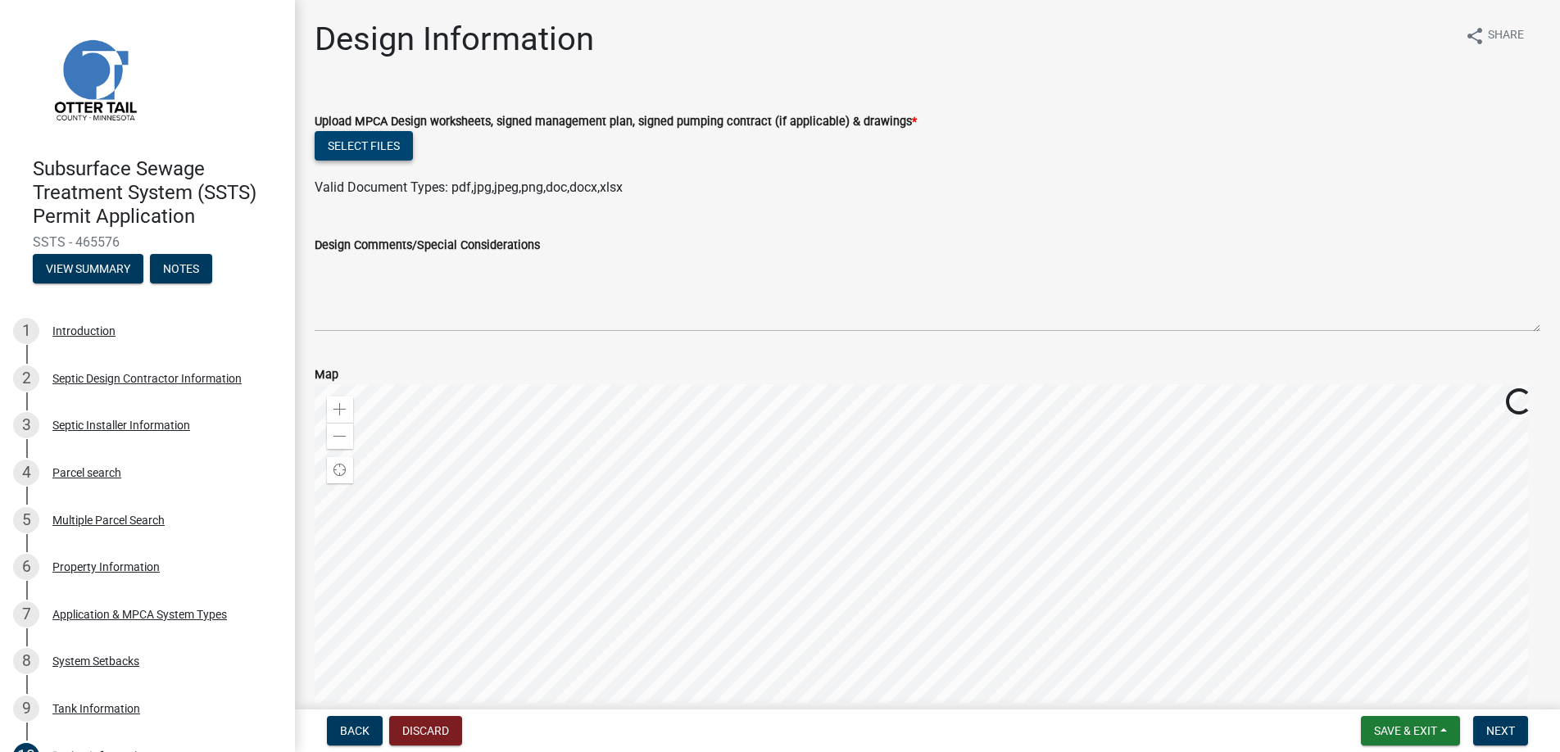
click at [366, 144] on button "Select files" at bounding box center [364, 145] width 98 height 29
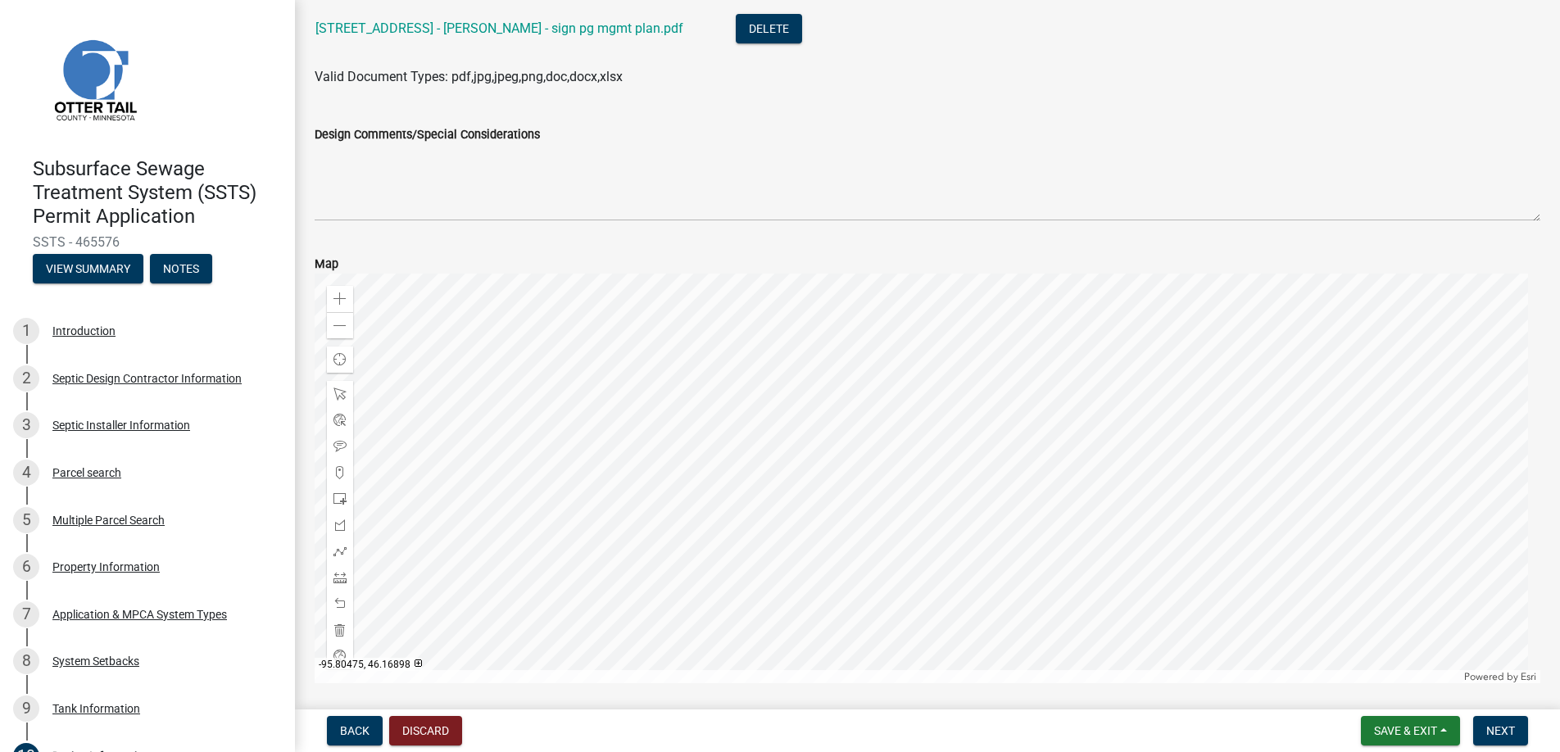
scroll to position [469, 0]
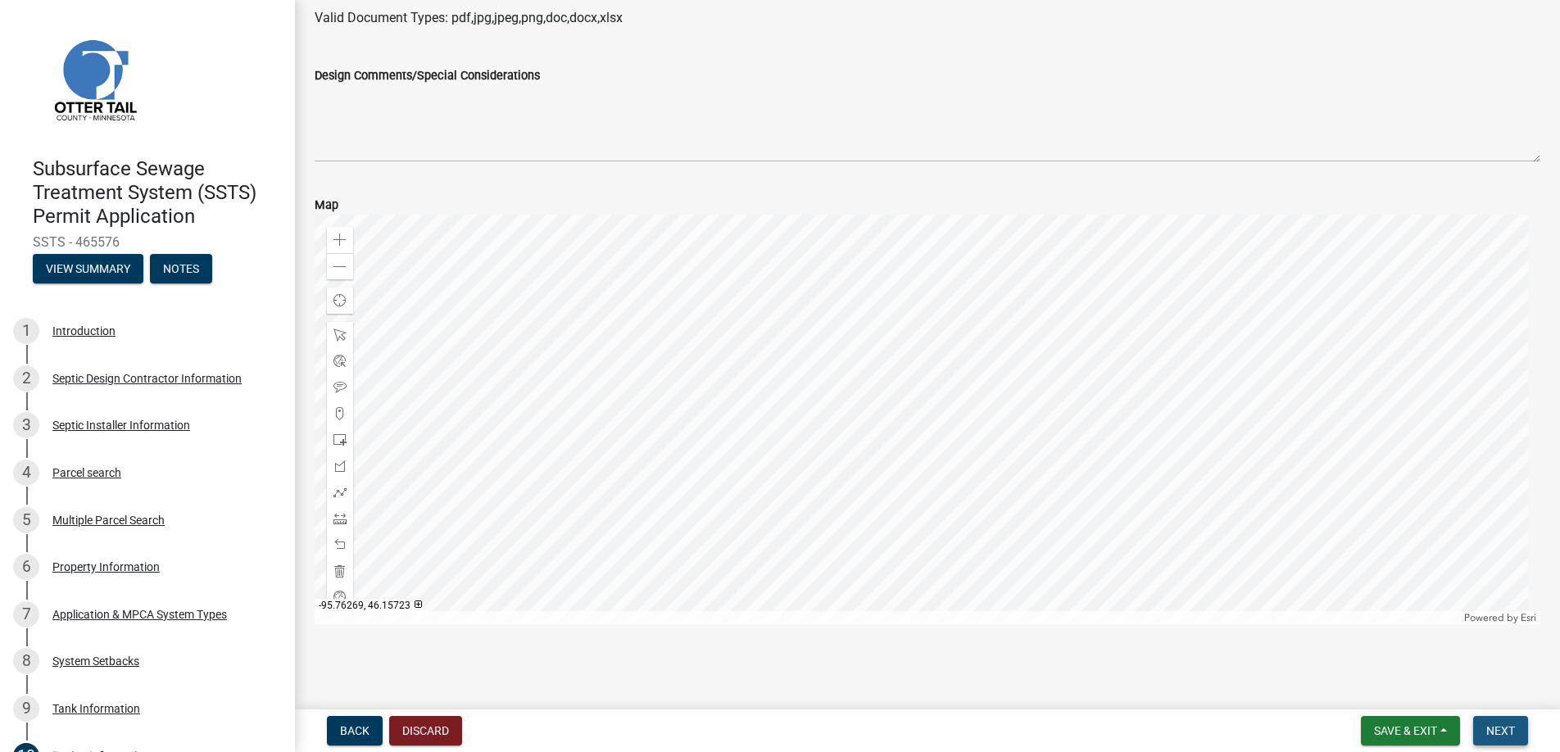
click at [1499, 730] on span "Next" at bounding box center [1500, 730] width 29 height 13
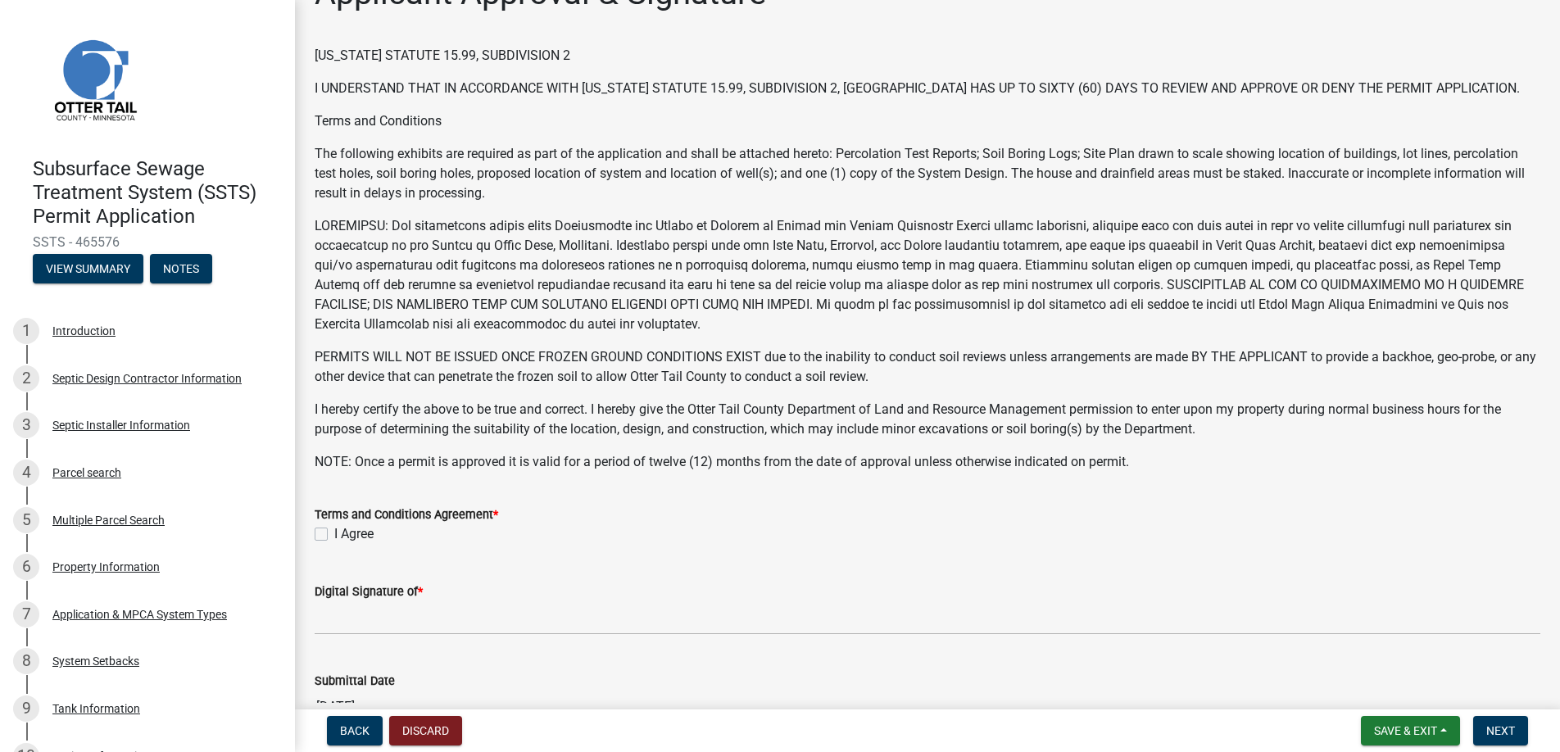
scroll to position [320, 0]
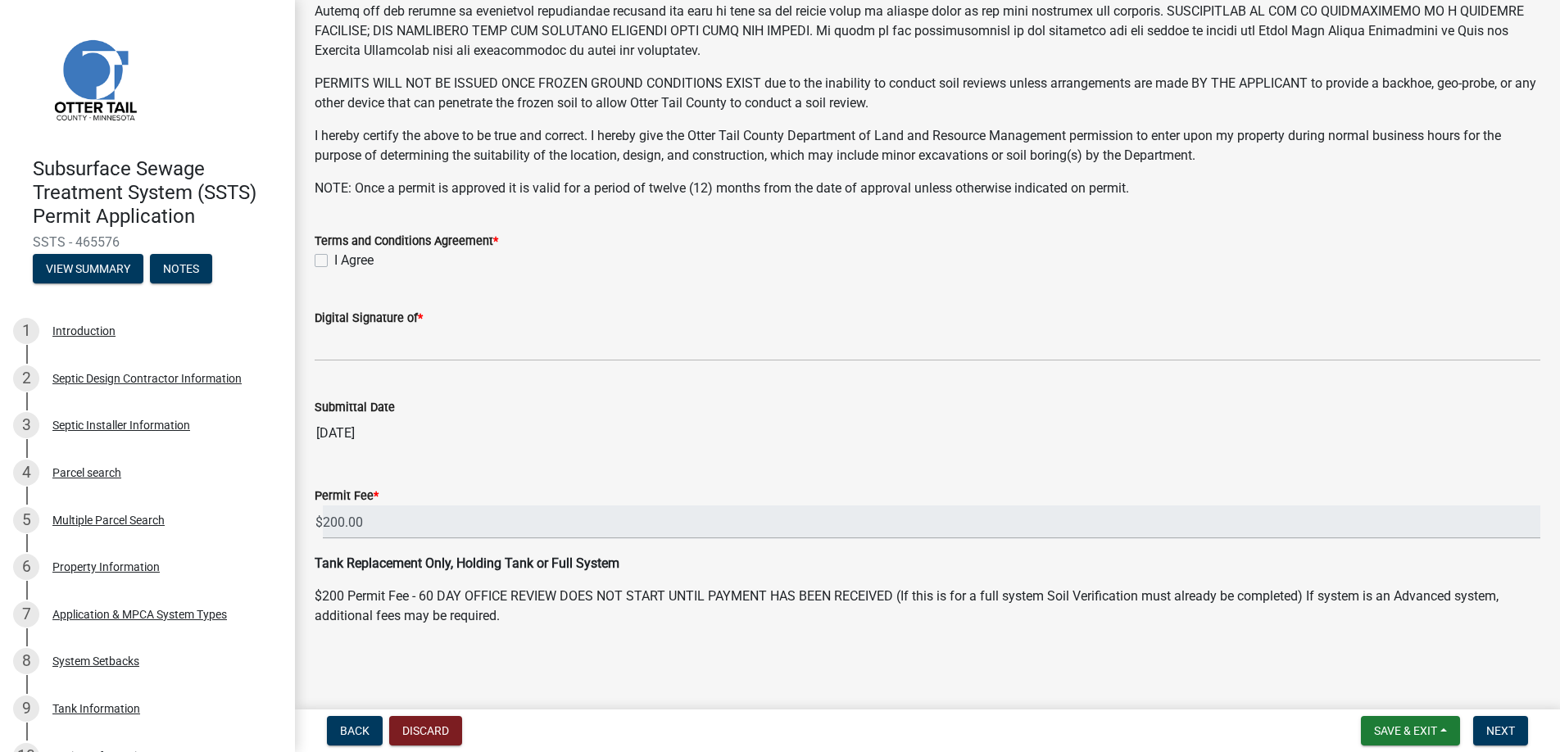
click at [334, 261] on label "I Agree" at bounding box center [353, 261] width 39 height 20
click at [334, 261] on input "I Agree" at bounding box center [339, 256] width 11 height 11
checkbox input "true"
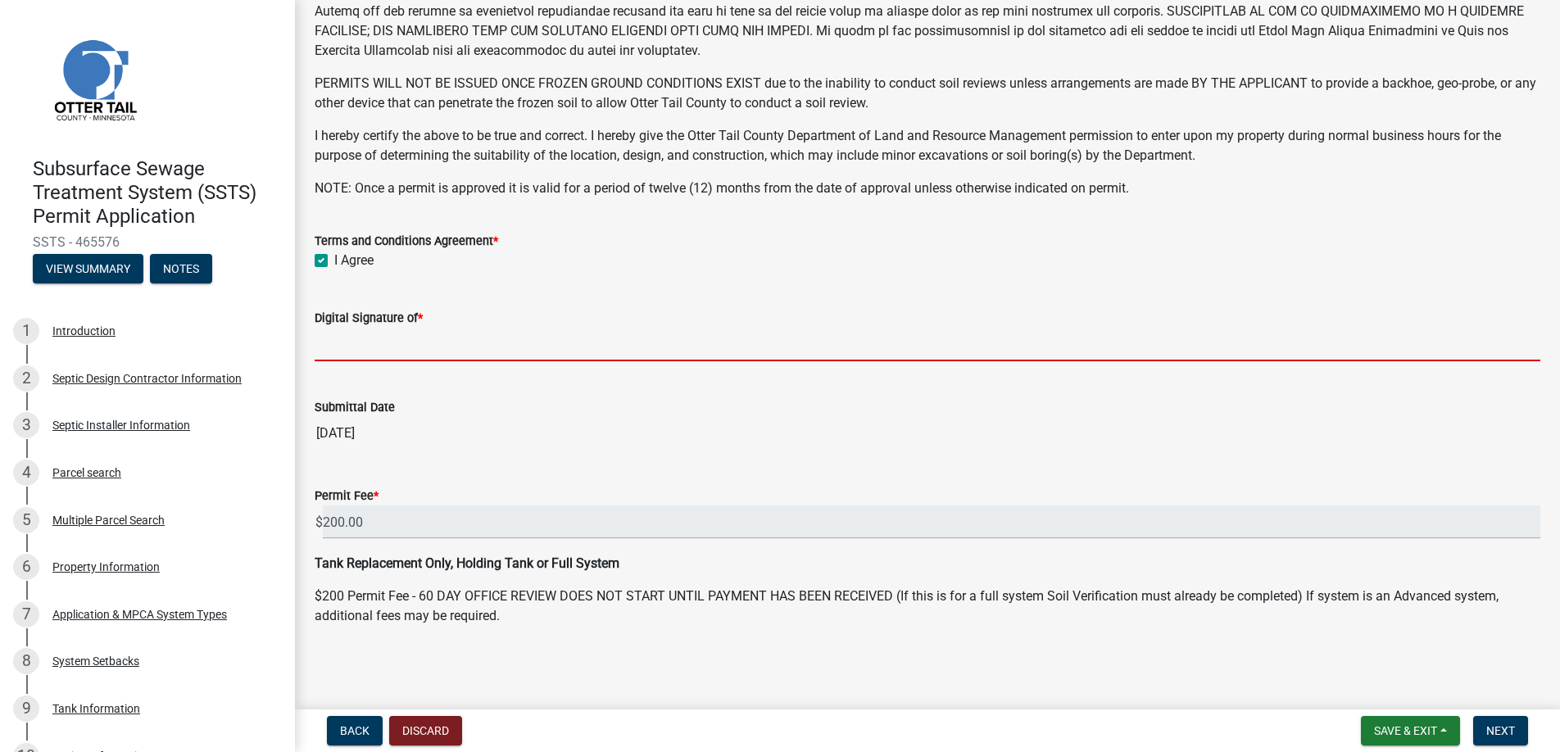
drag, startPoint x: 383, startPoint y: 345, endPoint x: 407, endPoint y: 361, distance: 28.4
click at [383, 345] on input "Digital Signature of *" at bounding box center [928, 345] width 1226 height 34
type input "[PERSON_NAME]"
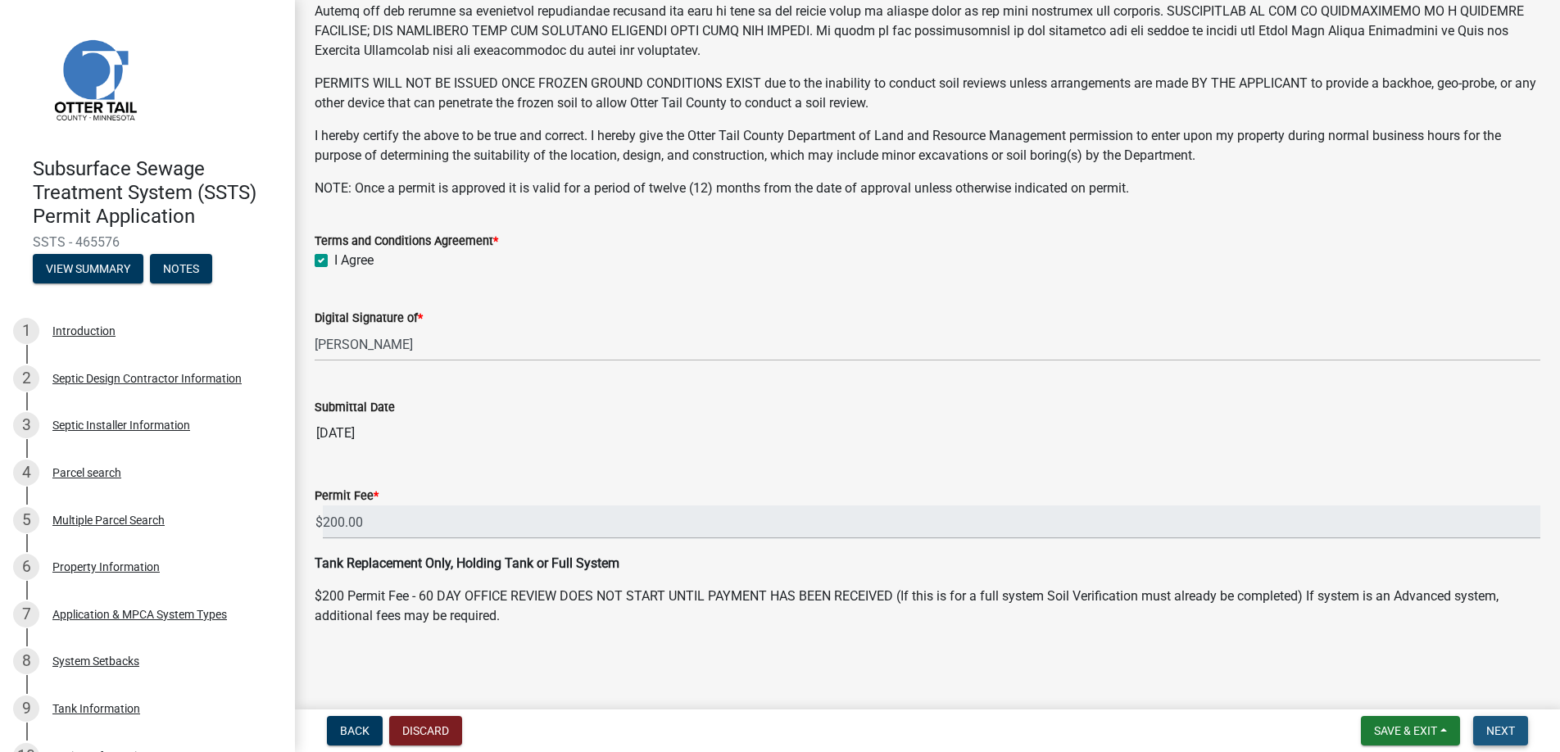
click at [1499, 723] on button "Next" at bounding box center [1500, 730] width 55 height 29
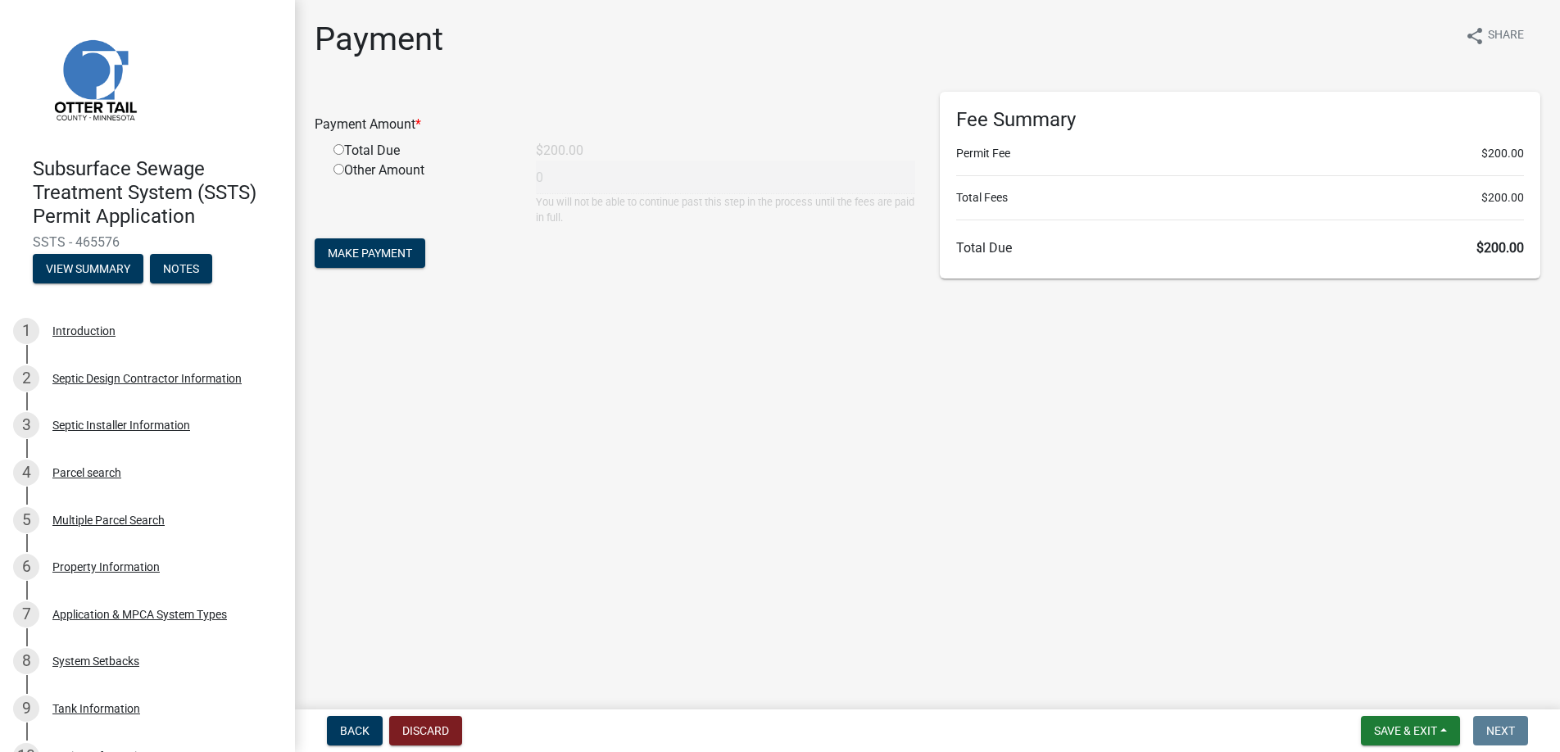
click at [338, 148] on input "radio" at bounding box center [339, 149] width 11 height 11
radio input "true"
type input "200"
click at [361, 247] on span "Make Payment" at bounding box center [370, 253] width 84 height 13
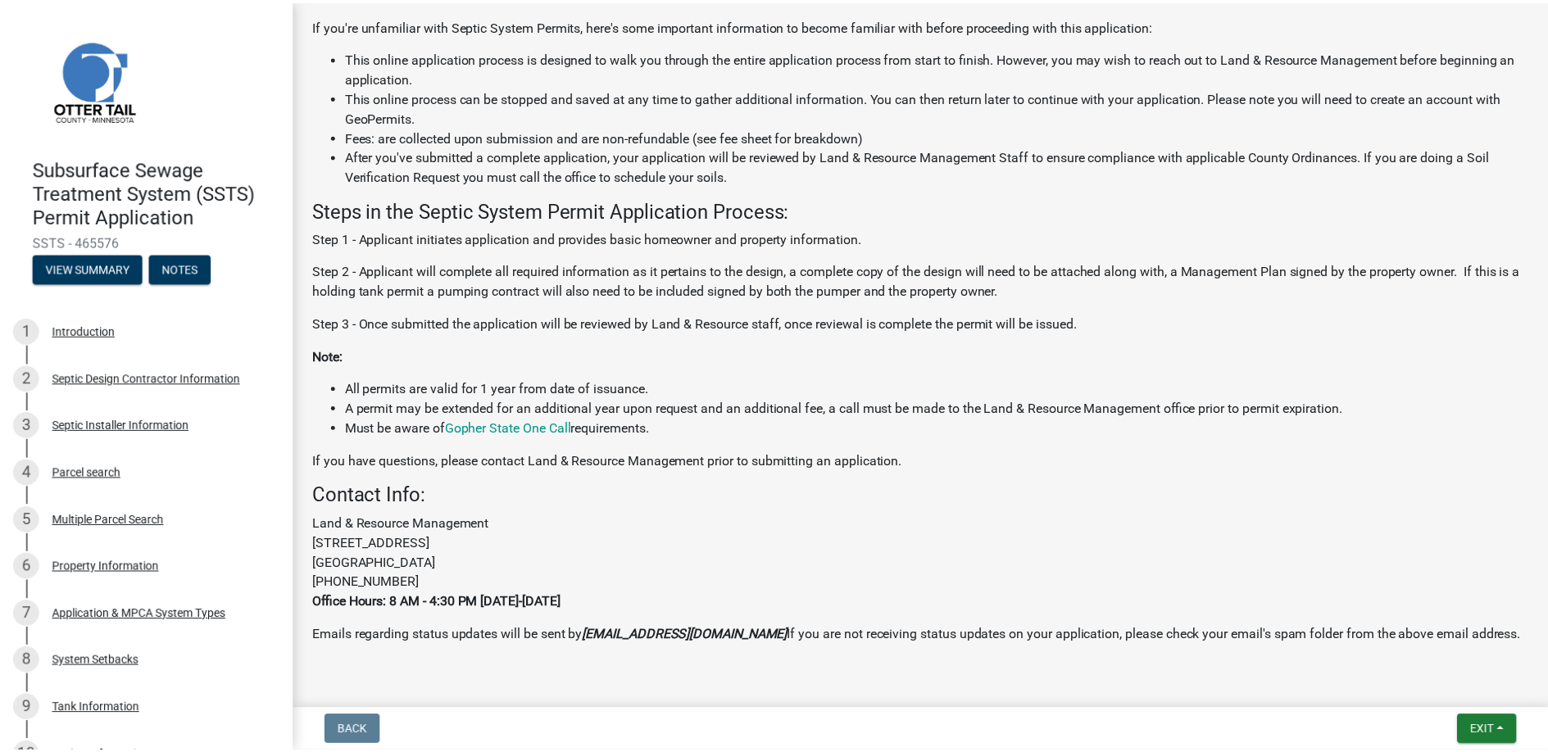
scroll to position [338, 0]
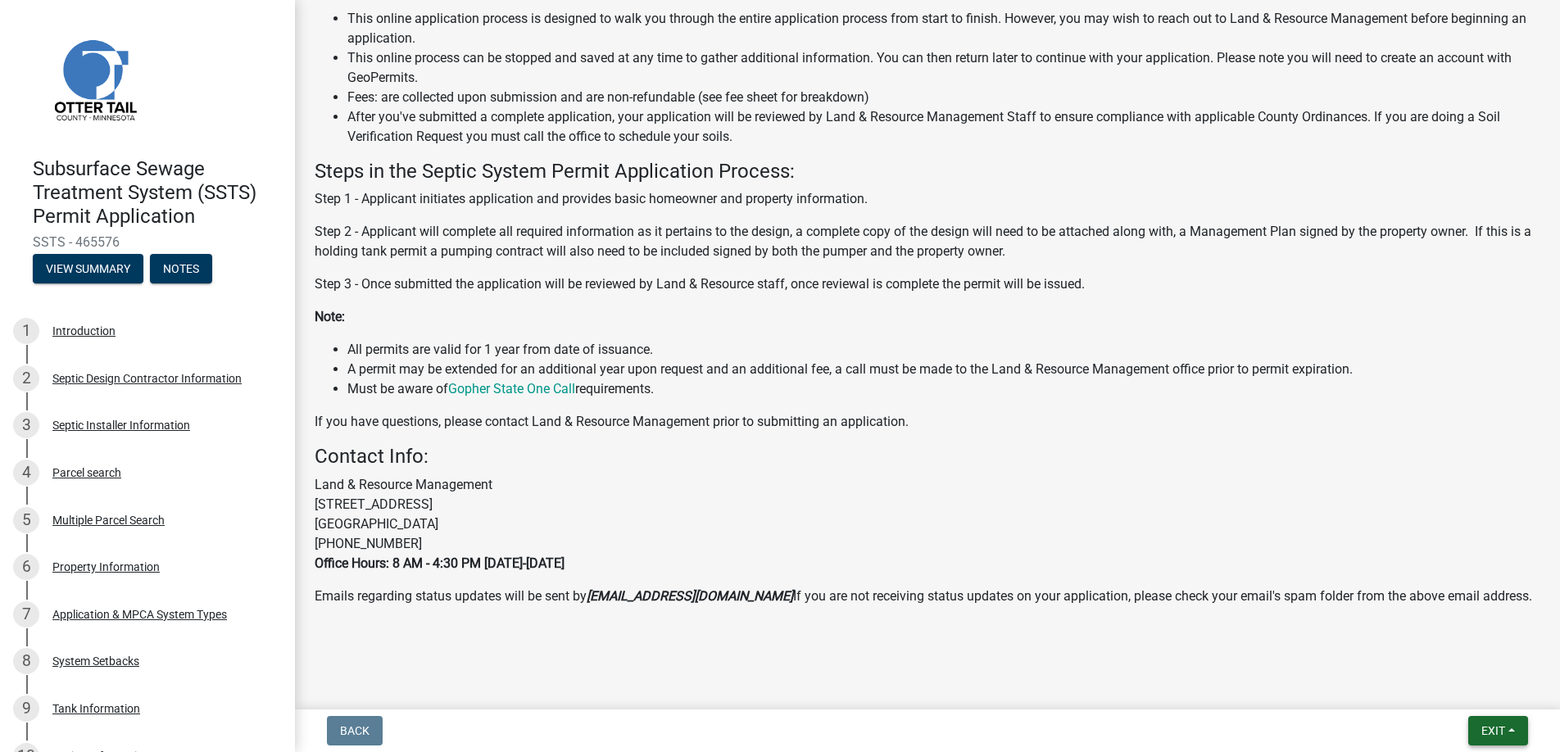
click at [1495, 724] on span "Exit" at bounding box center [1494, 730] width 24 height 13
click at [1454, 687] on button "Save & Exit" at bounding box center [1462, 688] width 131 height 39
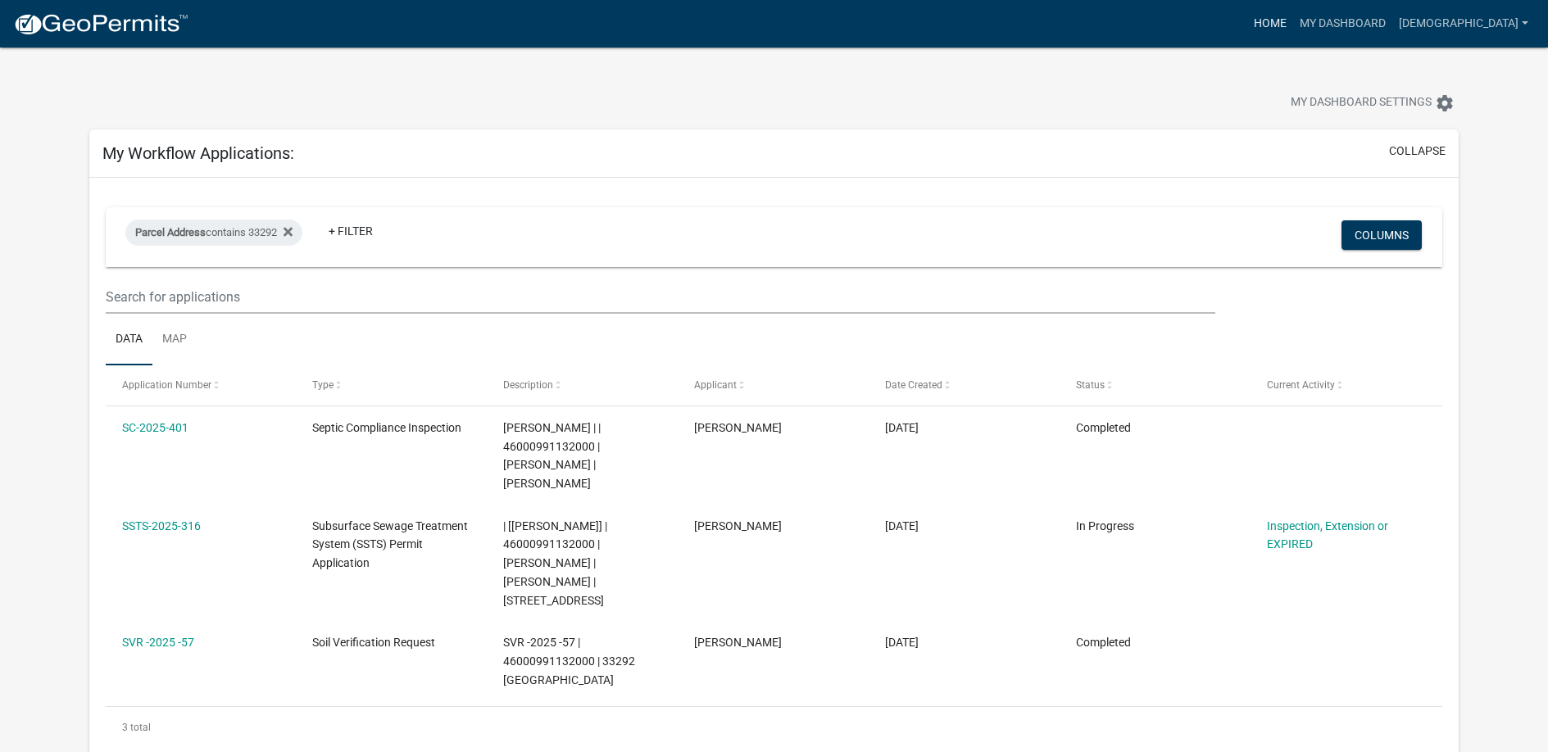
click at [1281, 17] on link "Home" at bounding box center [1270, 23] width 46 height 31
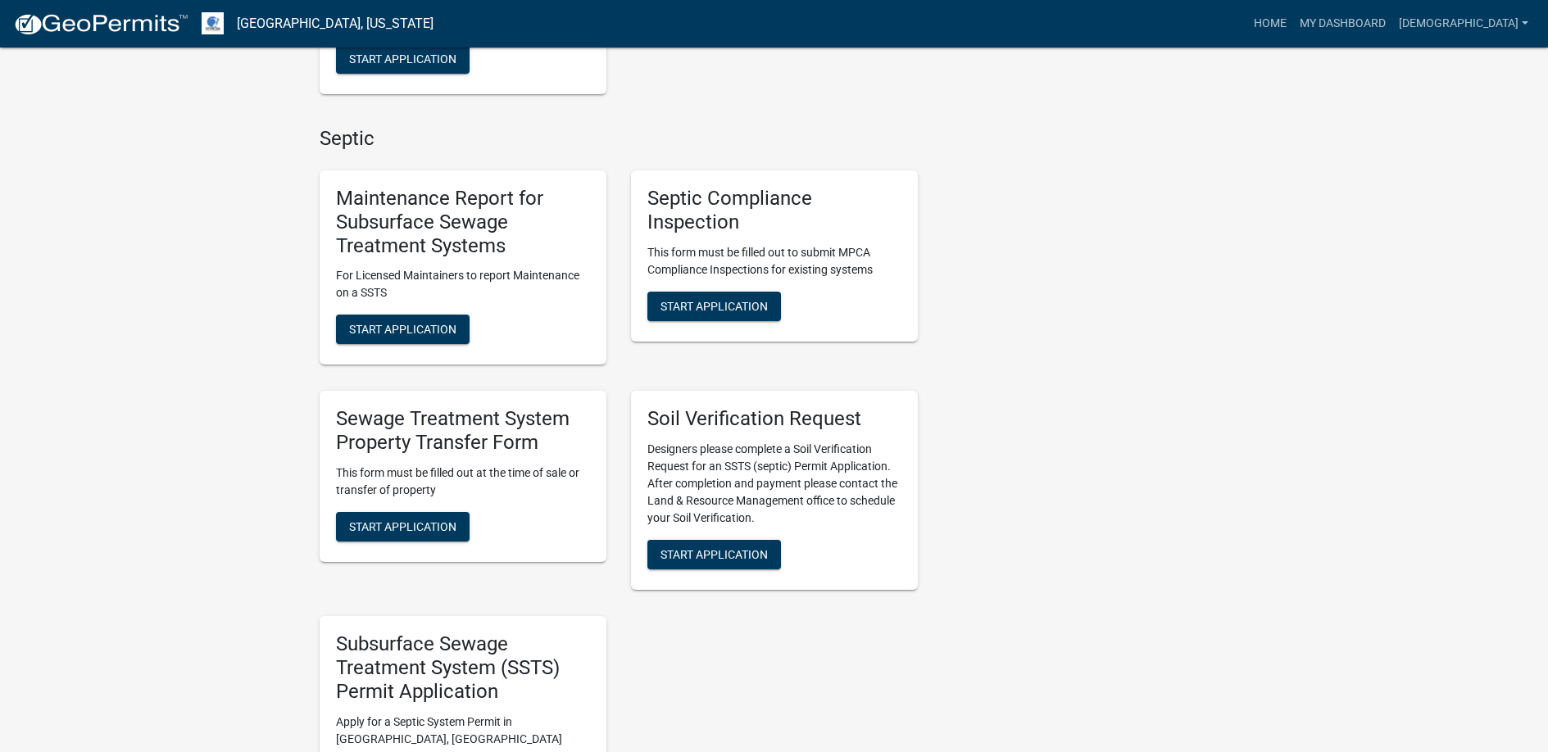
scroll to position [901, 0]
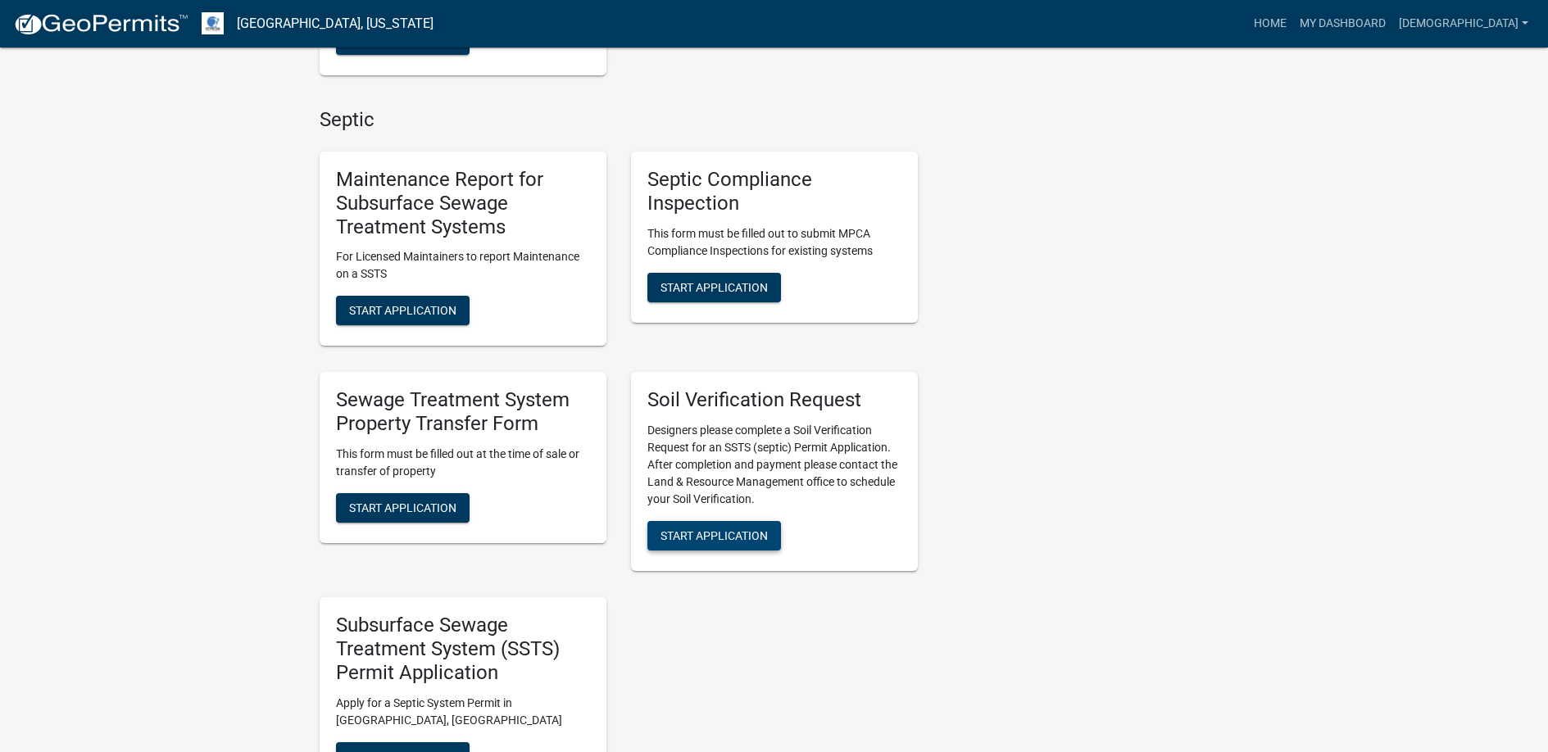
click at [705, 529] on span "Start Application" at bounding box center [713, 535] width 107 height 13
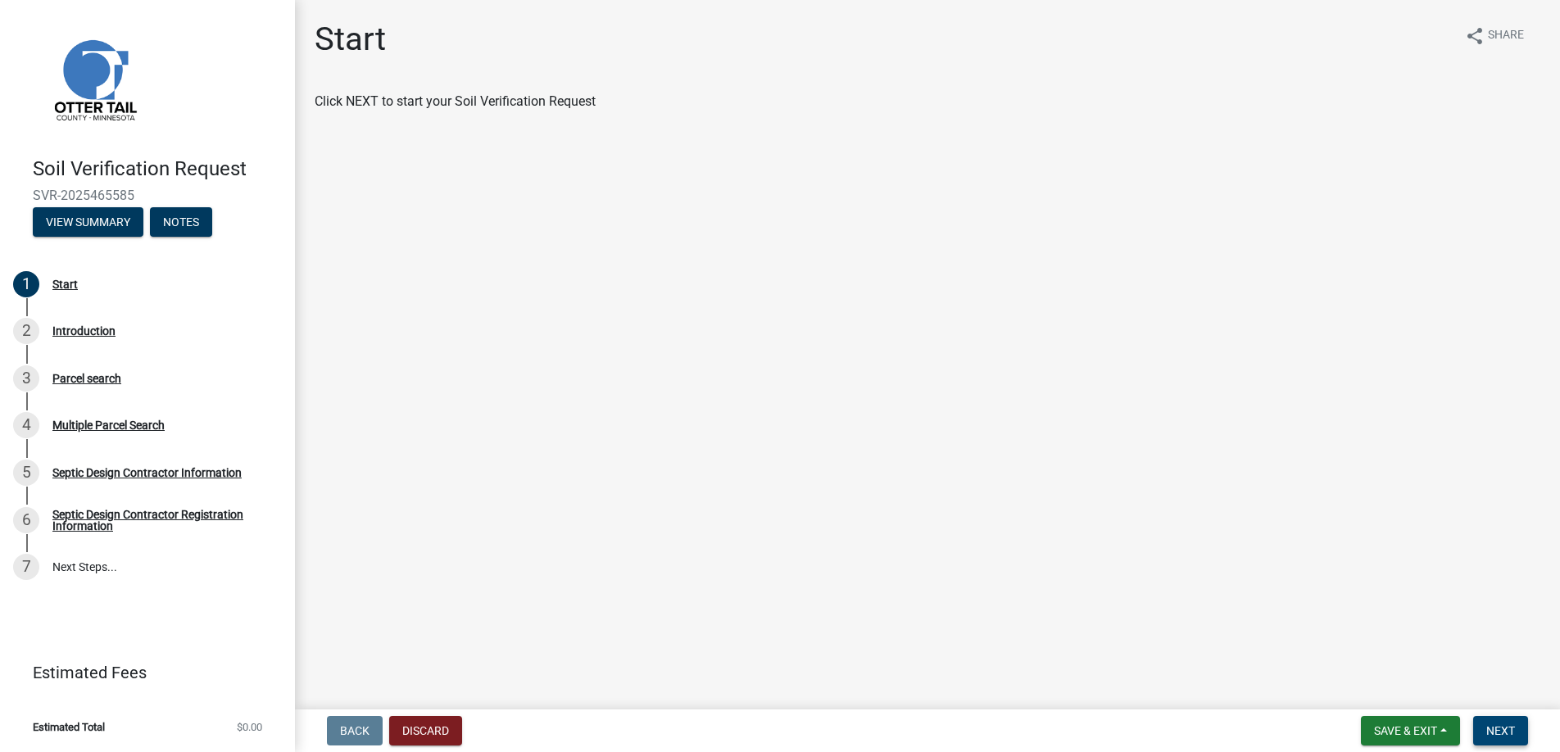
click at [1504, 722] on button "Next" at bounding box center [1500, 730] width 55 height 29
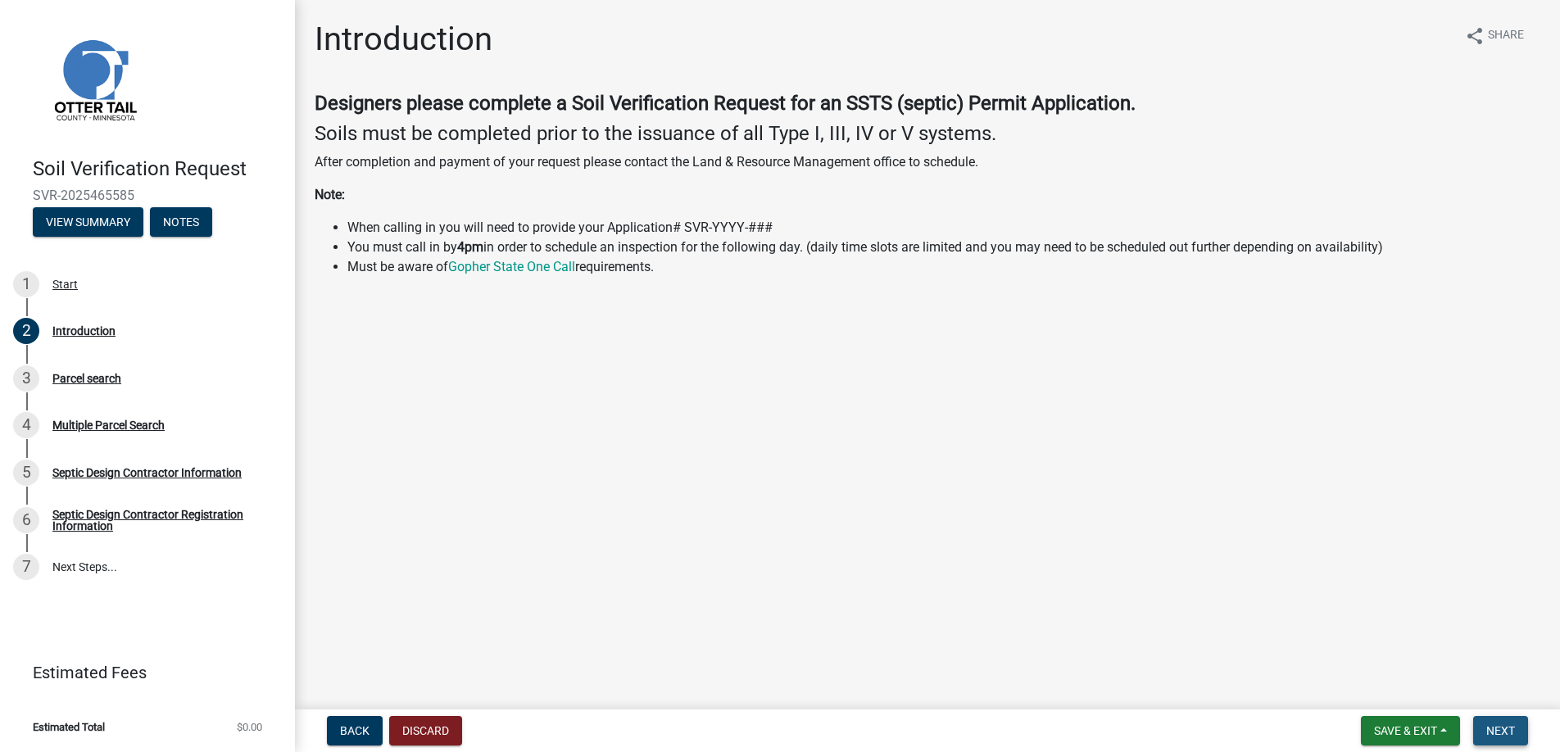
click at [1504, 722] on button "Next" at bounding box center [1500, 730] width 55 height 29
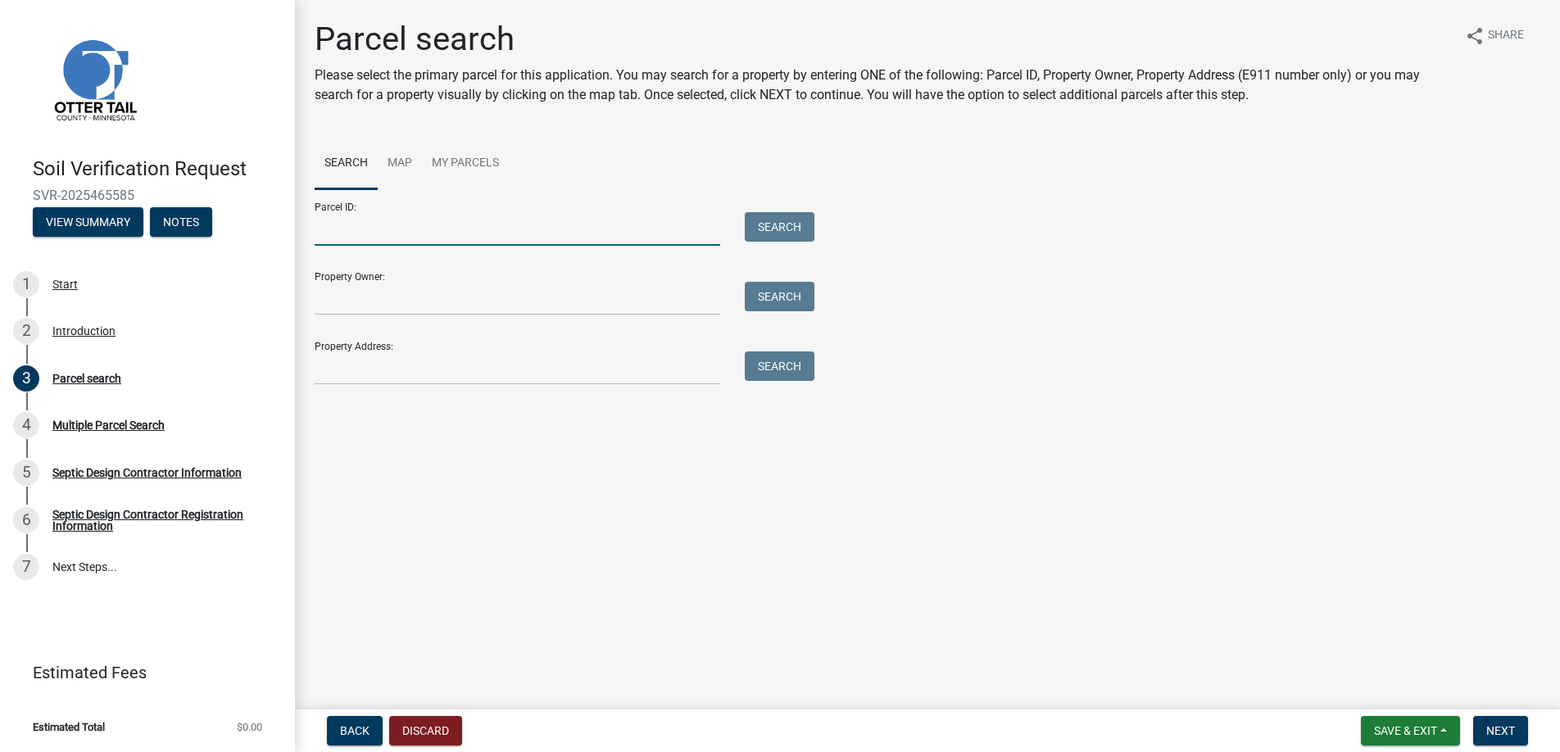
click at [336, 233] on input "Parcel ID:" at bounding box center [518, 229] width 406 height 34
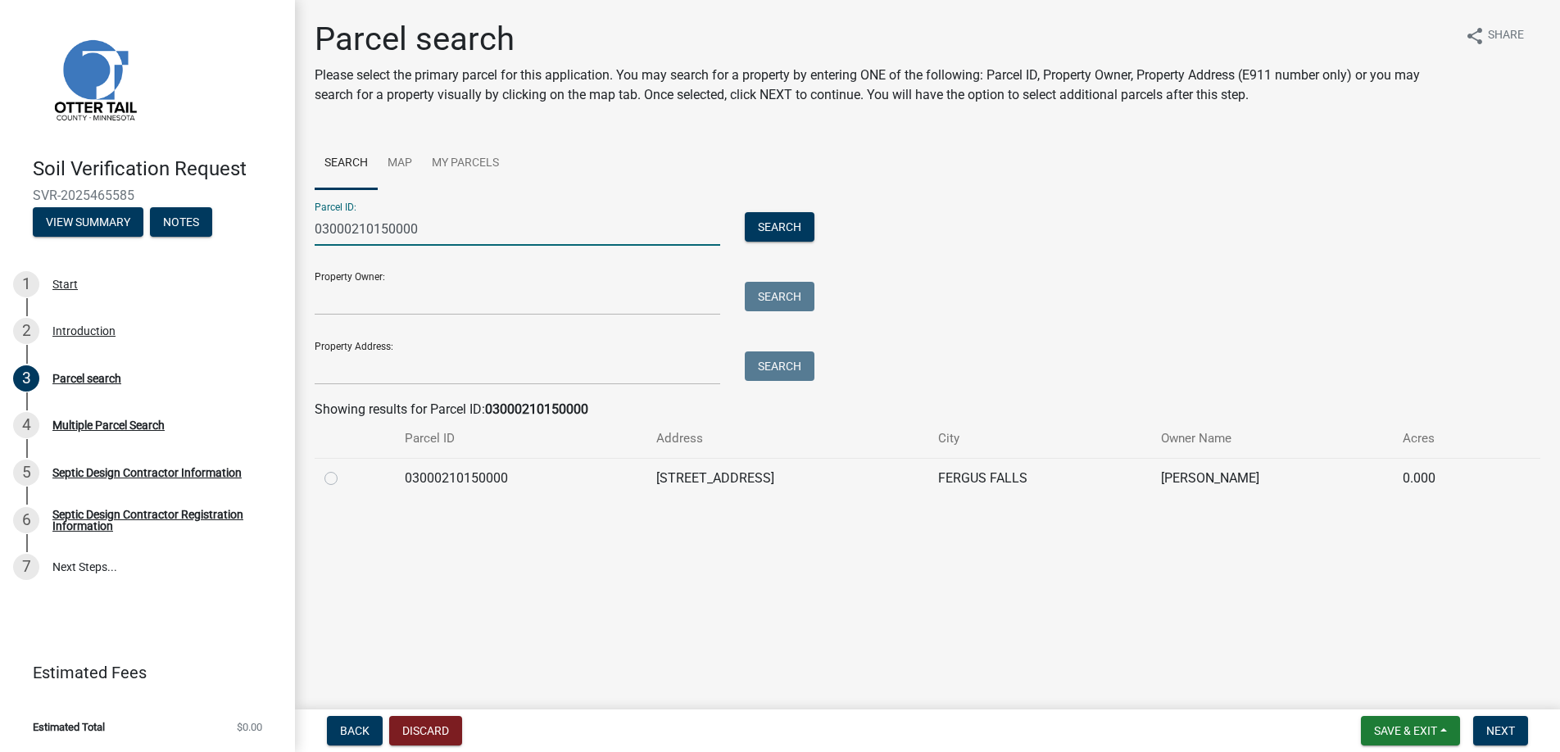
type input "03000210150000"
click at [344, 469] on label at bounding box center [344, 469] width 0 height 0
click at [344, 479] on input "radio" at bounding box center [349, 474] width 11 height 11
radio input "true"
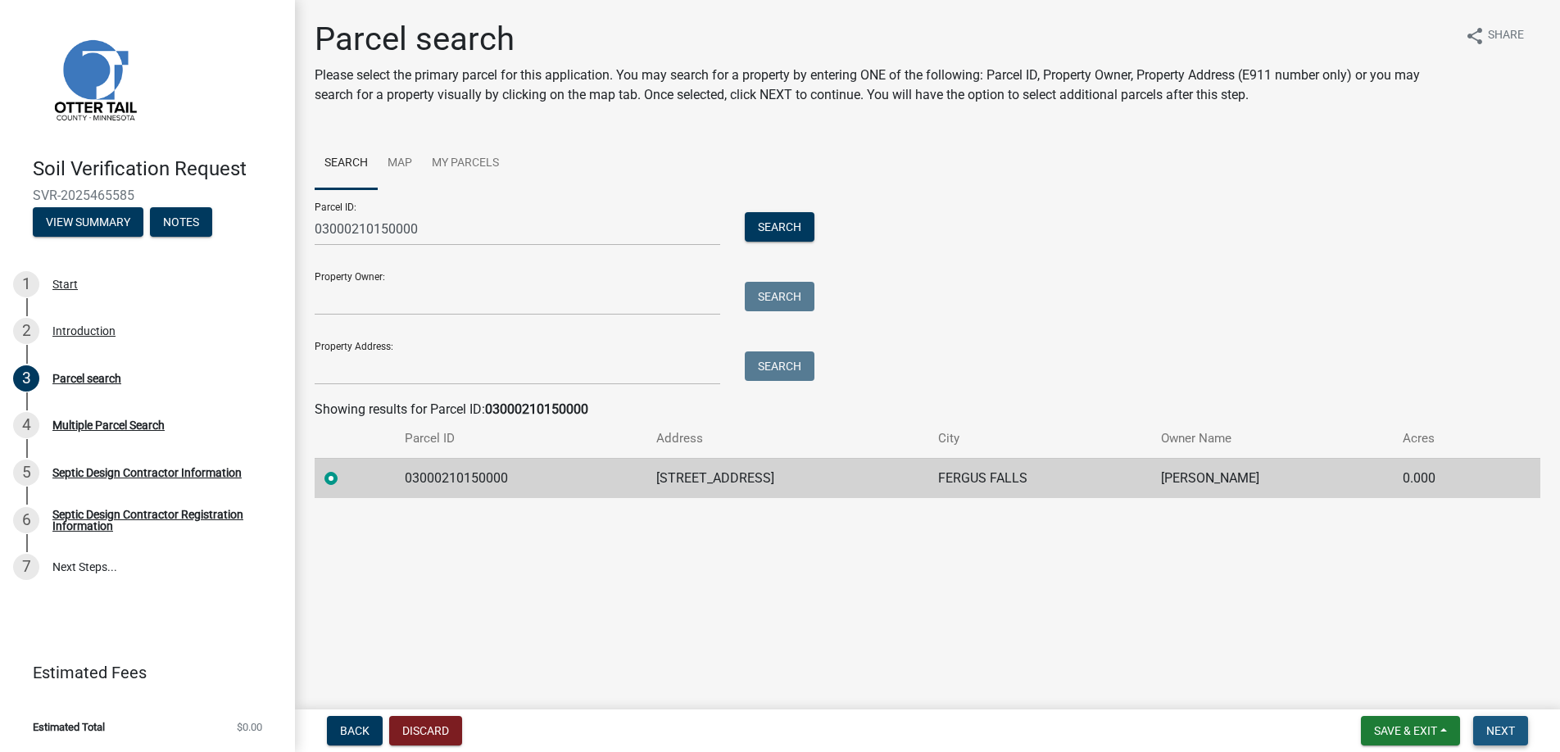
click at [1505, 724] on span "Next" at bounding box center [1500, 730] width 29 height 13
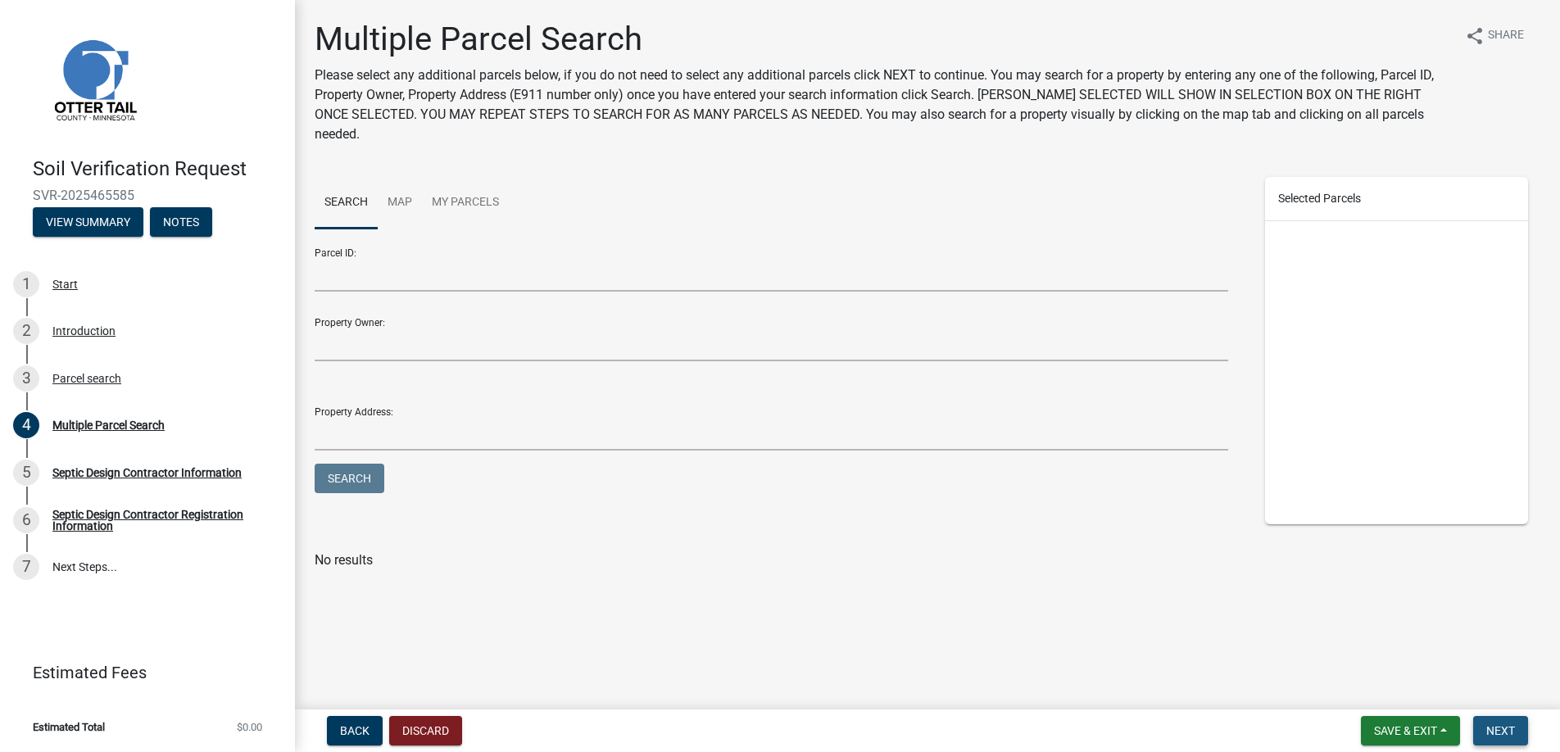
click at [1499, 725] on span "Next" at bounding box center [1500, 730] width 29 height 13
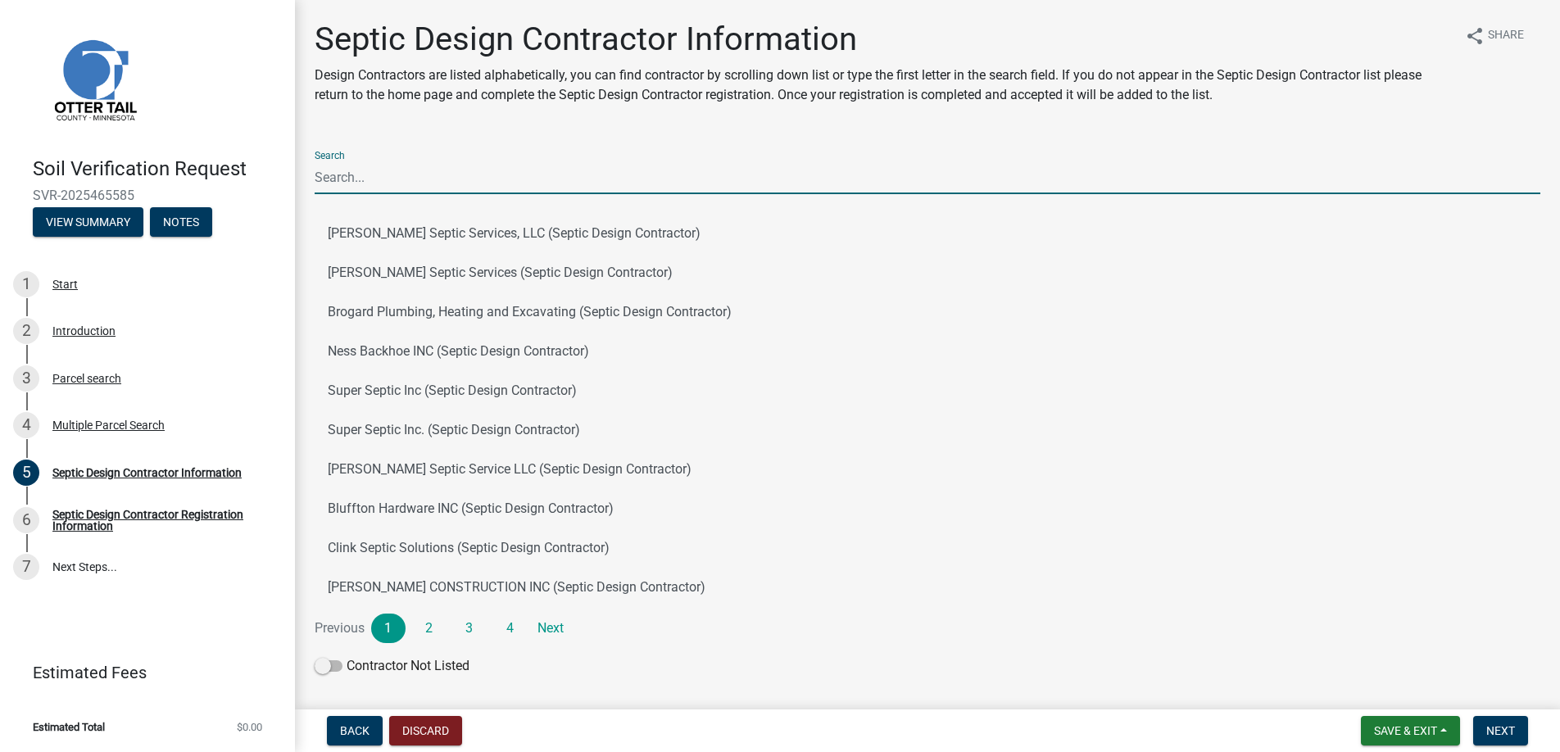
click at [373, 176] on input "Search" at bounding box center [928, 178] width 1226 height 34
type input "[PERSON_NAME]"
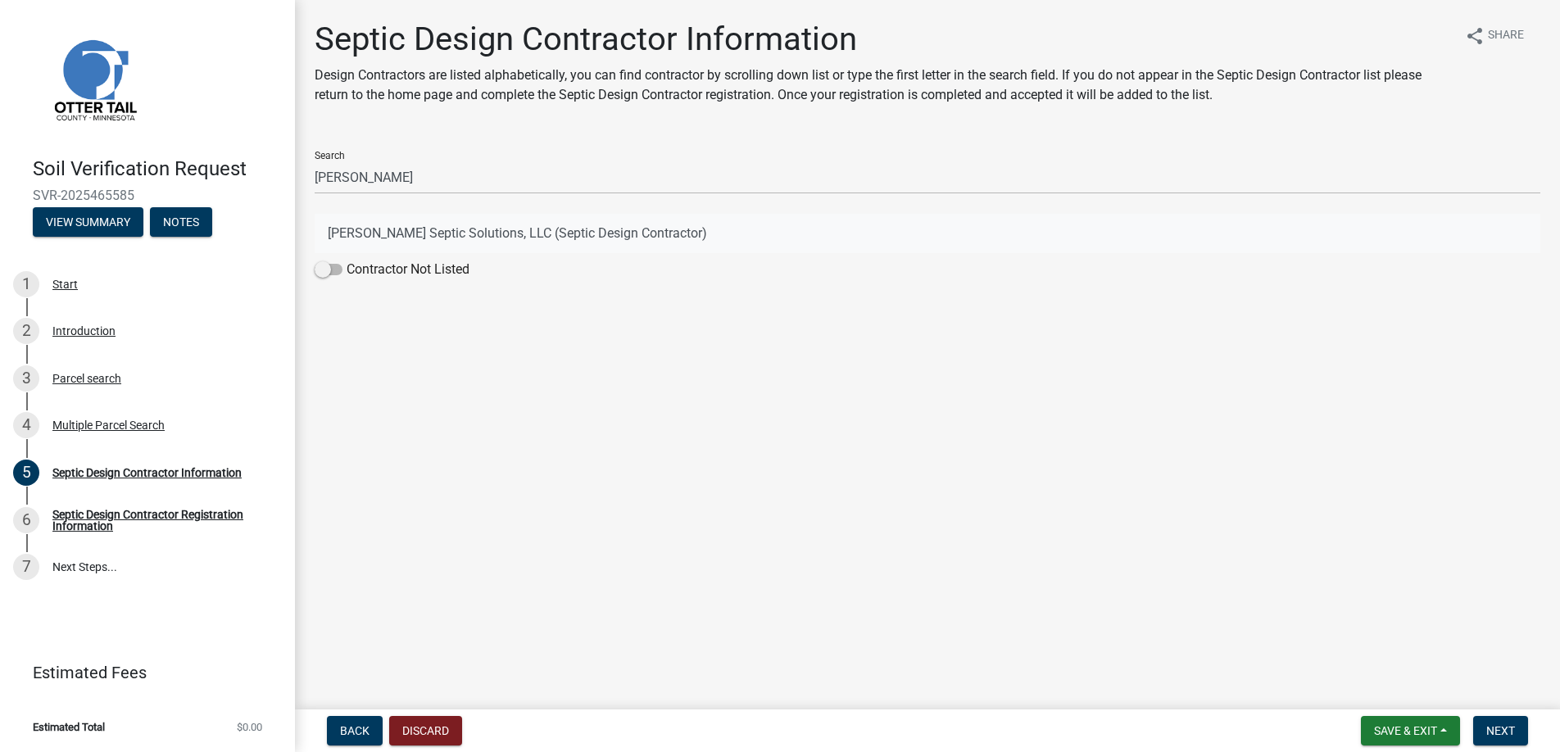
click at [406, 227] on button "[PERSON_NAME] Septic Solutions, LLC (Septic Design Contractor)" at bounding box center [928, 233] width 1226 height 39
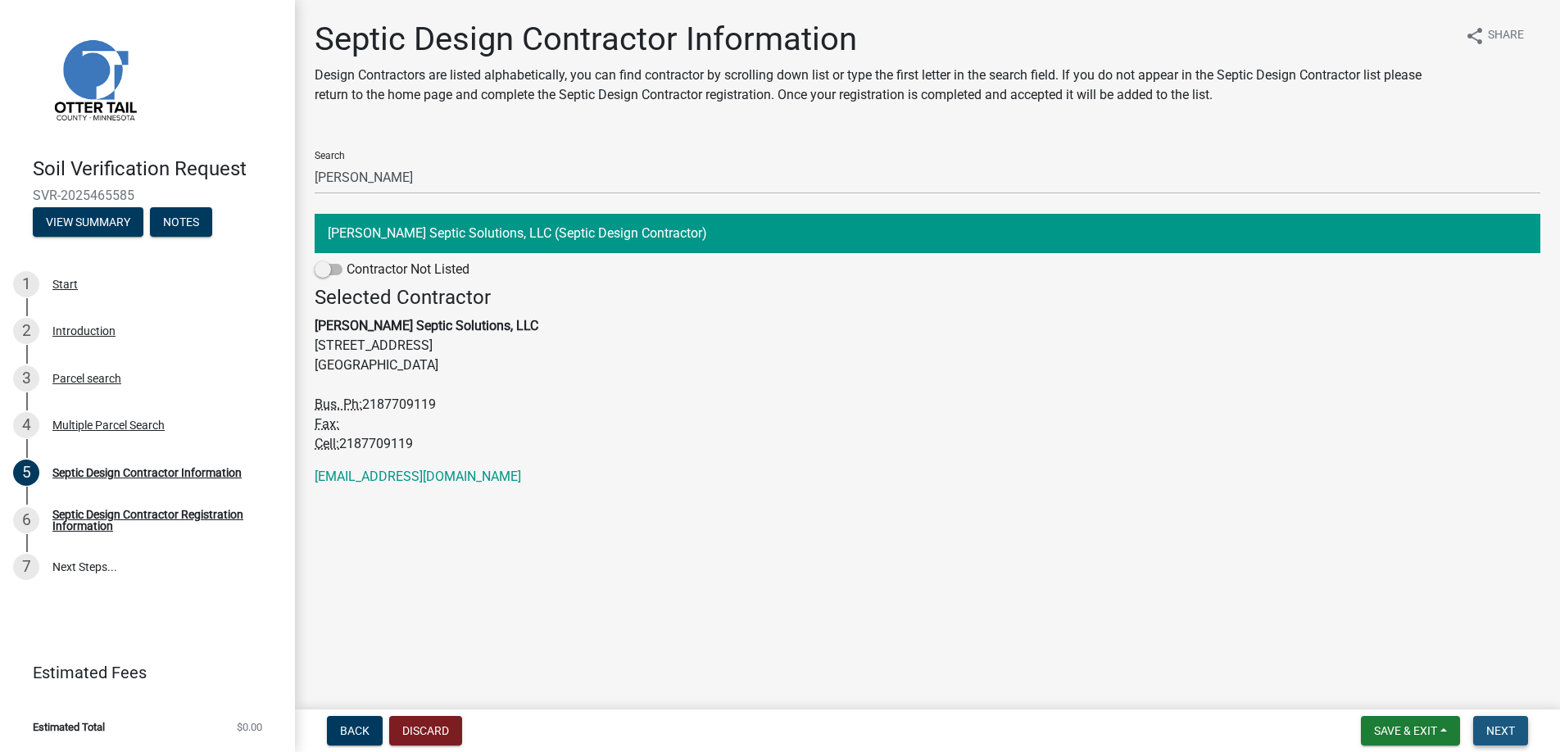
click at [1497, 728] on span "Next" at bounding box center [1500, 730] width 29 height 13
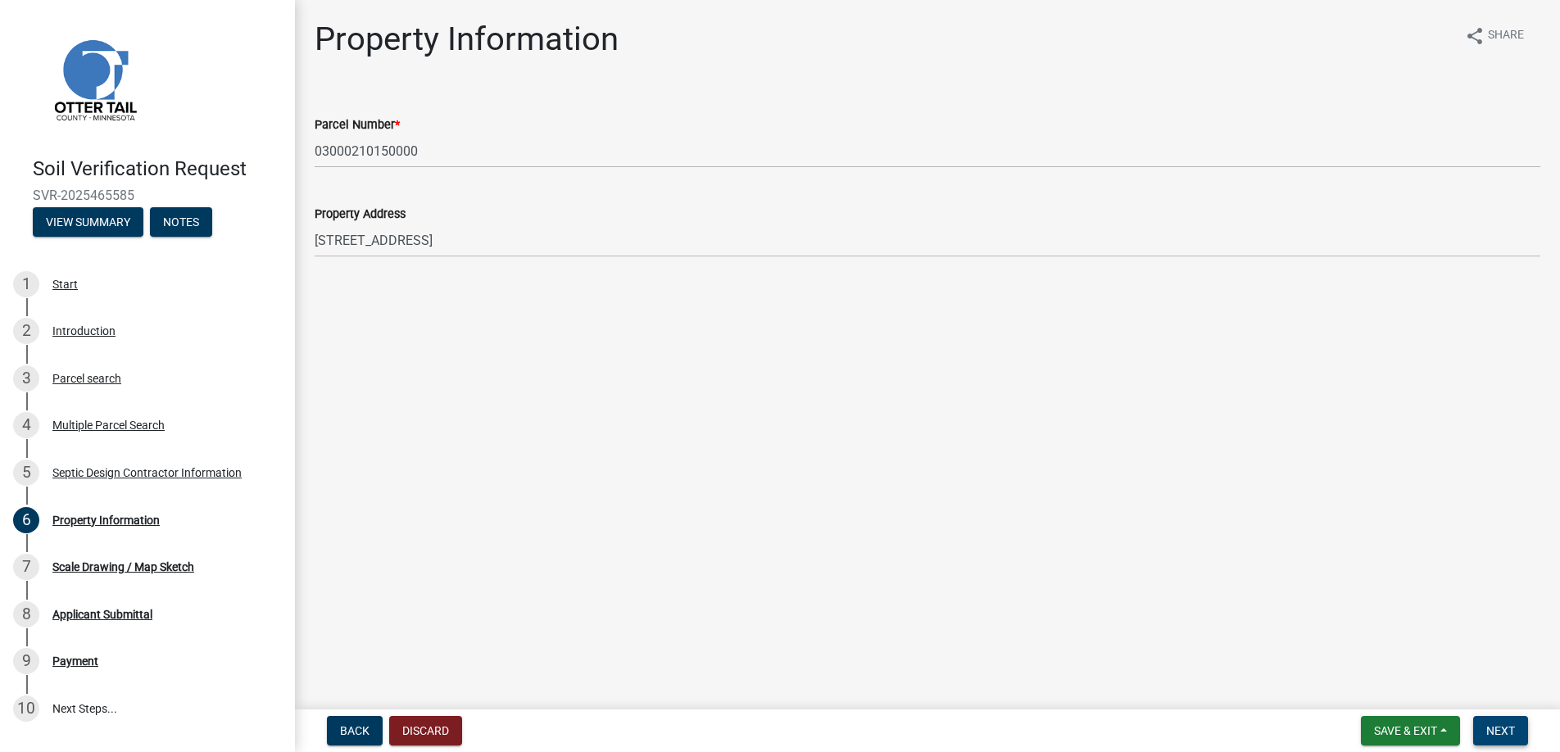
click at [1500, 725] on span "Next" at bounding box center [1500, 730] width 29 height 13
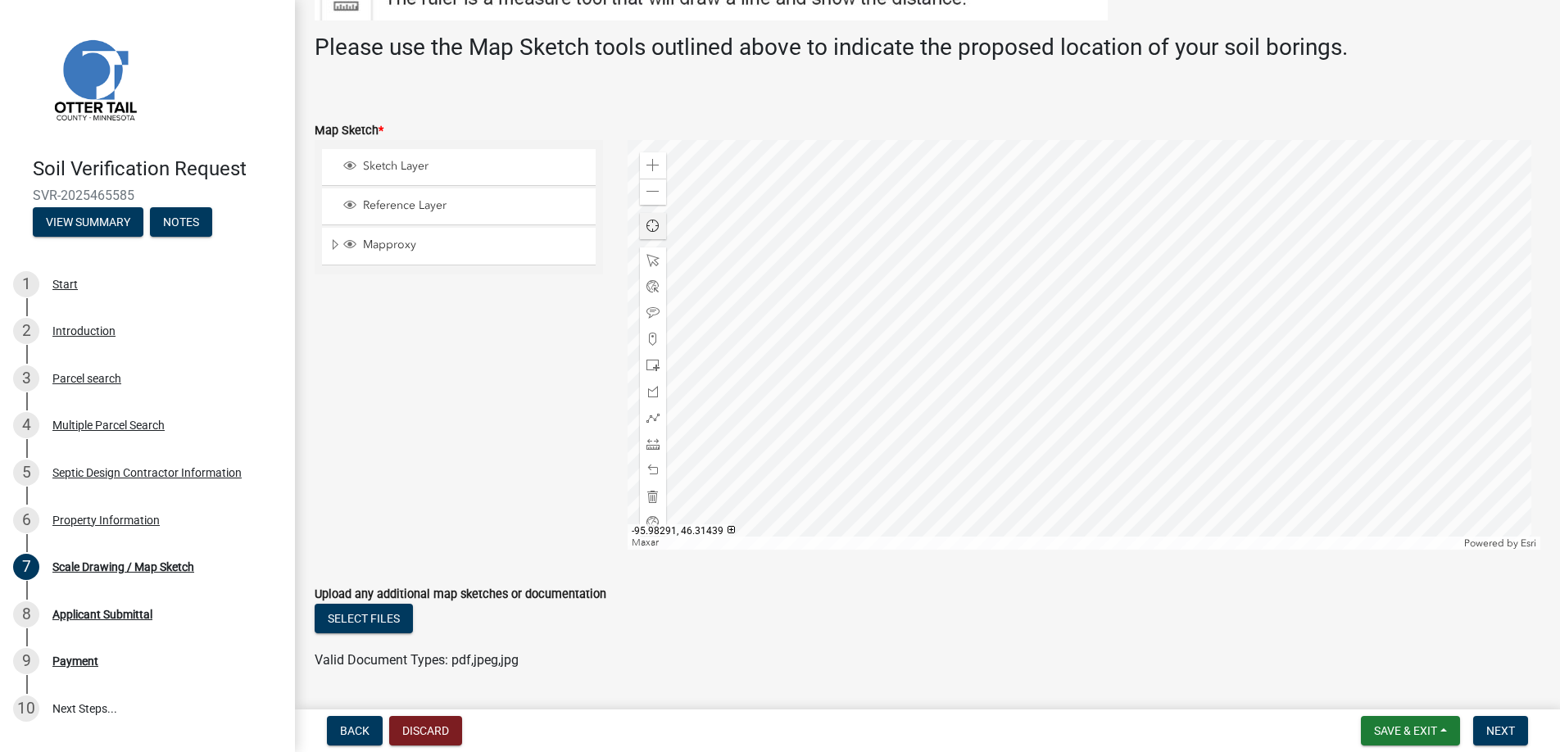
scroll to position [374, 0]
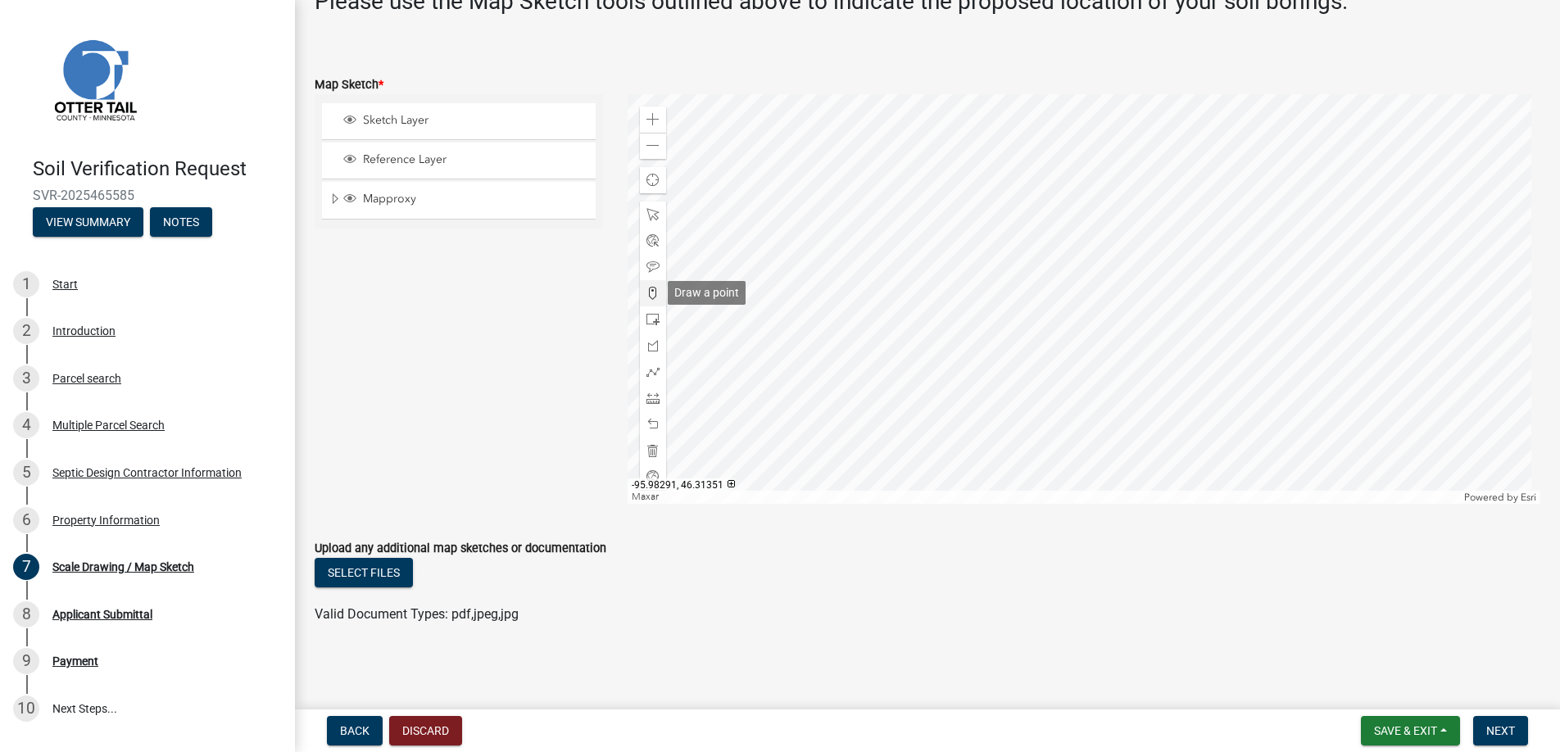
click at [648, 292] on span at bounding box center [653, 293] width 13 height 13
click at [1117, 362] on div at bounding box center [1085, 299] width 914 height 410
click at [1496, 725] on span "Next" at bounding box center [1500, 730] width 29 height 13
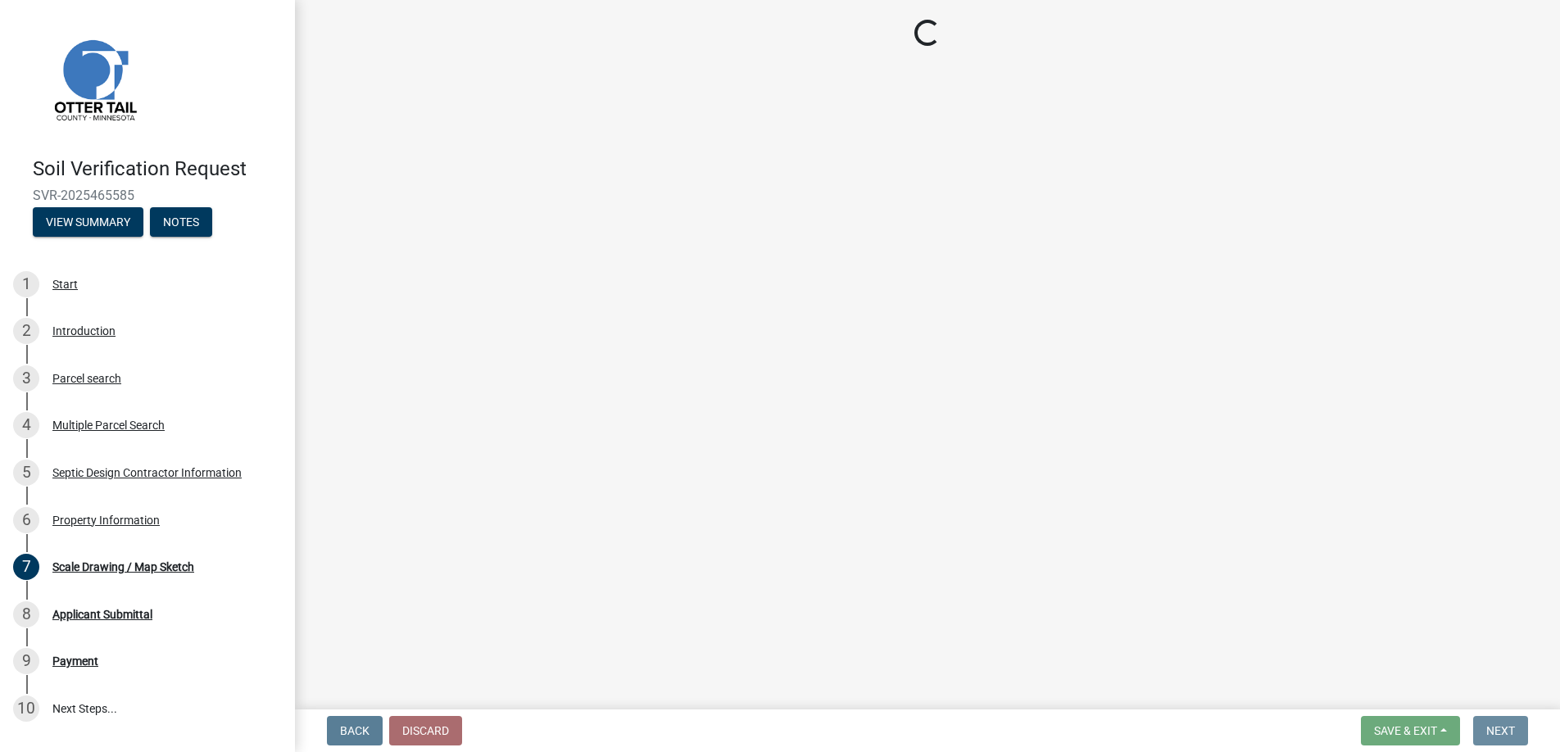
scroll to position [0, 0]
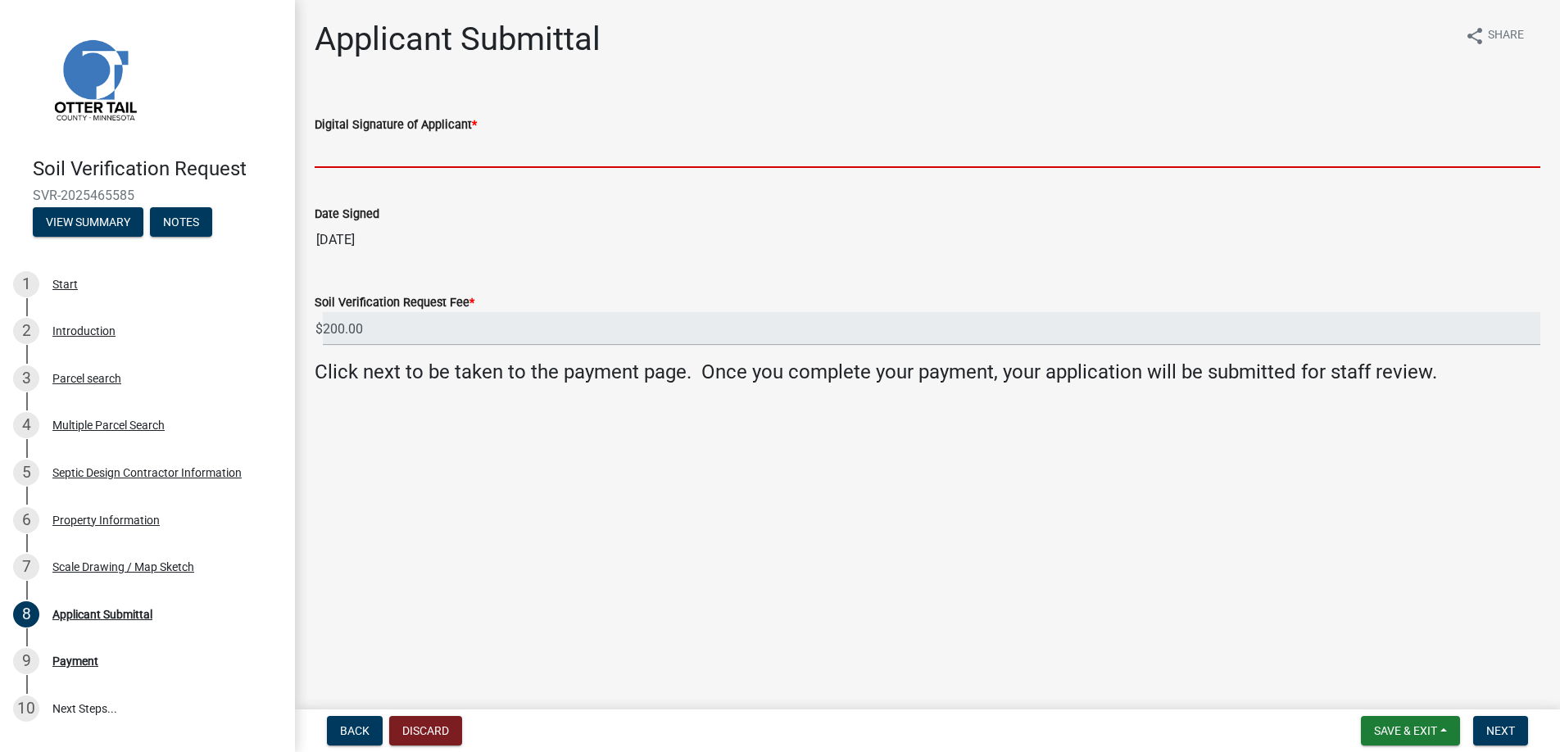
click at [356, 140] on input "Digital Signature of Applicant *" at bounding box center [928, 151] width 1226 height 34
type input "[PERSON_NAME]"
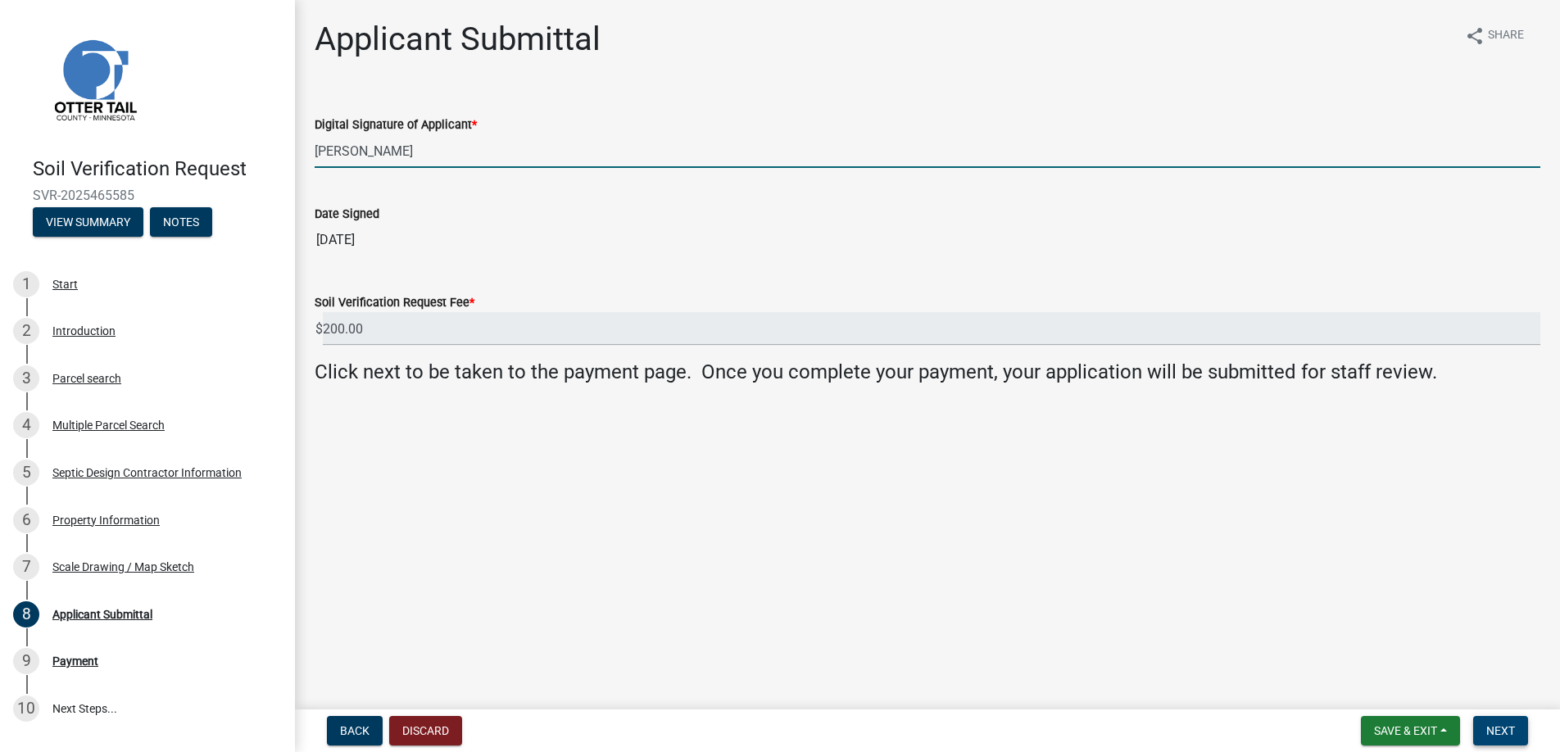
click at [1495, 718] on button "Next" at bounding box center [1500, 730] width 55 height 29
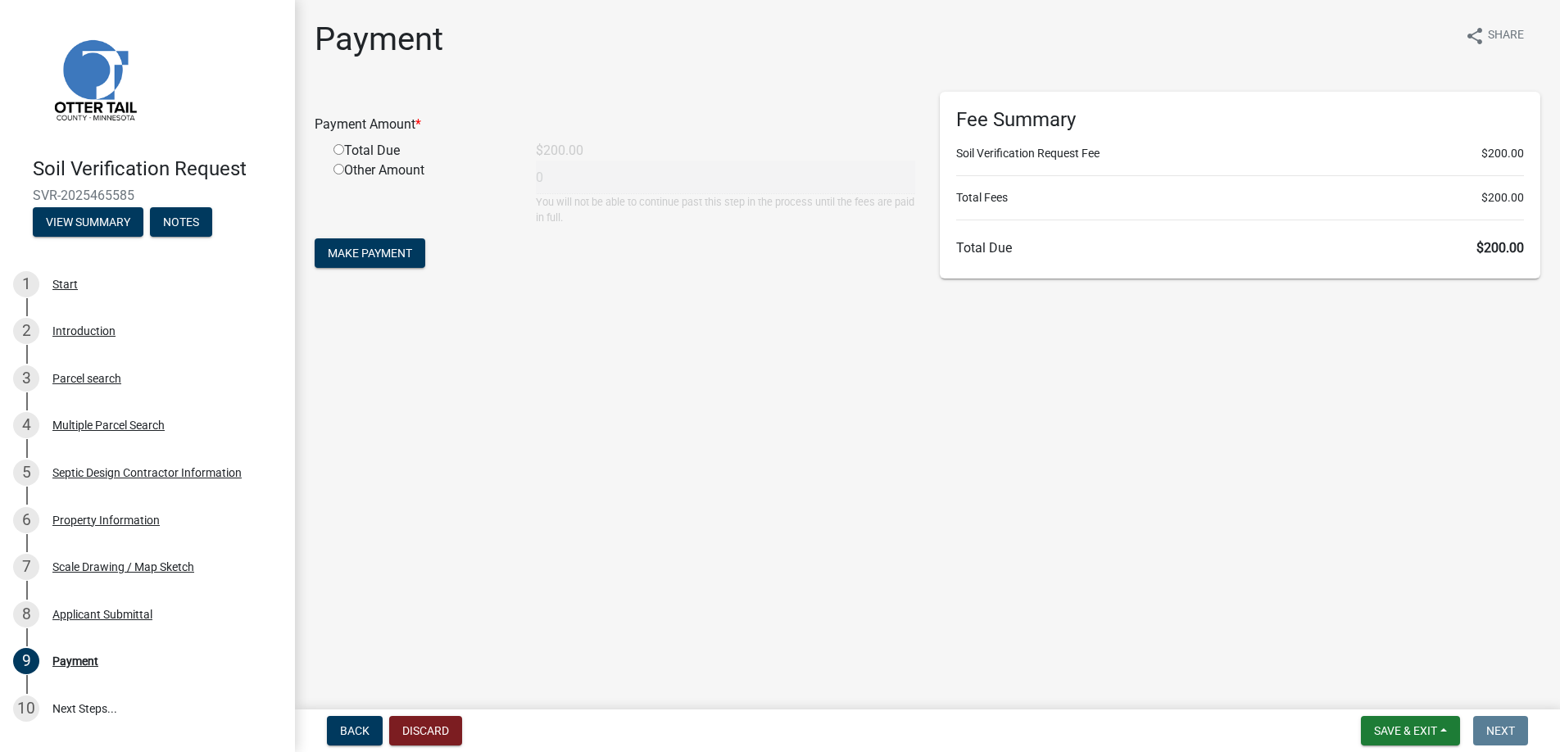
click at [337, 151] on input "radio" at bounding box center [339, 149] width 11 height 11
radio input "true"
type input "200"
click at [363, 247] on span "Make Payment" at bounding box center [370, 253] width 84 height 13
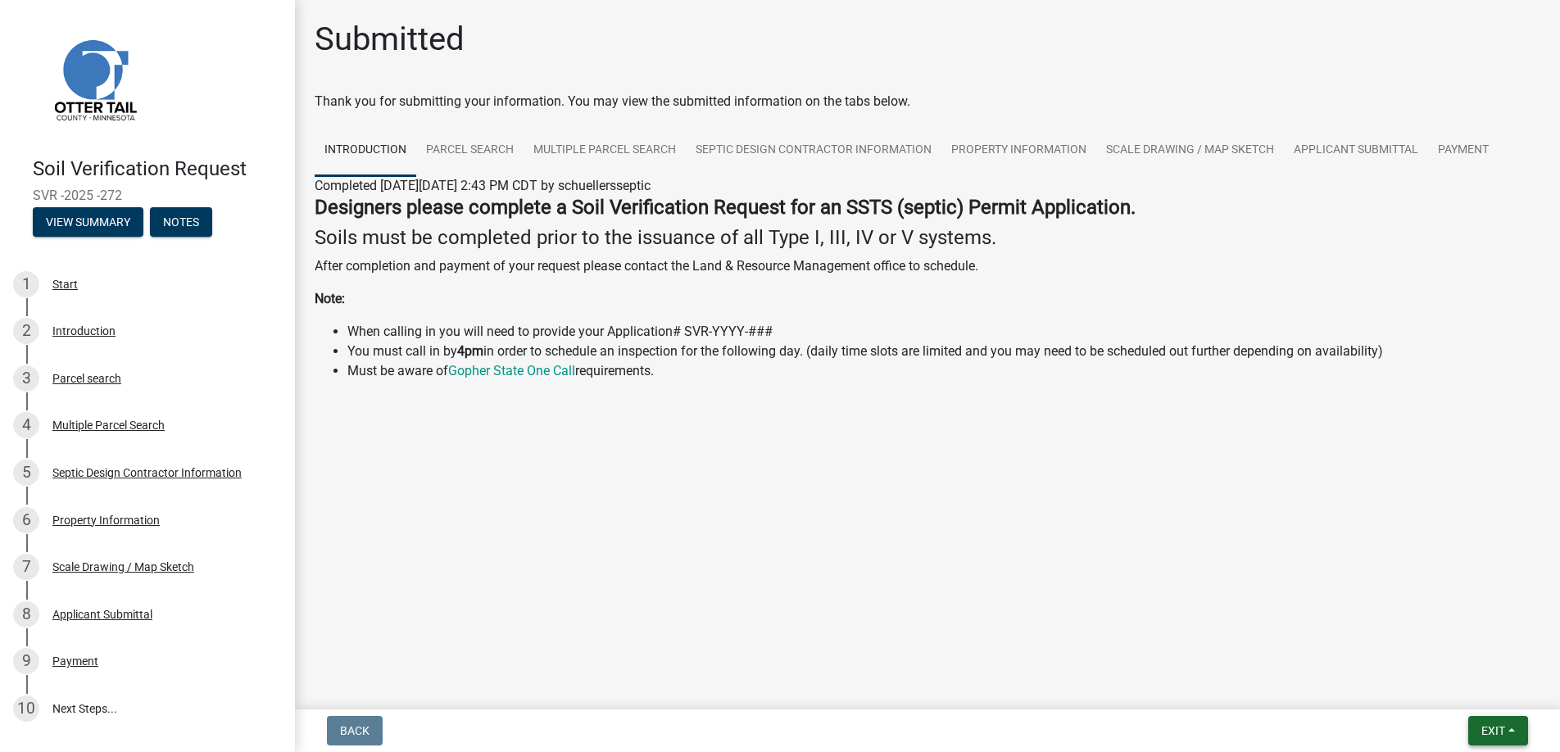
click at [1488, 730] on span "Exit" at bounding box center [1494, 730] width 24 height 13
click at [1464, 688] on button "Save & Exit" at bounding box center [1462, 688] width 131 height 39
